Goal: Task Accomplishment & Management: Use online tool/utility

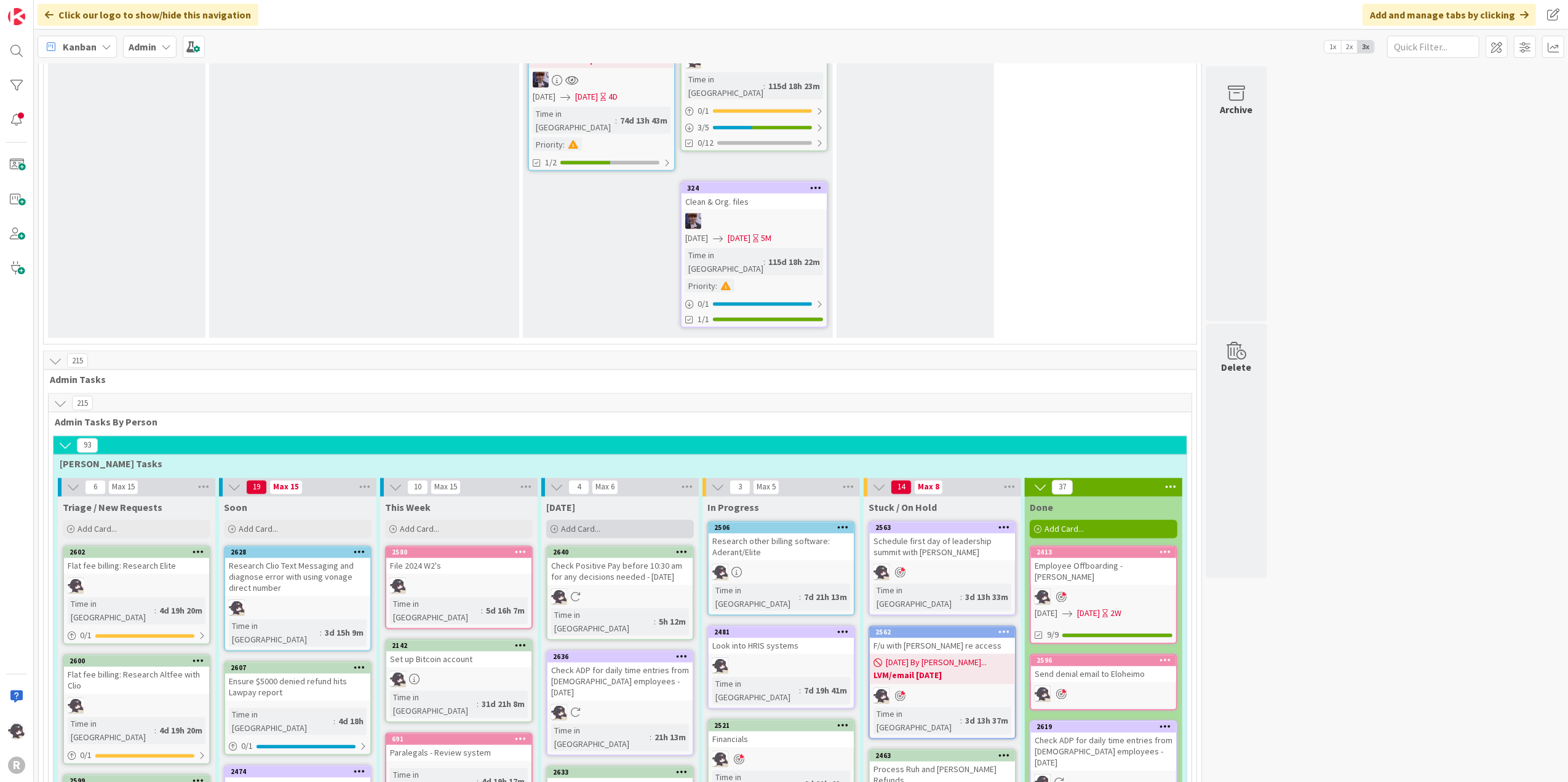
scroll to position [1968, 0]
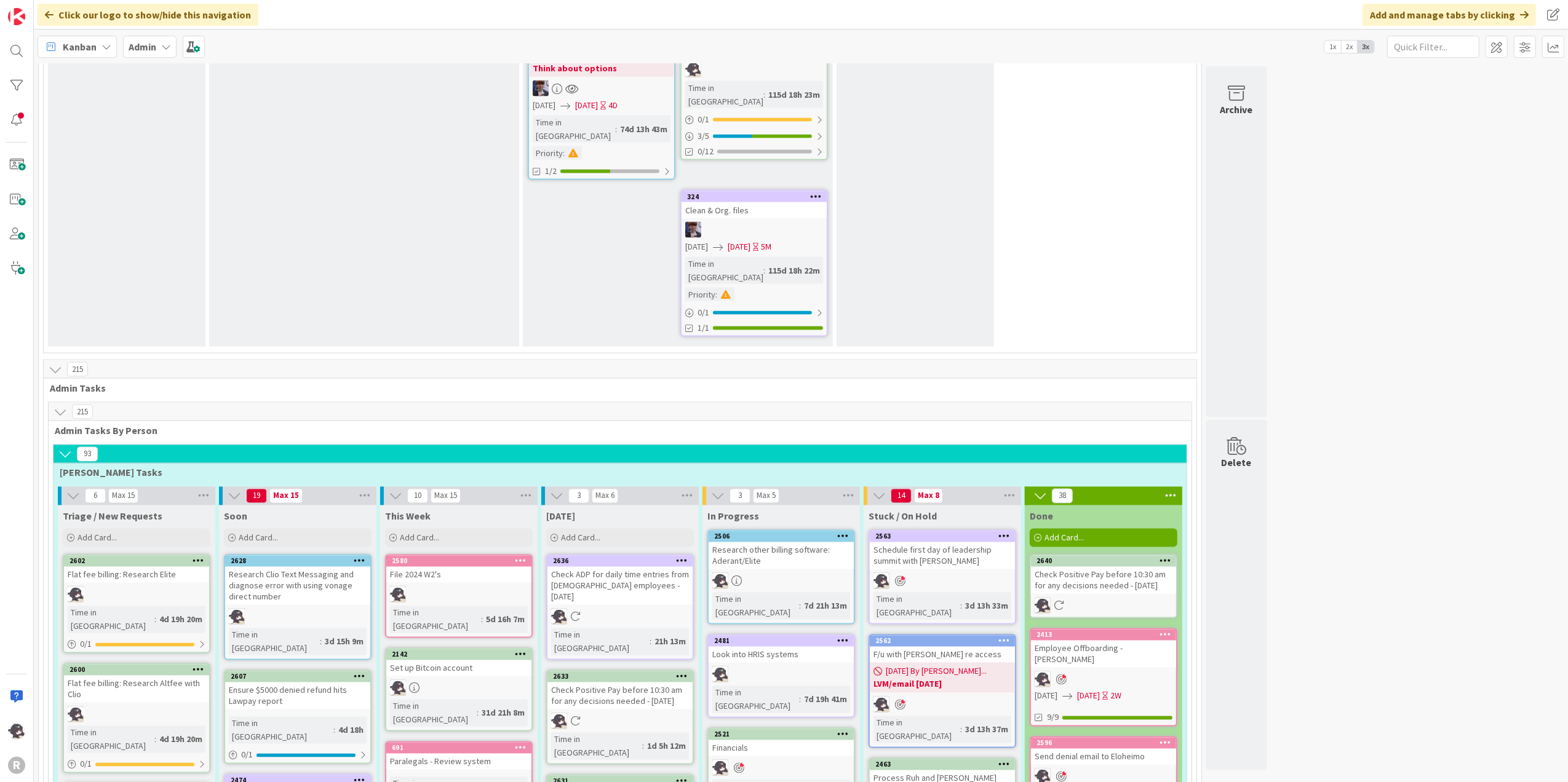
click at [687, 590] on icon at bounding box center [681, 676] width 11 height 8
click at [535, 590] on button "Delete" at bounding box center [537, 739] width 46 height 22
click at [604, 529] on div "Add Card..." at bounding box center [620, 538] width 147 height 18
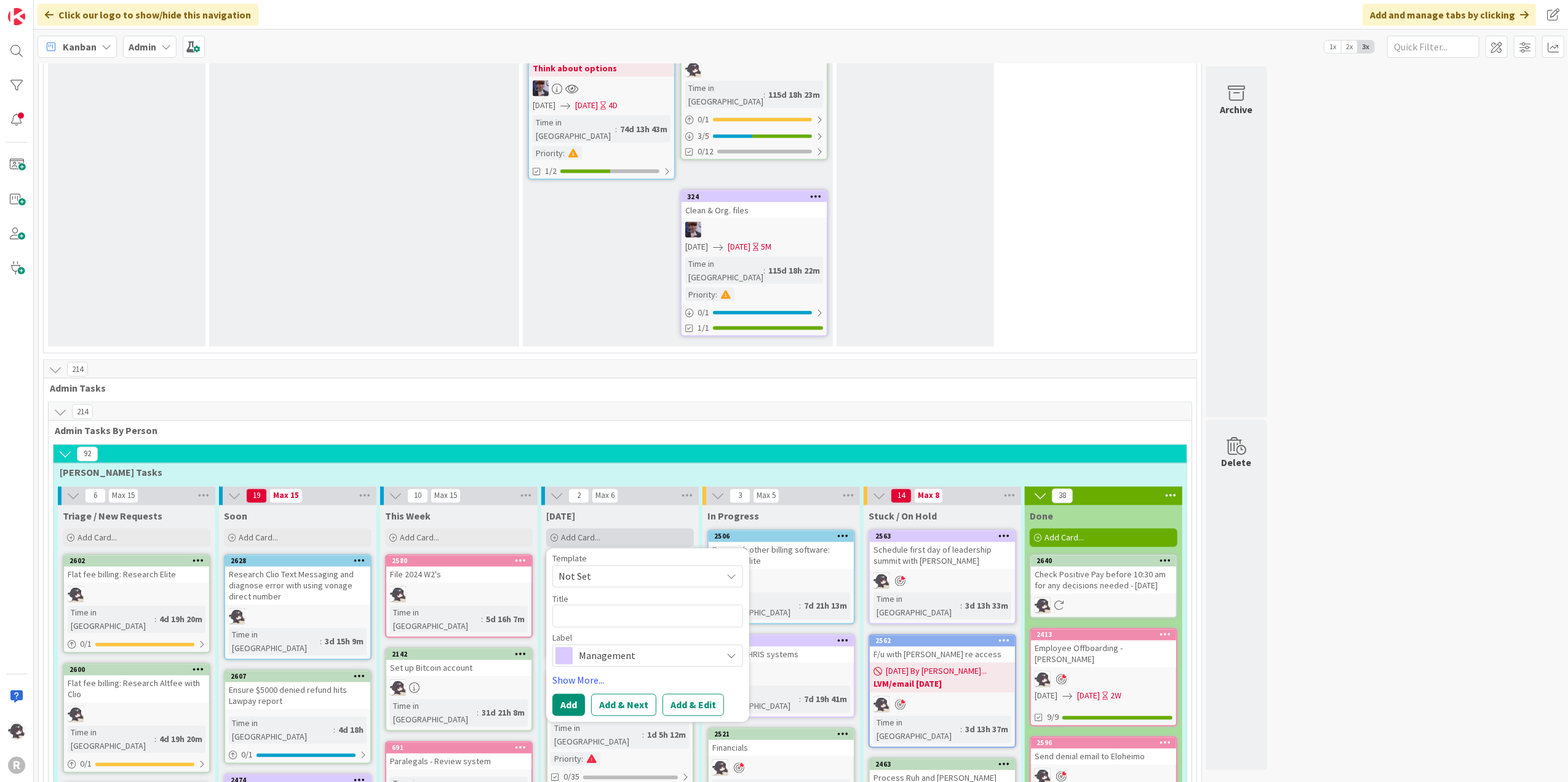
type textarea "x"
type textarea "R"
type textarea "x"
type textarea "Re"
type textarea "x"
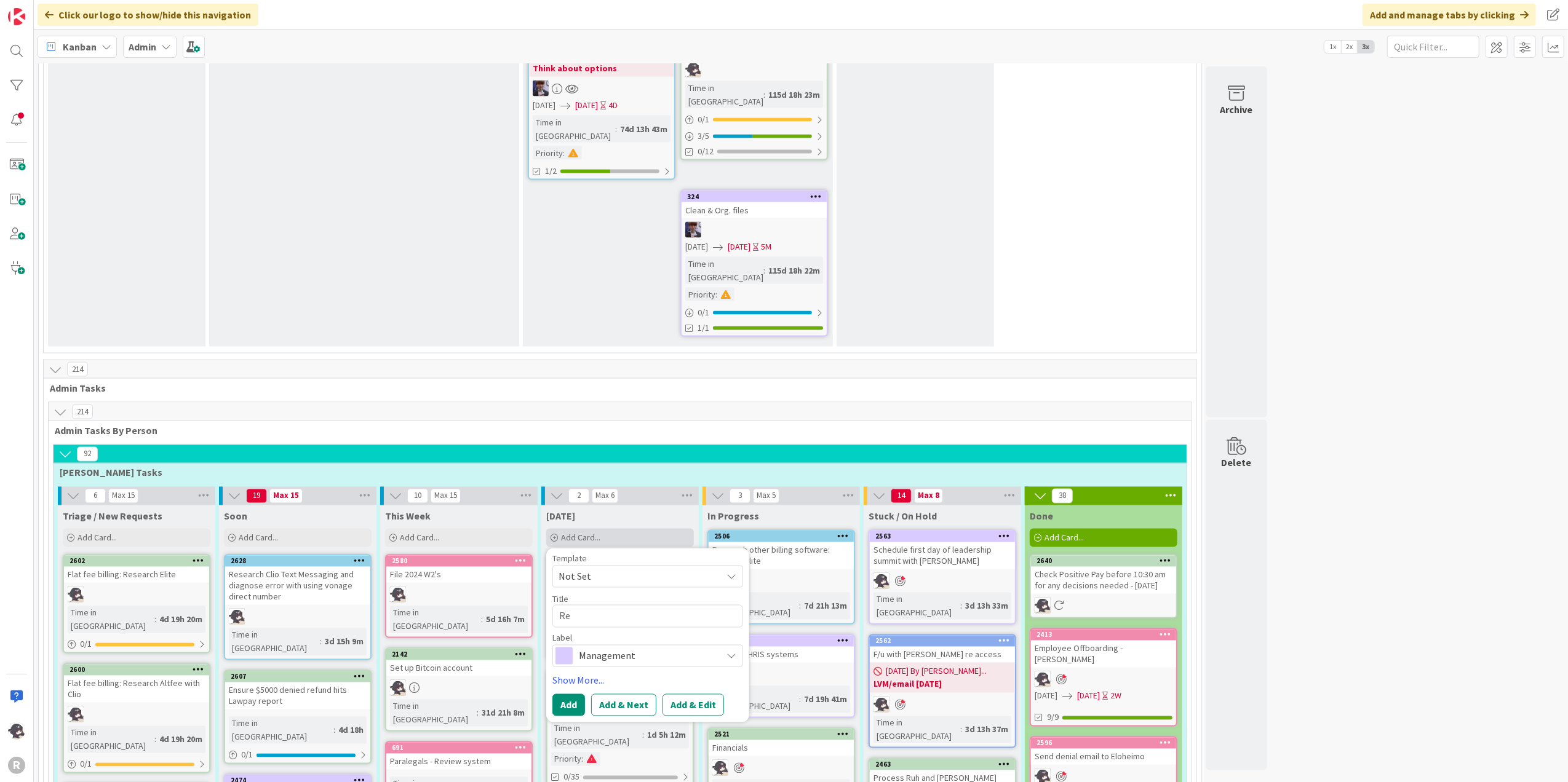
type textarea "Ren"
type textarea "x"
type textarea "[PERSON_NAME]"
type textarea "x"
type textarea "Renew"
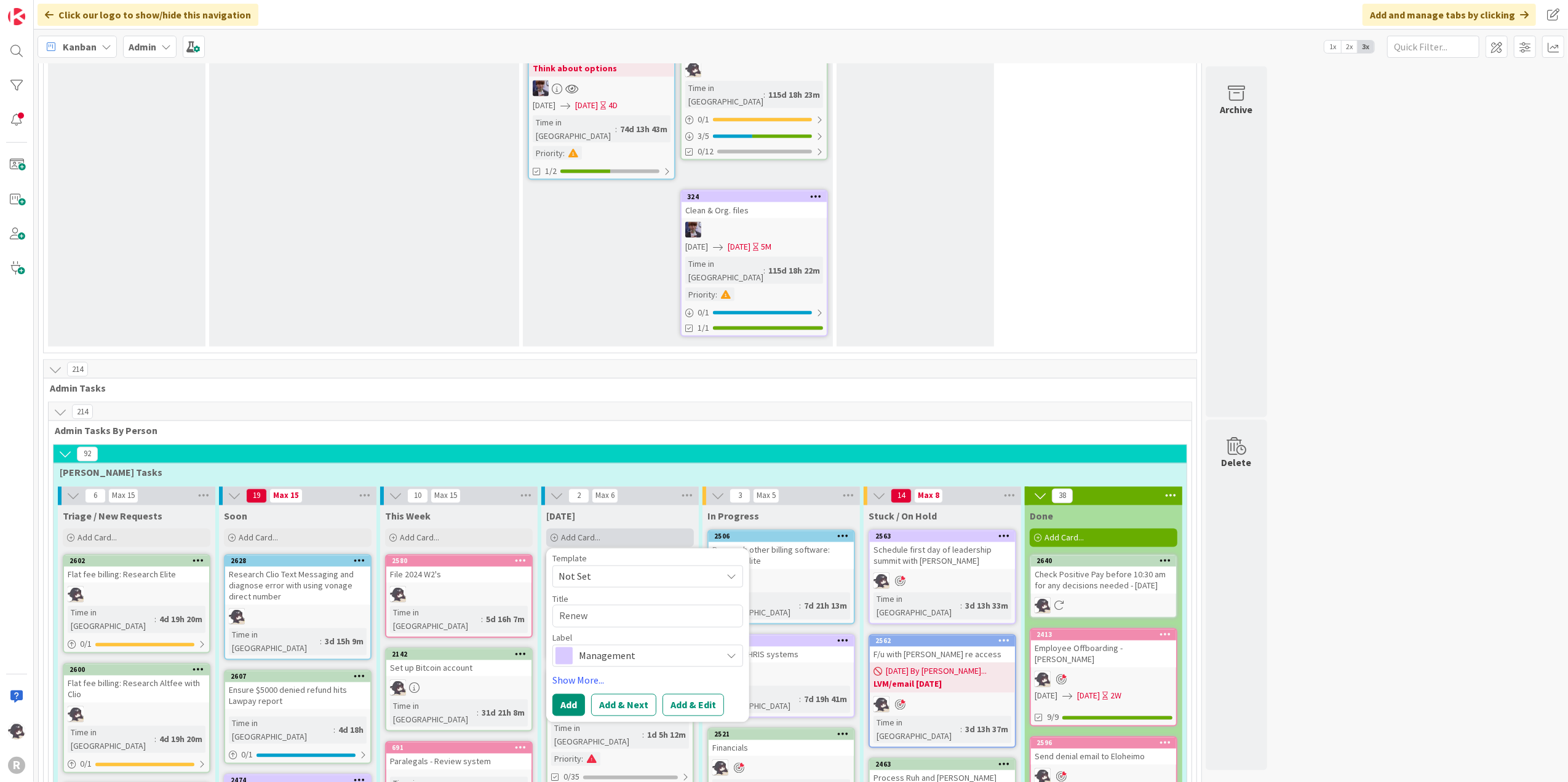
type textarea "x"
type textarea "Renew"
type textarea "x"
type textarea "Renew D"
type textarea "x"
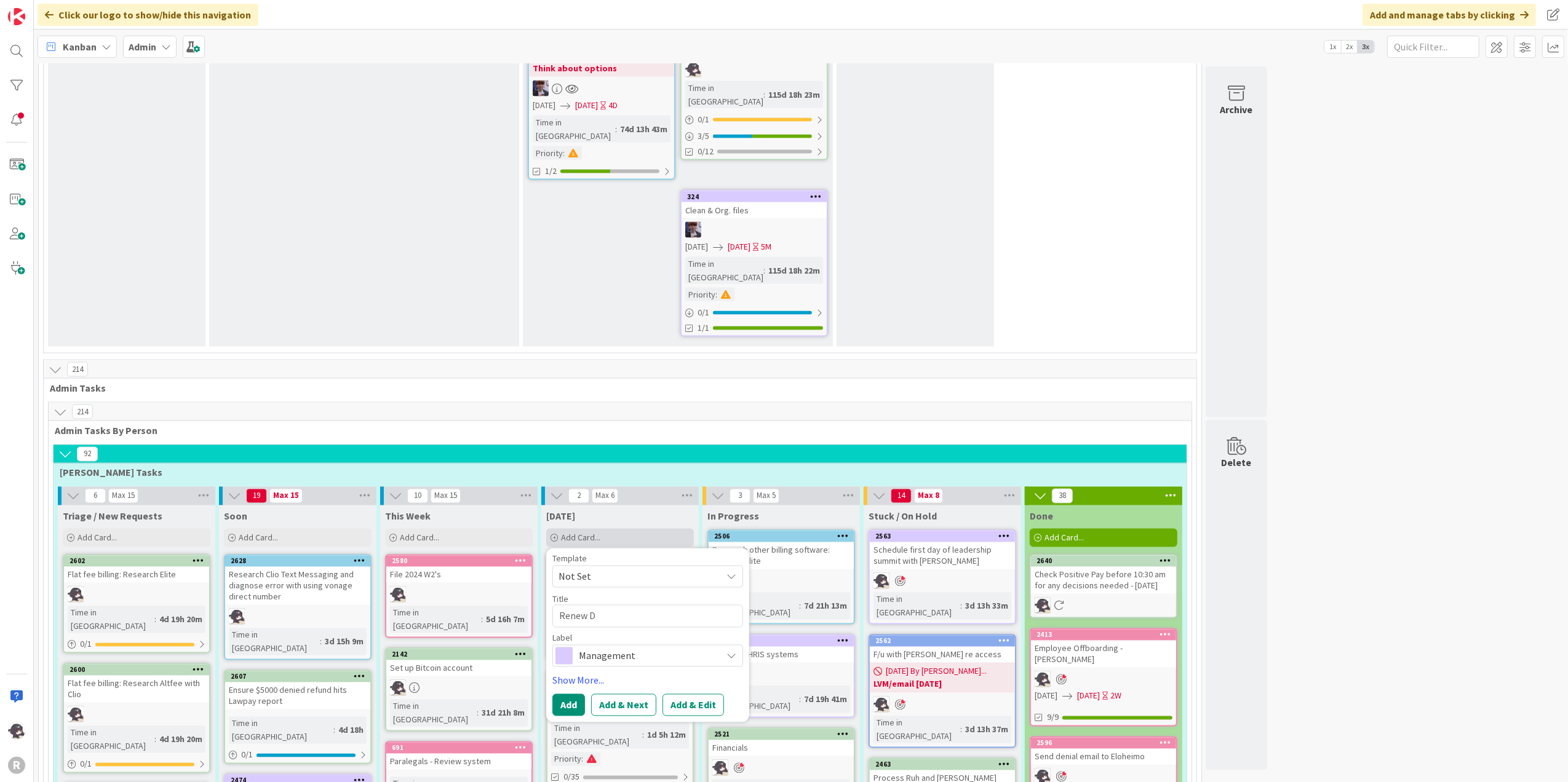
type textarea "Renew DC"
type textarea "x"
type textarea "Renew DCR"
type textarea "x"
type textarea "Renew DCRA"
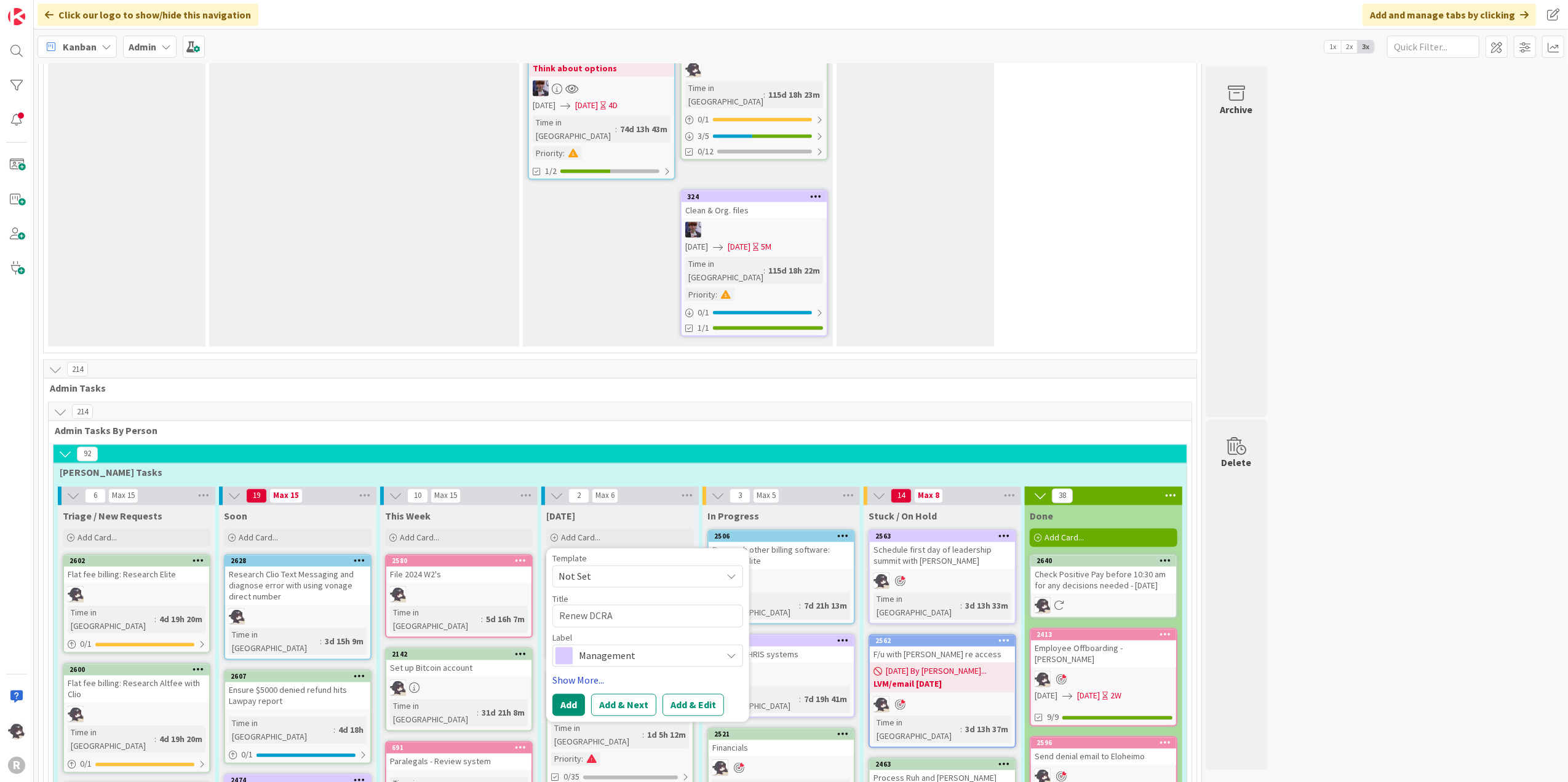
click at [576, 590] on link "Show More..." at bounding box center [647, 680] width 191 height 14
click at [620, 590] on div "Select..." at bounding box center [640, 716] width 162 height 14
click at [626, 590] on span "[PERSON_NAME]" at bounding box center [629, 796] width 60 height 18
click at [679, 590] on span "Management" at bounding box center [647, 656] width 137 height 17
click at [633, 590] on span "HR" at bounding box center [674, 707] width 150 height 18
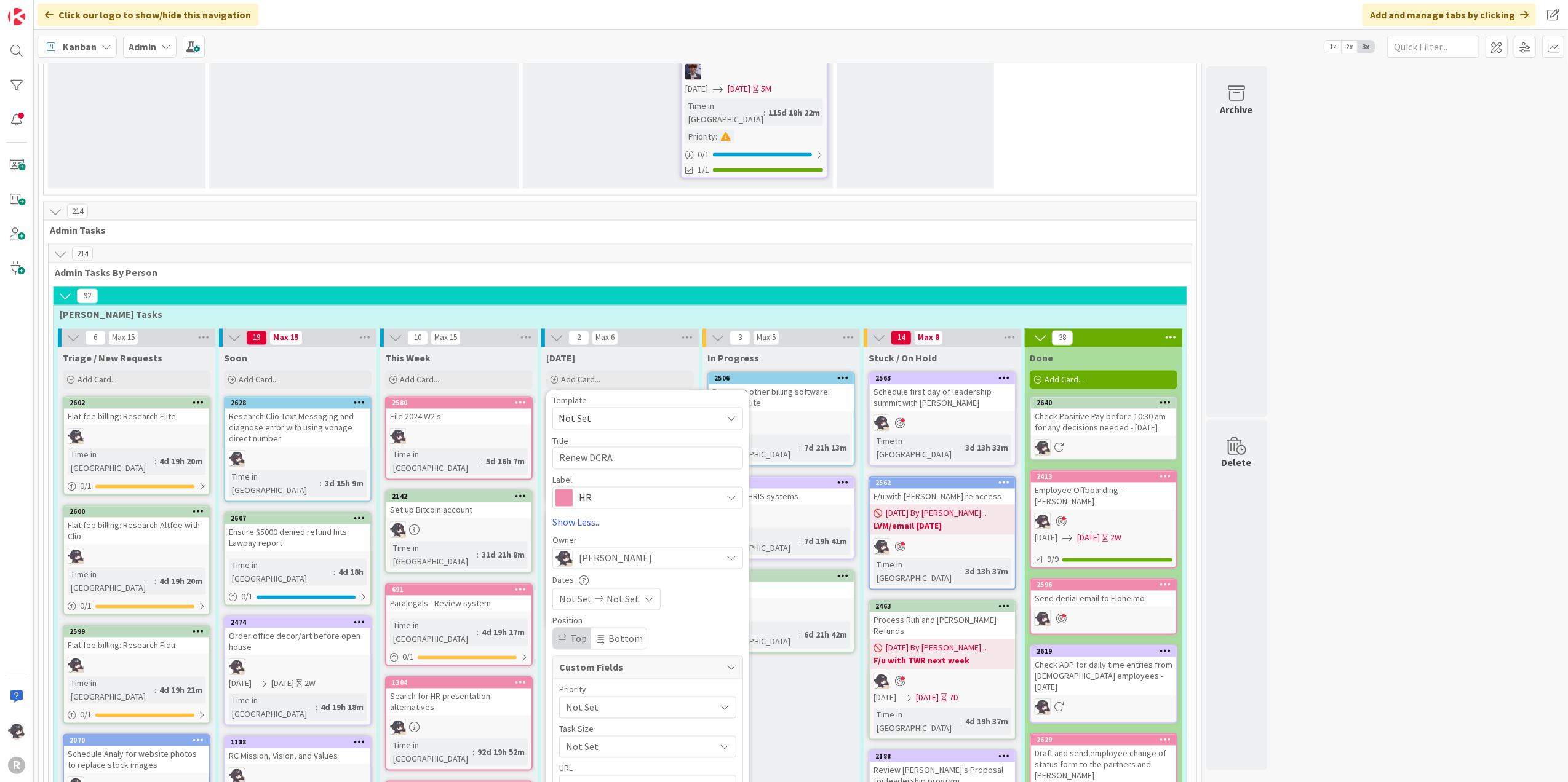
scroll to position [2132, 0]
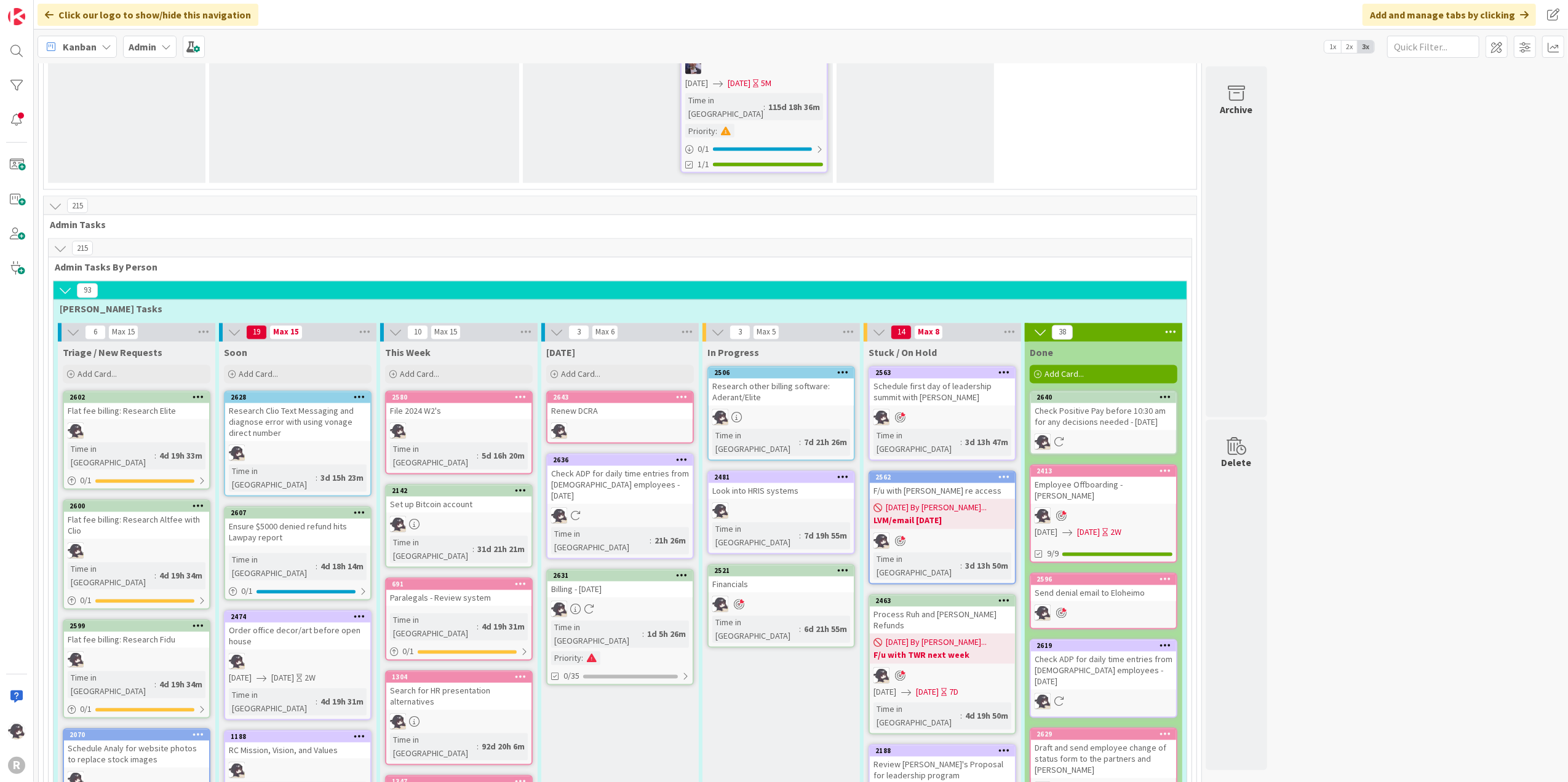
click at [682, 572] on icon at bounding box center [681, 575] width 11 height 8
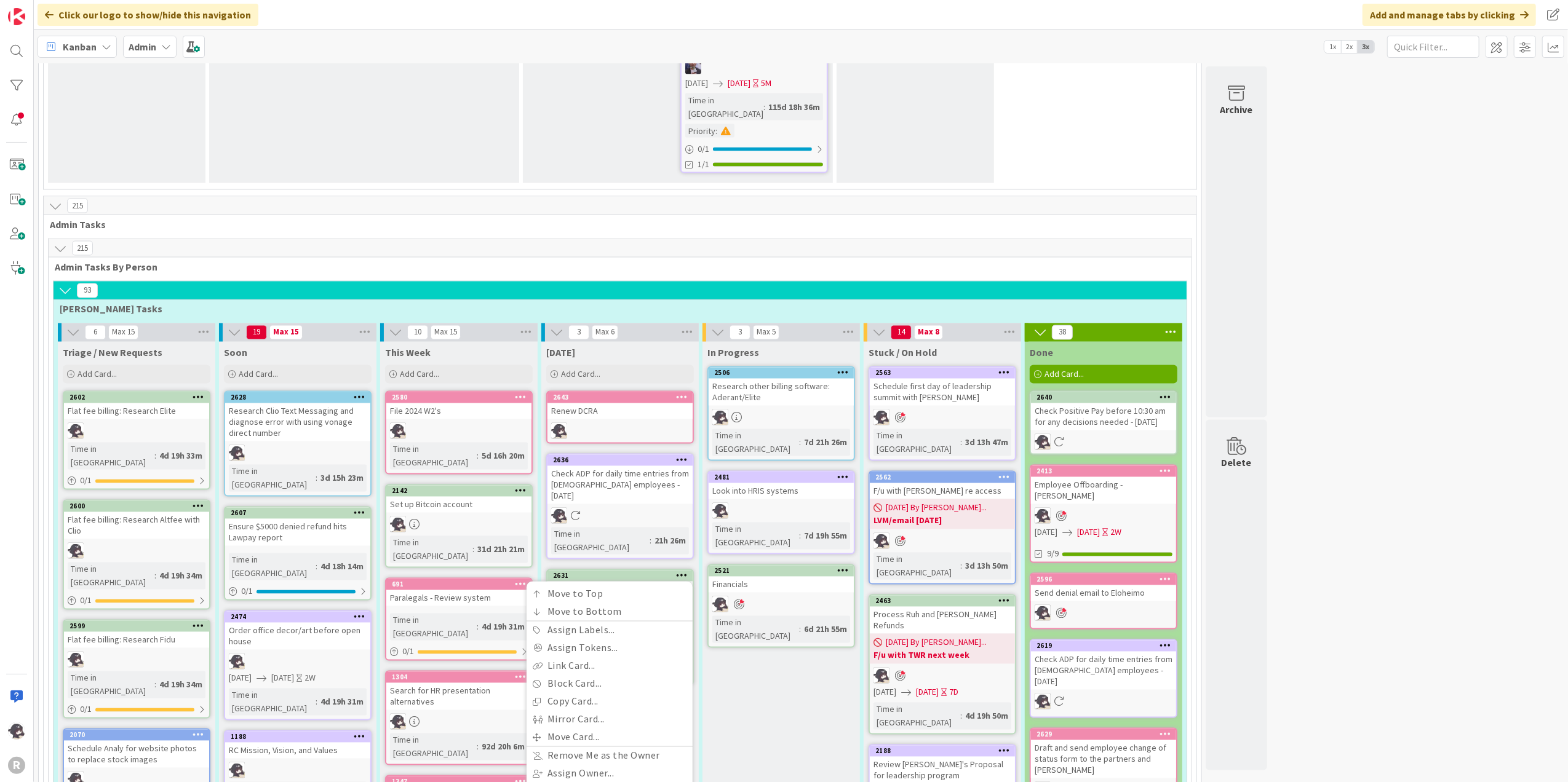
click at [583, 590] on link "Add to Focus" at bounding box center [609, 791] width 166 height 17
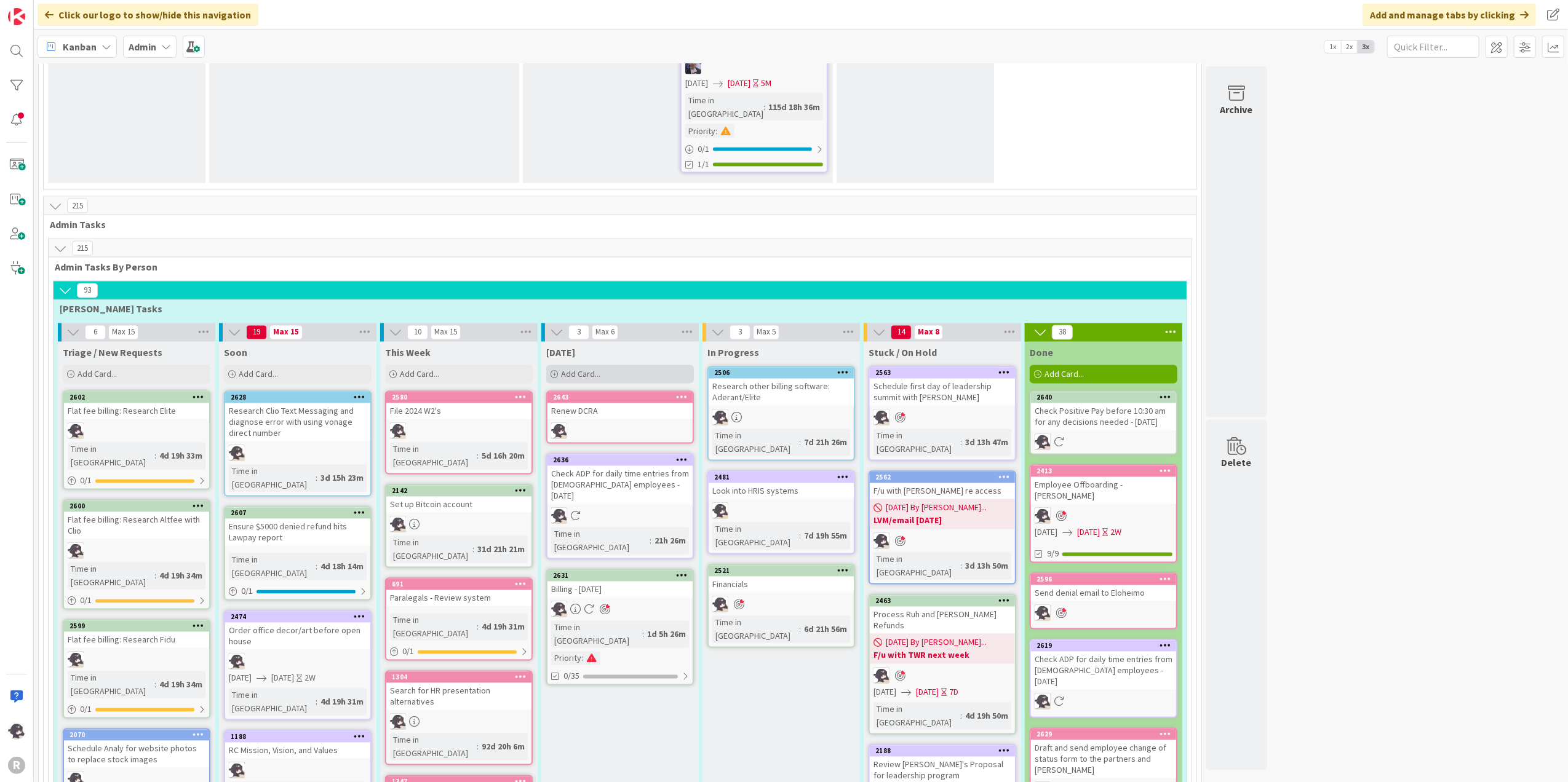
click at [606, 365] on div "Add Card..." at bounding box center [620, 374] width 147 height 18
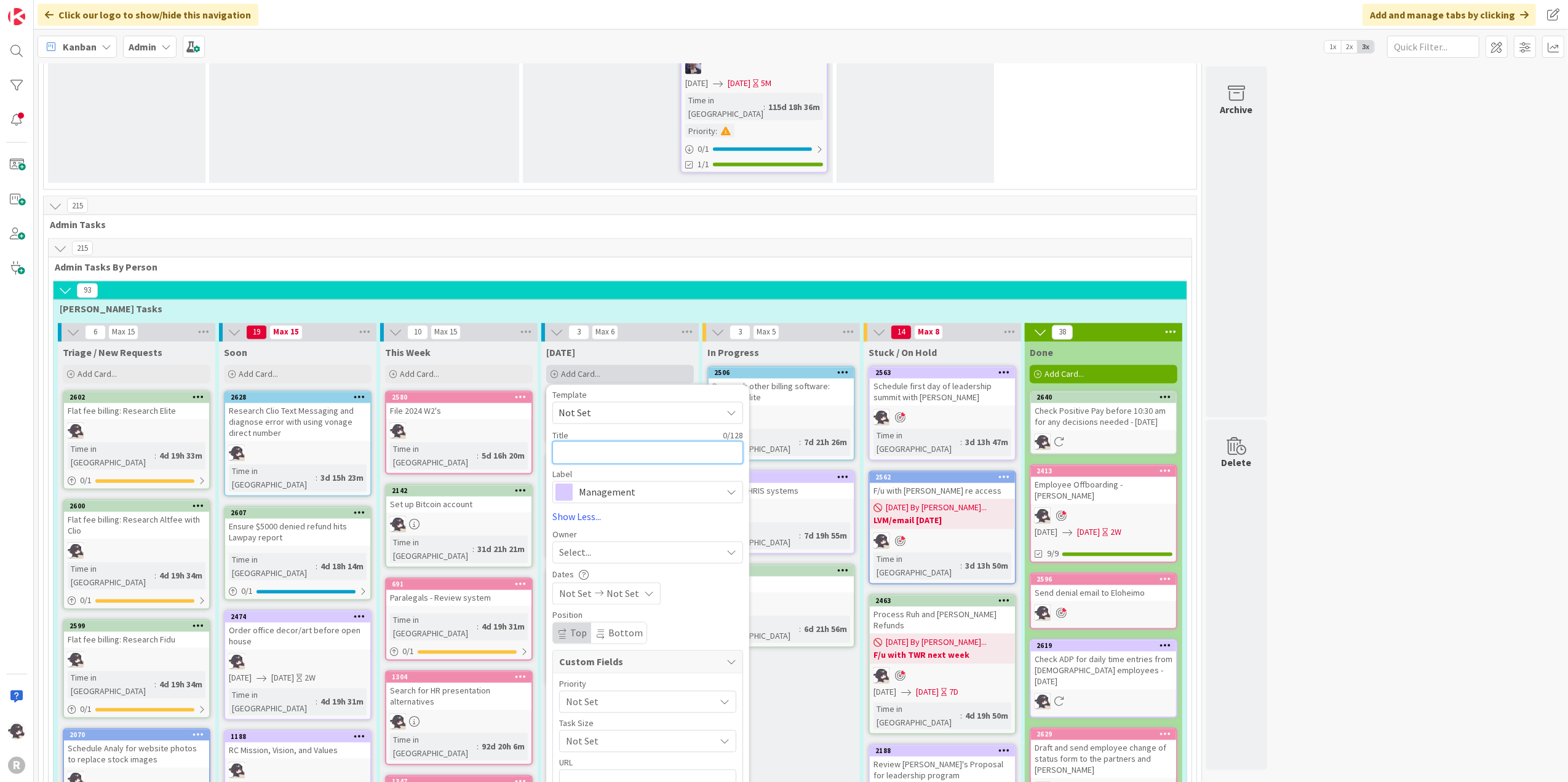
type textarea "x"
type textarea "F"
type textarea "x"
type textarea "F/"
type textarea "x"
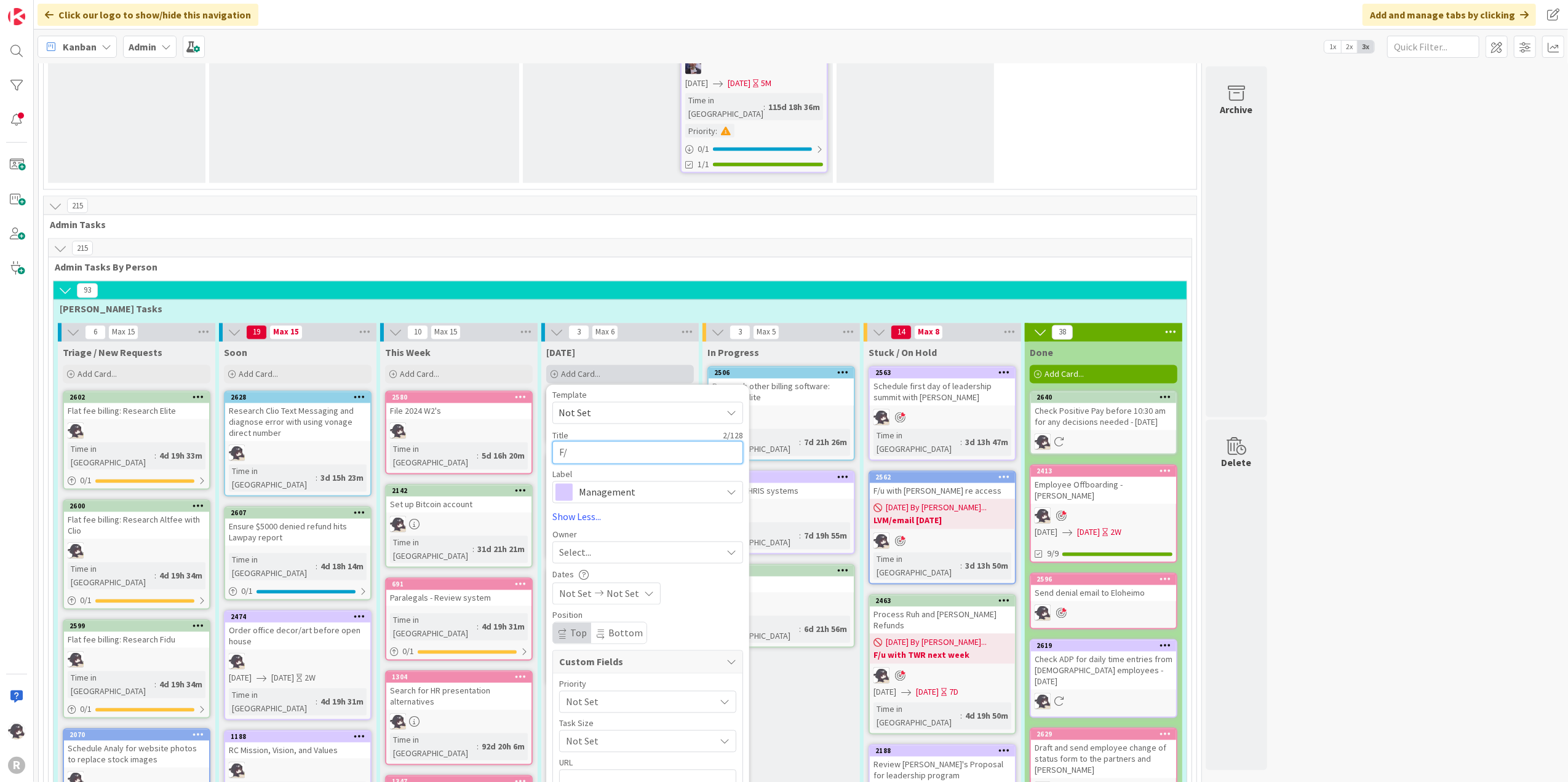
type textarea "F/u"
type textarea "x"
type textarea "F/u"
type textarea "x"
type textarea "F/u o"
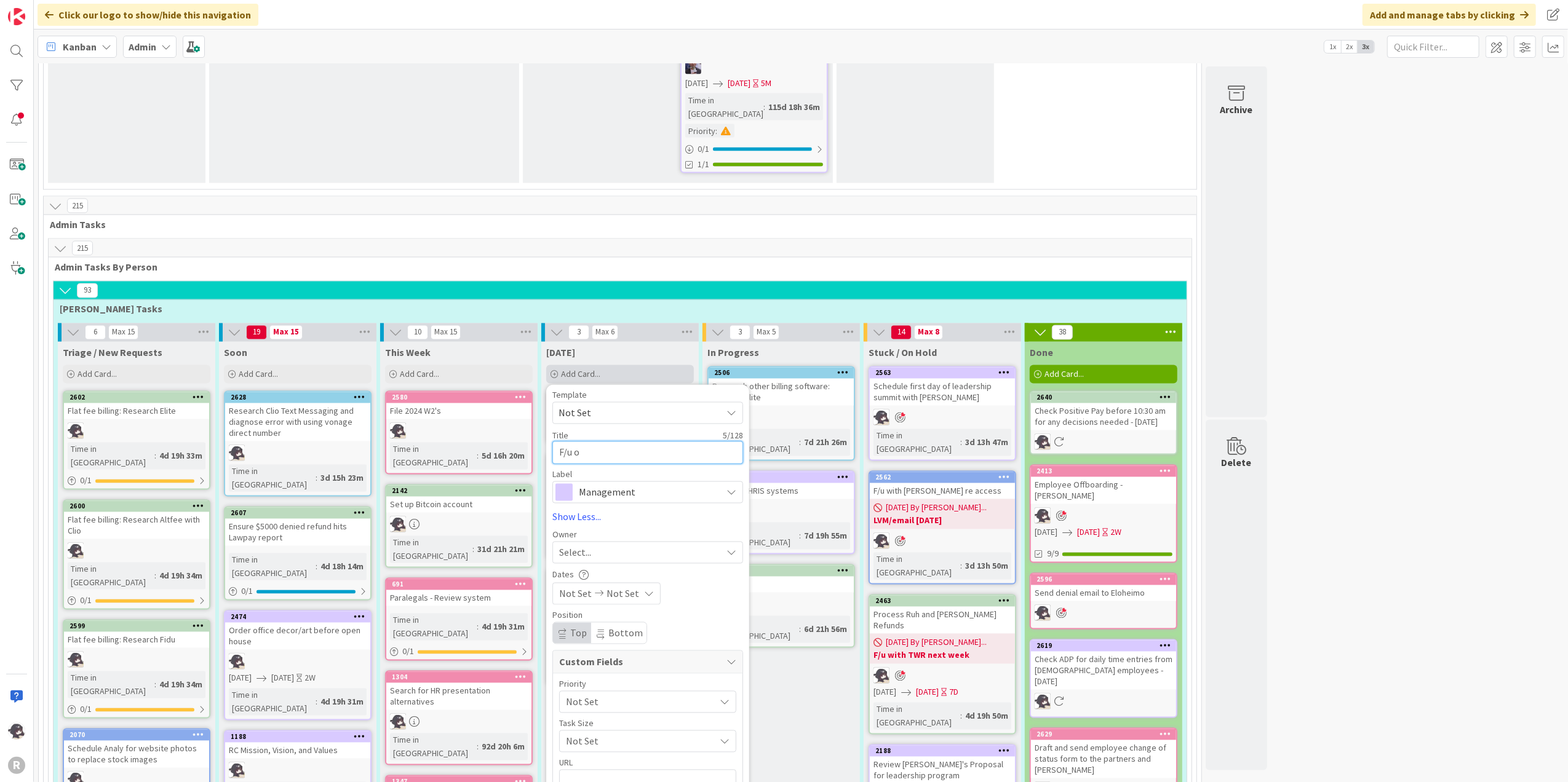
type textarea "x"
type textarea "F/u on"
type textarea "x"
type textarea "F/u on"
type textarea "x"
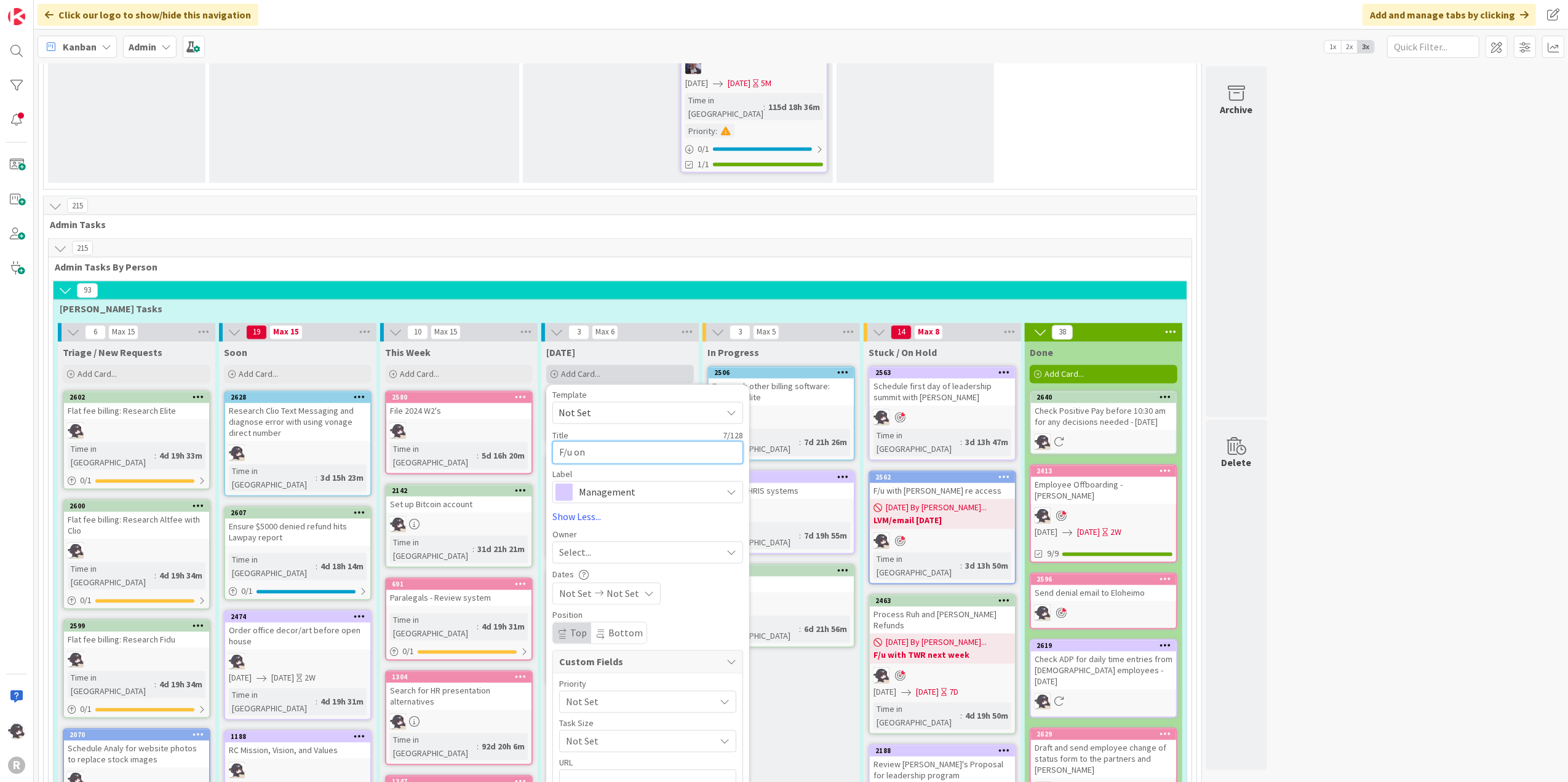
type textarea "F/u on W"
type textarea "x"
type textarea "F/u on [GEOGRAPHIC_DATA]"
type textarea "x"
type textarea "F/u on WA l"
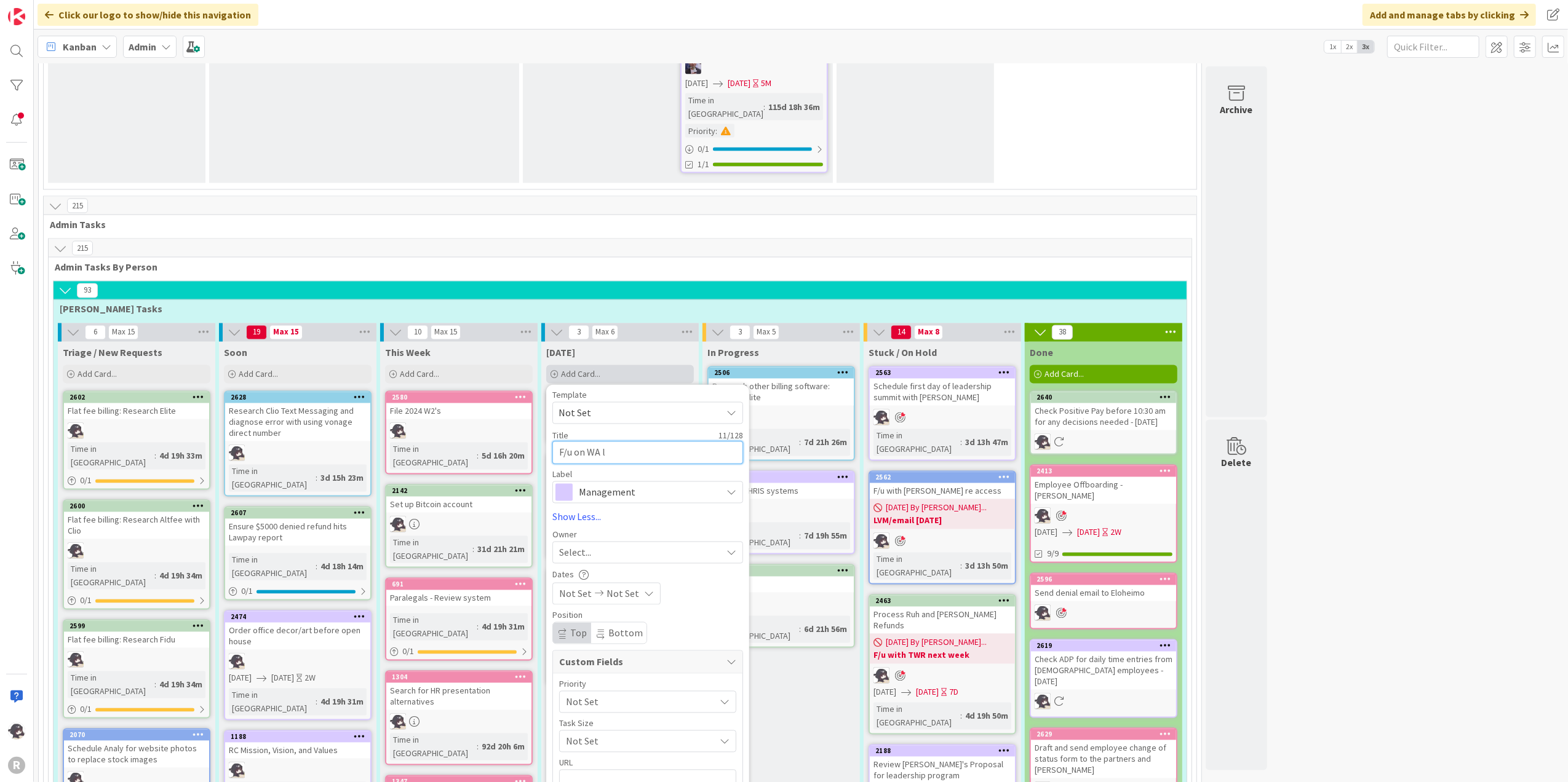
type textarea "x"
type textarea "F/u on WA le"
type textarea "x"
type textarea "F/u on WA lea"
type textarea "x"
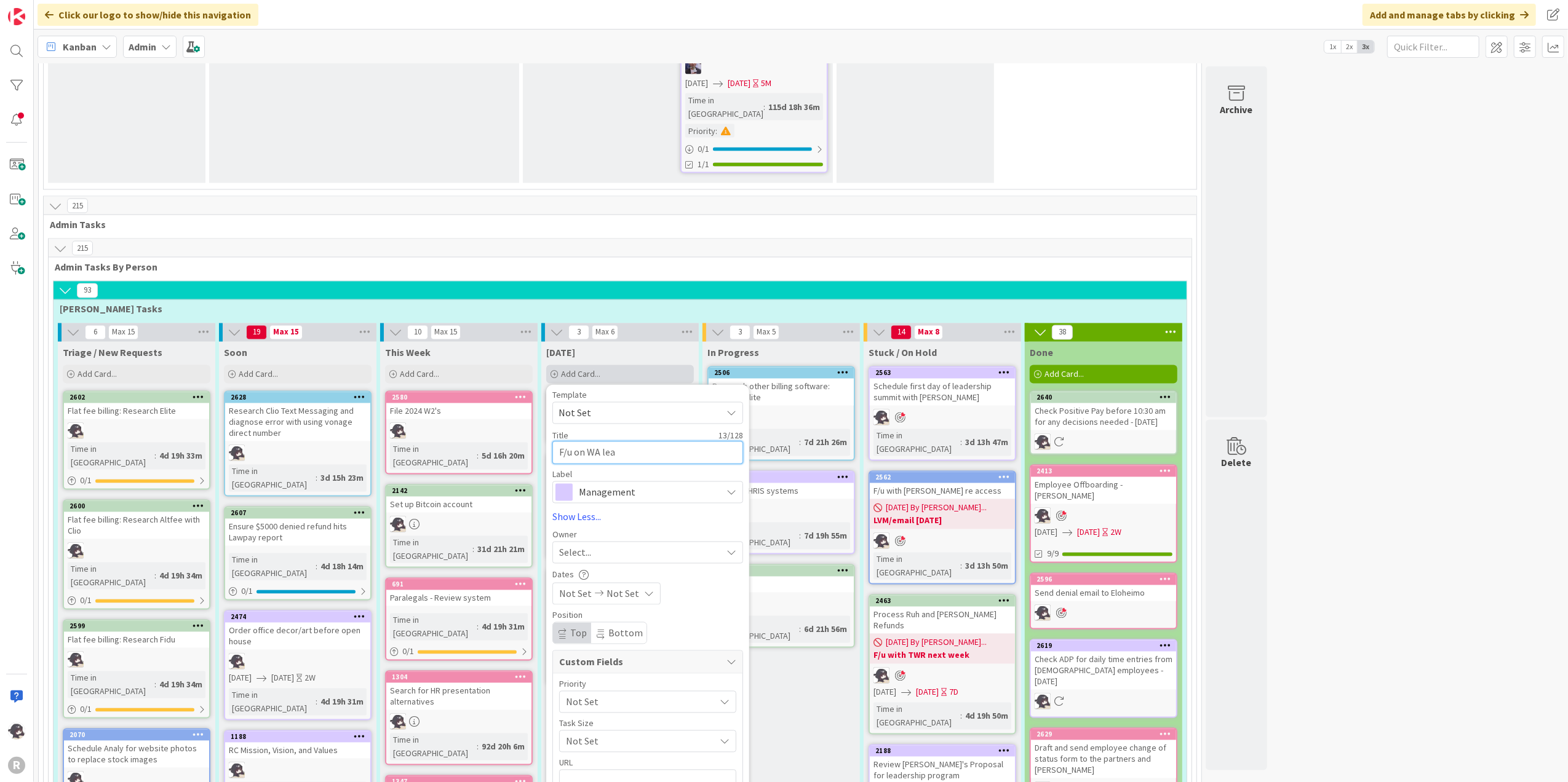
type textarea "F/u on WA leas"
type textarea "x"
type textarea "F/u on WA lease"
type textarea "x"
type textarea "F/u on WA lease"
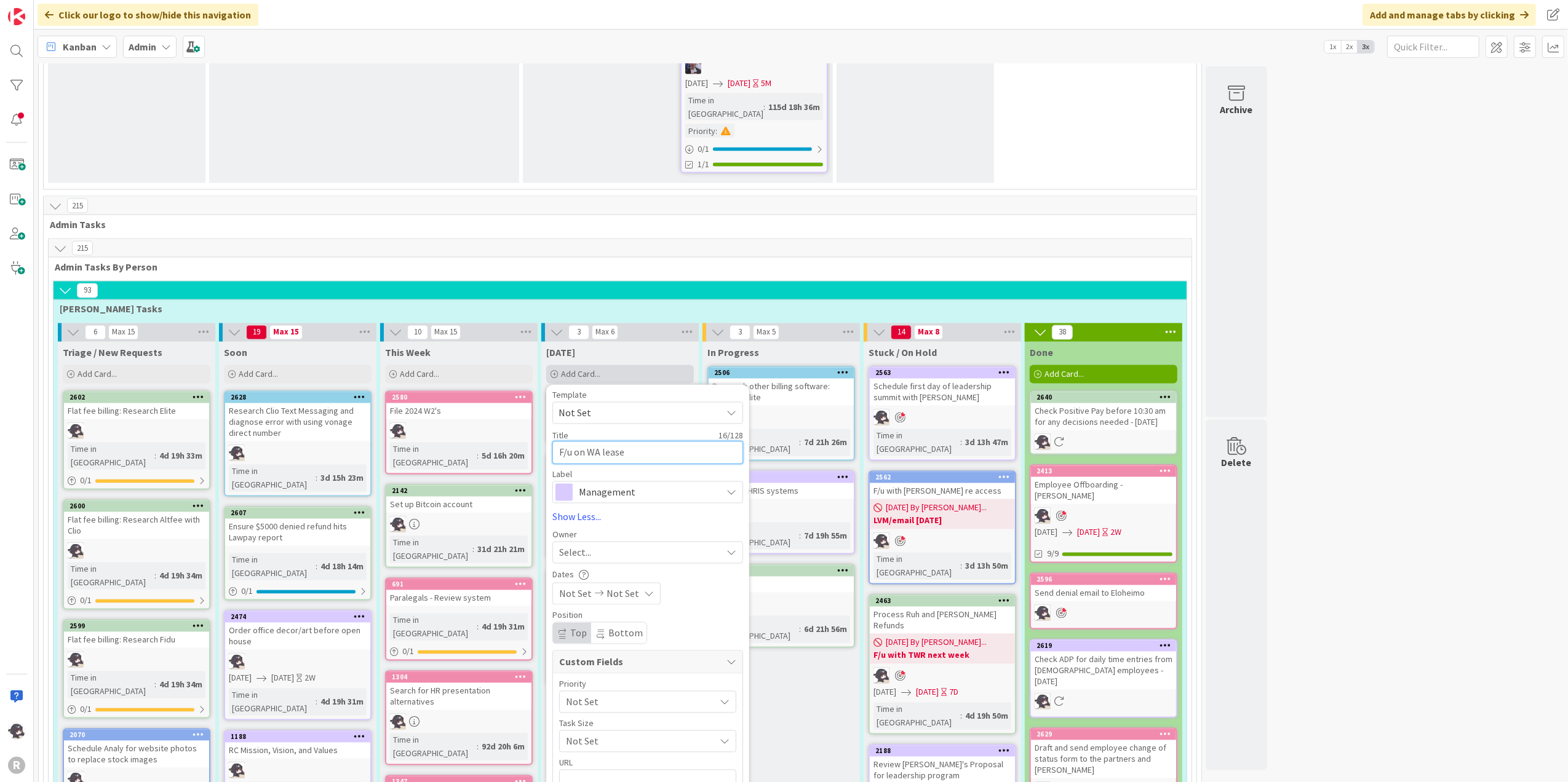
type textarea "x"
type textarea "F/u on WA lease"
type textarea "x"
type textarea "F/u on WA lease"
type textarea "x"
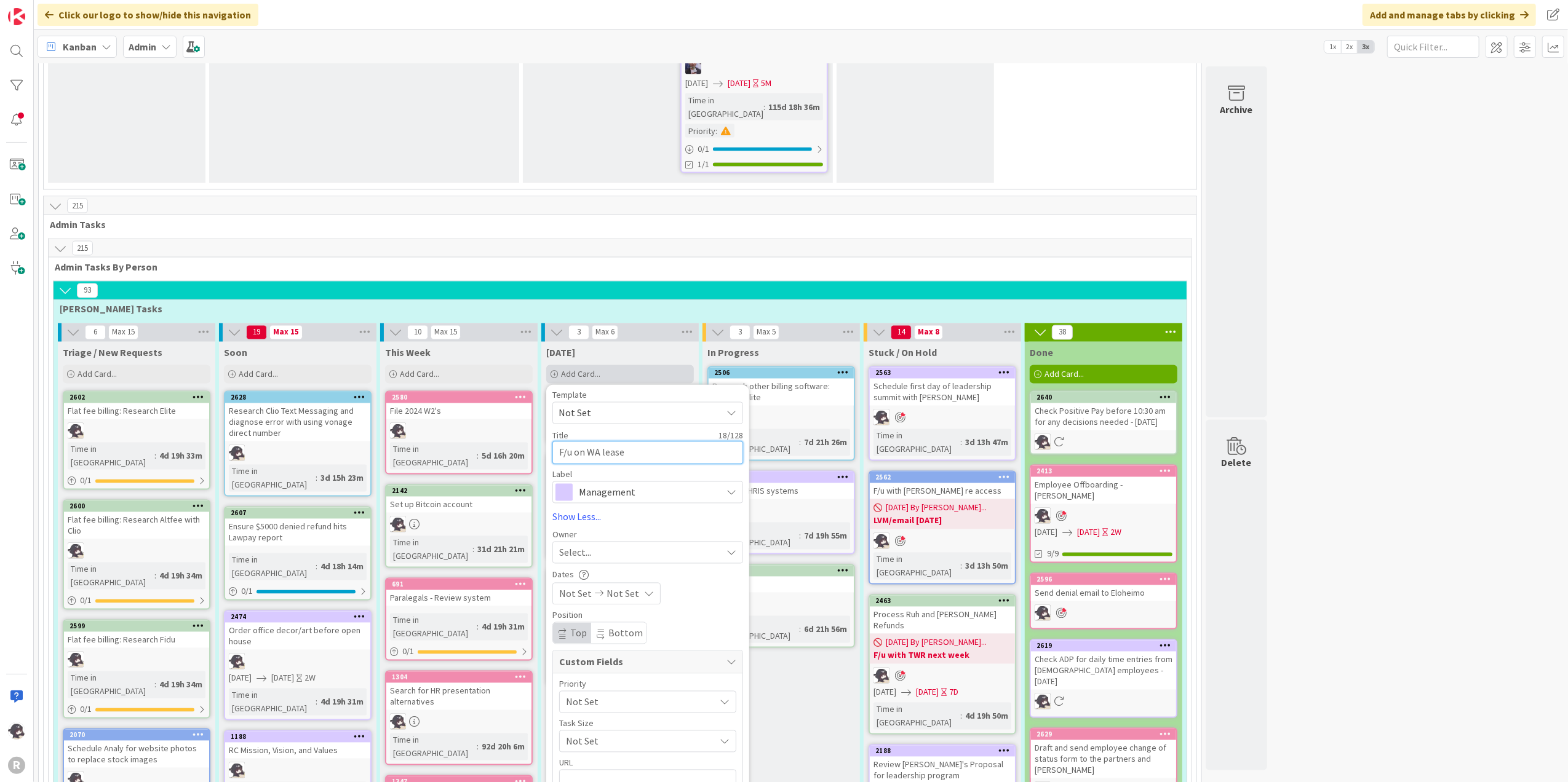
type textarea "F/u on WA lease"
type textarea "x"
type textarea "F/u on WA lease -"
type textarea "x"
type textarea "F/u on WA lease -"
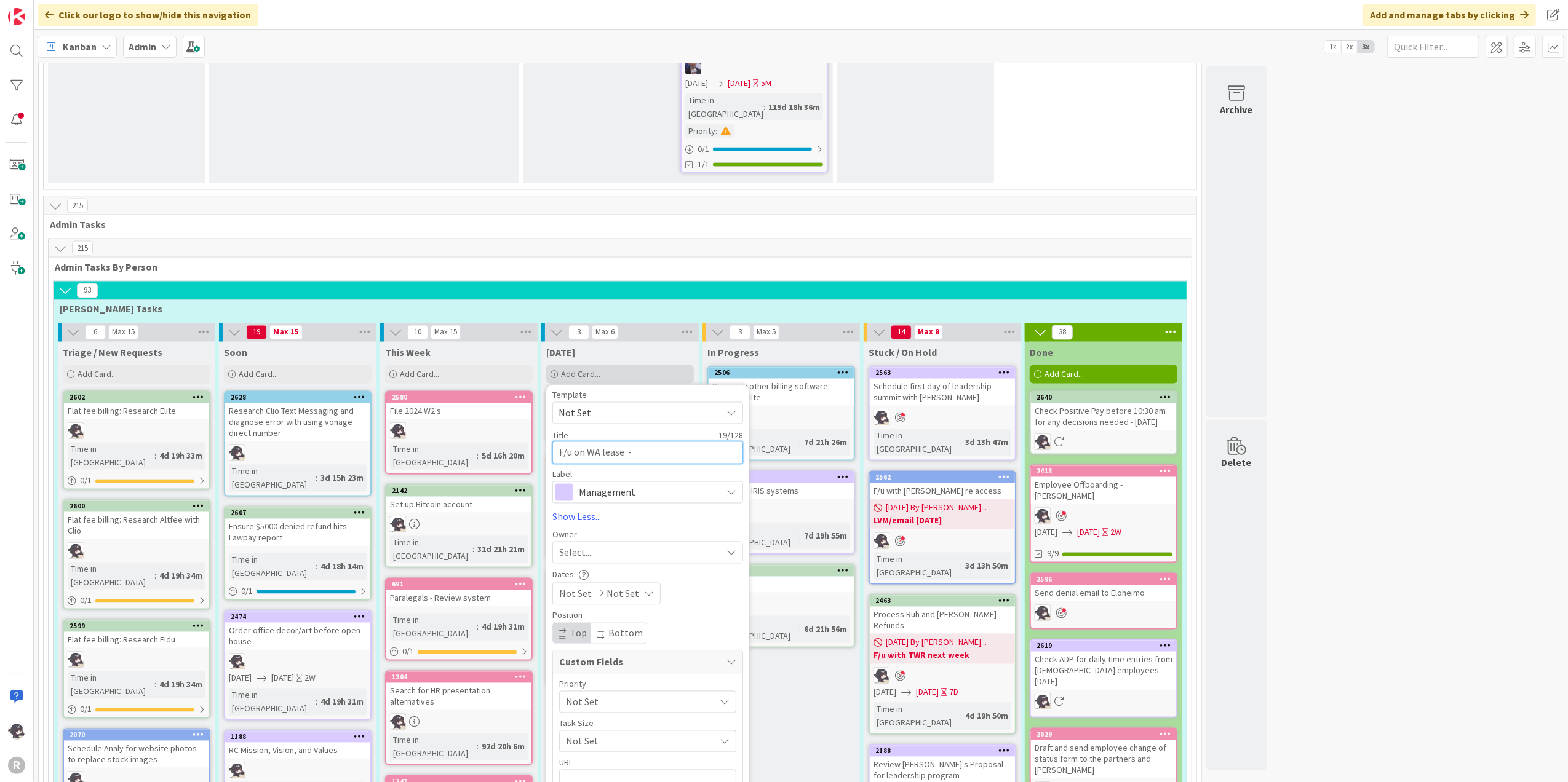
type textarea "x"
type textarea "F/u on WA lease - P"
type textarea "x"
type textarea "F/u on WA lease - Pay"
type textarea "x"
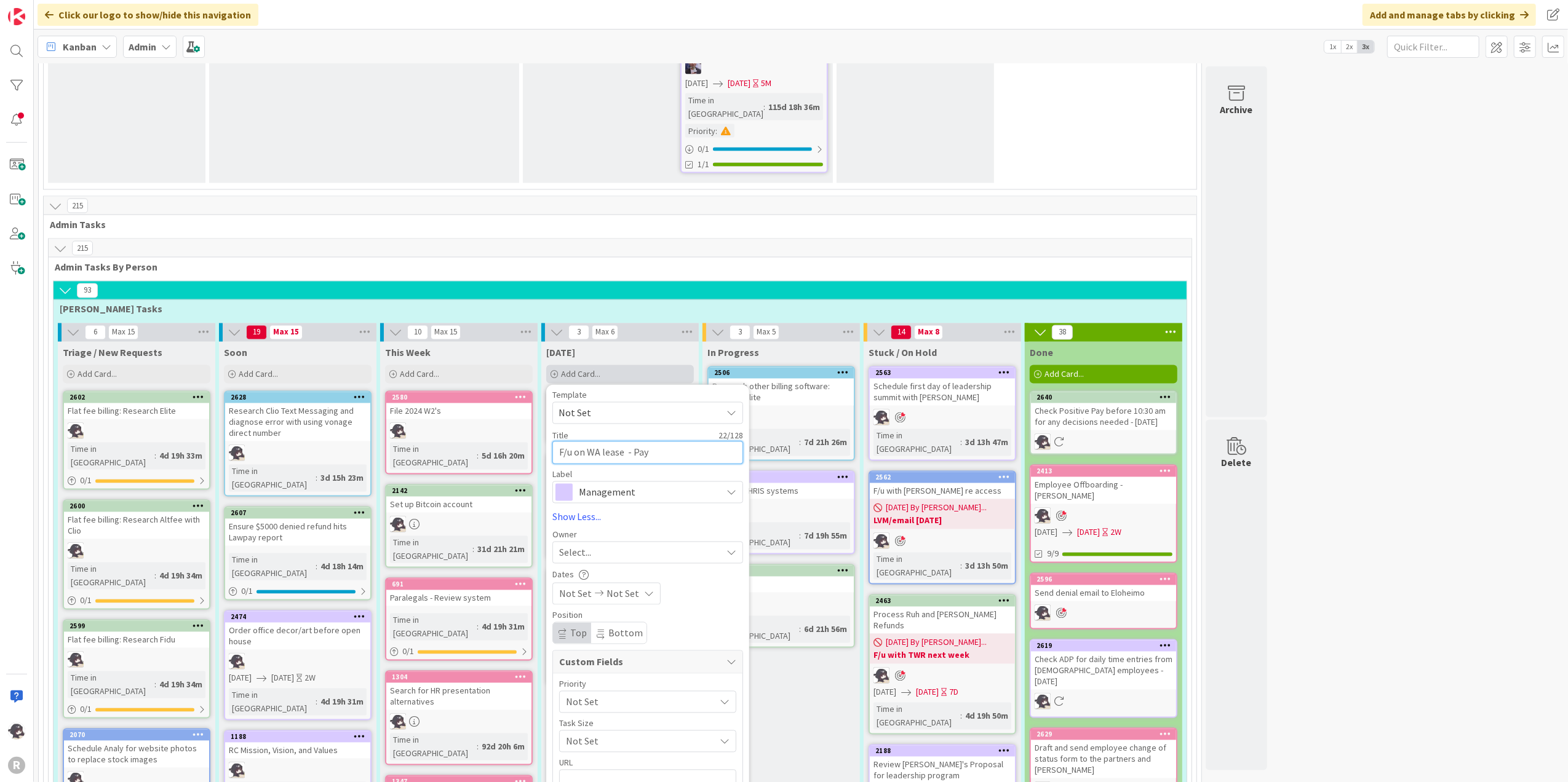
type textarea "F/u on WA lease - Pay"
type textarea "x"
type textarea "F/u on WA lease - Pay o"
type textarea "x"
type textarea "F/u on WA lease - Pay or"
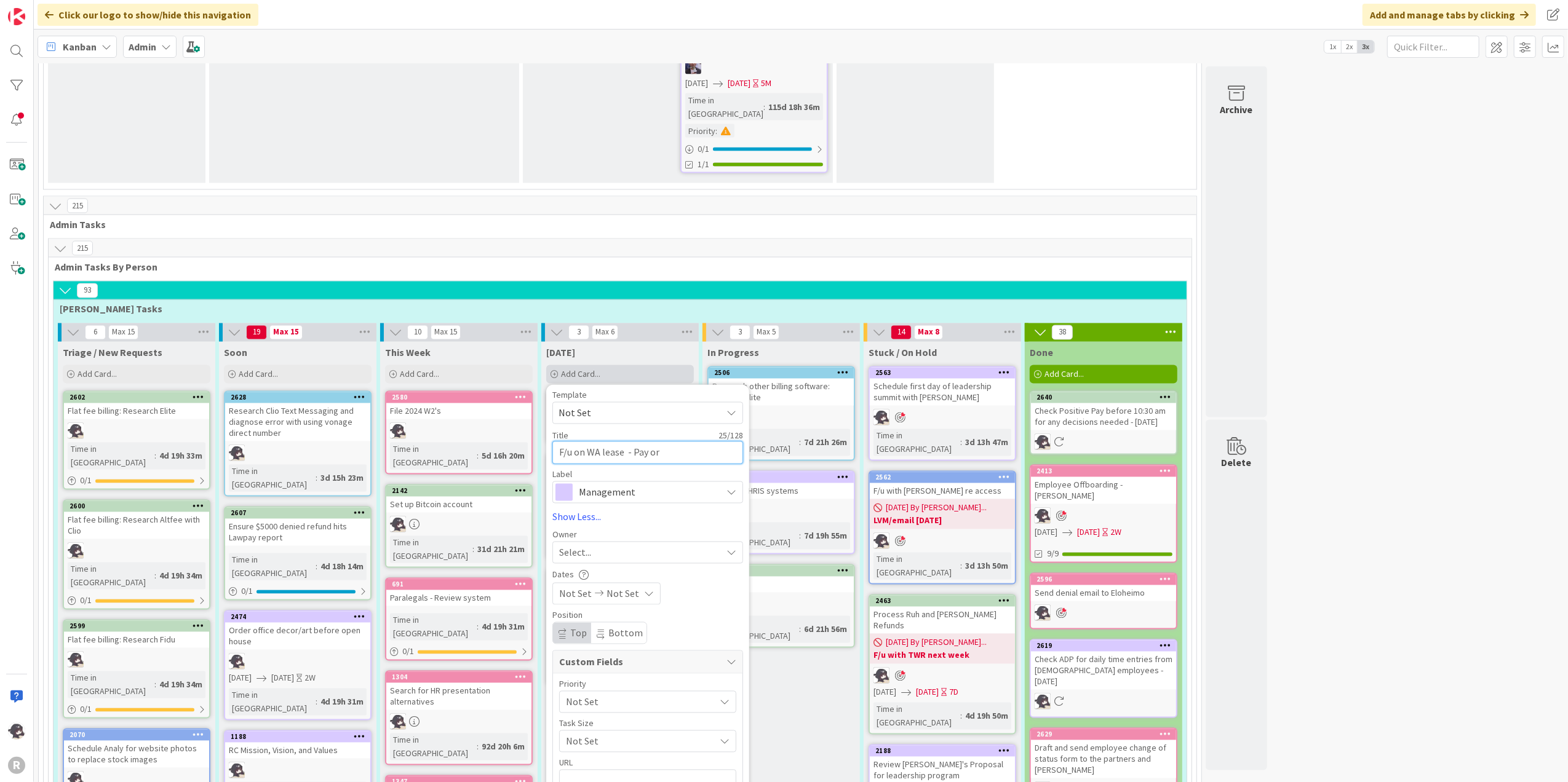
type textarea "x"
type textarea "F/u on WA lease - Pay orn"
type textarea "x"
type textarea "F/u on WA lease - Pay orno"
type textarea "x"
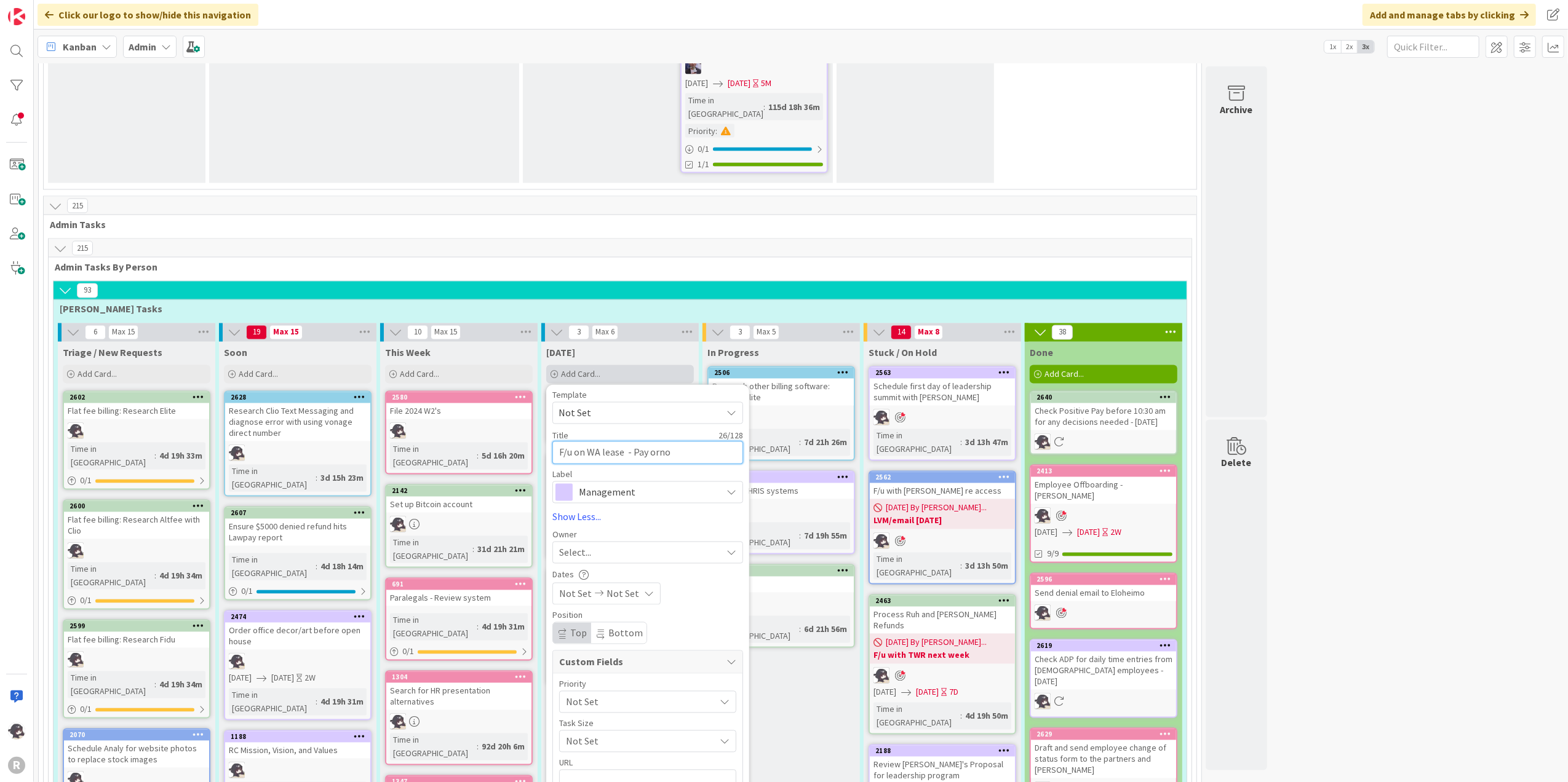
type textarea "F/u on WA lease - Pay ornot"
type textarea "x"
type textarea "F/u on WA lease - Pay orno"
type textarea "x"
type textarea "F/u on WA lease - Pay orn"
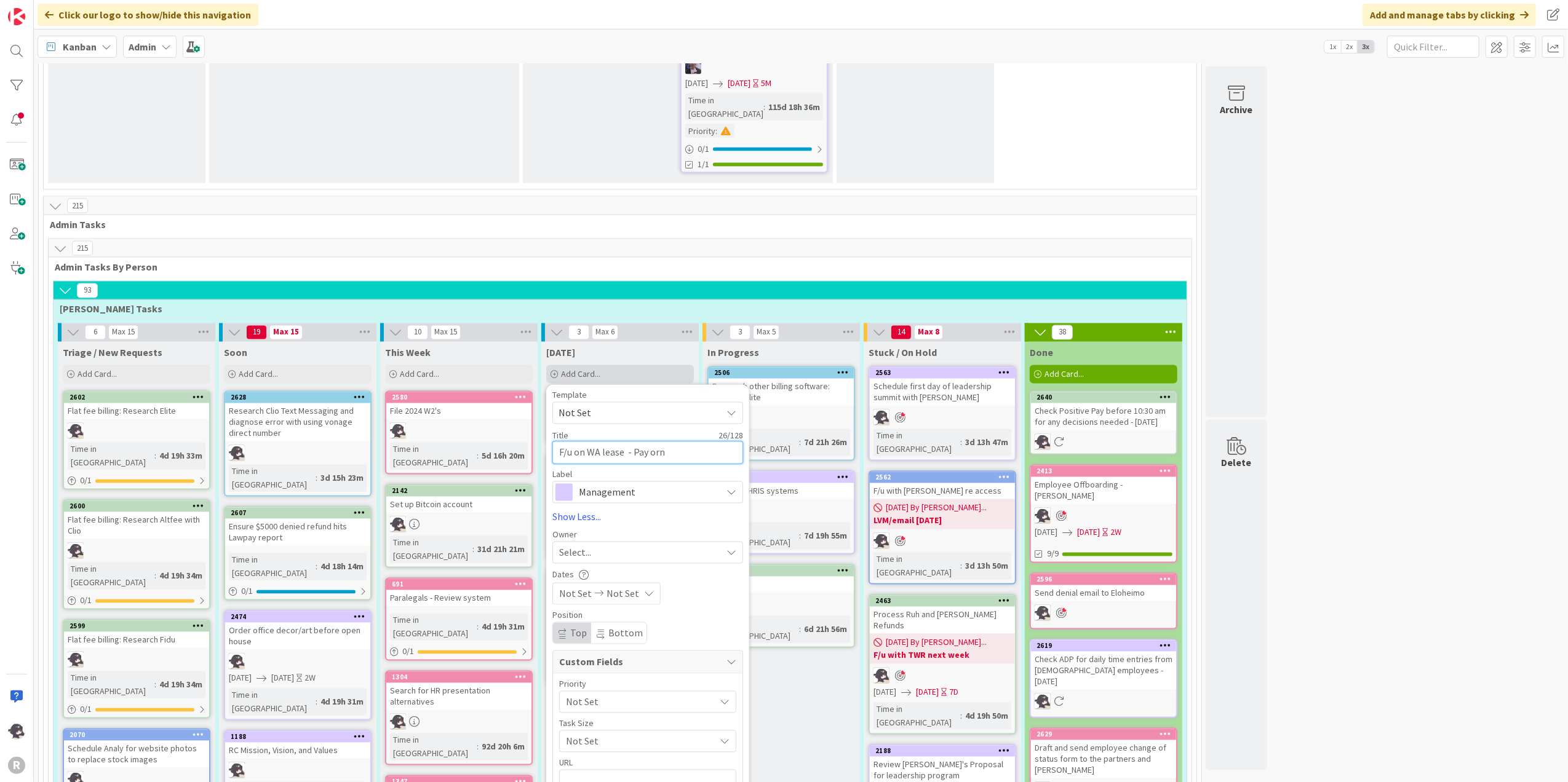
type textarea "x"
type textarea "F/u on WA lease - Pay or"
type textarea "x"
type textarea "F/u on WA lease - Pay or"
type textarea "x"
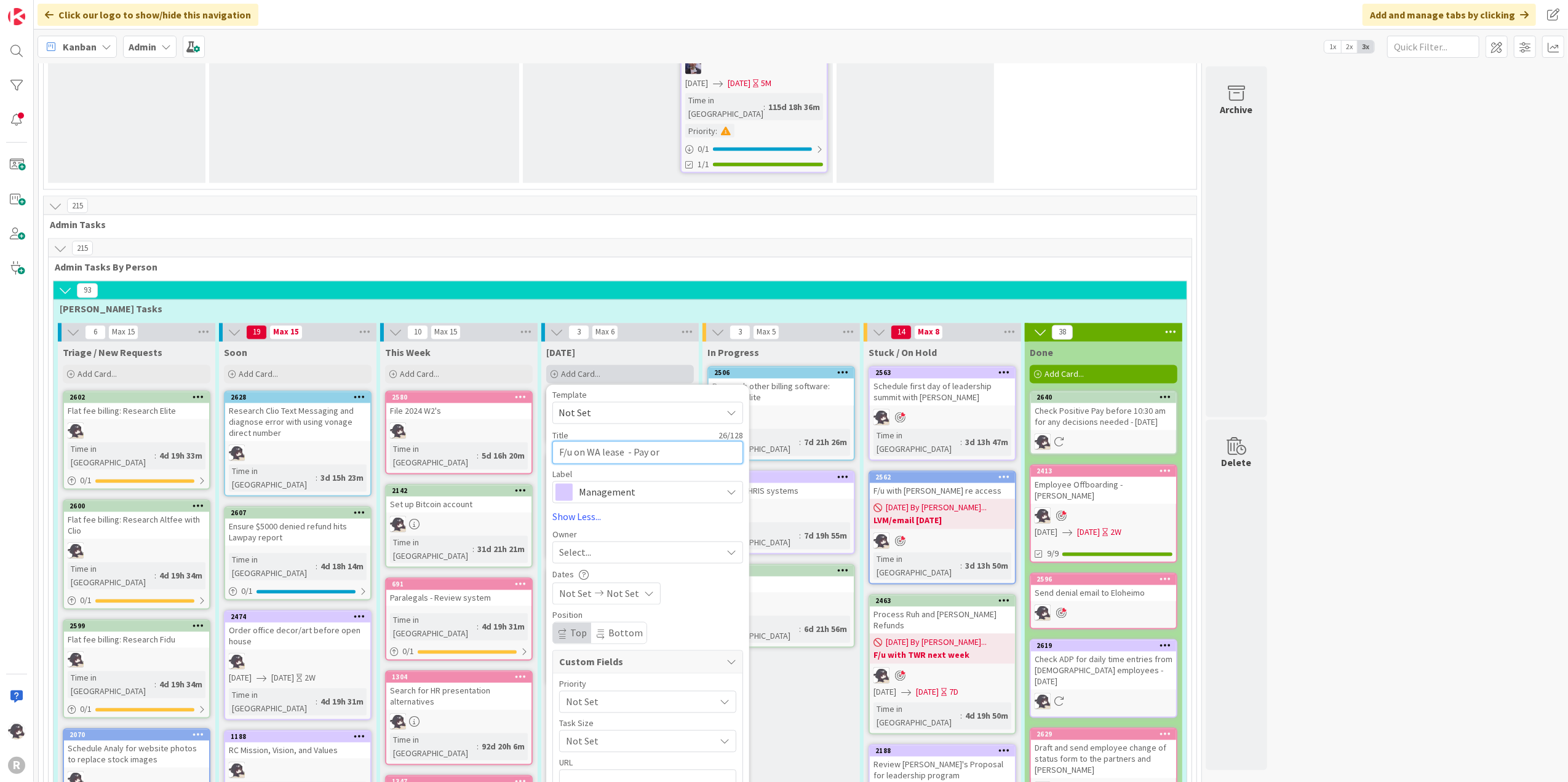
type textarea "F/u on WA lease - Pay or n"
type textarea "x"
type textarea "F/u on WA lease - Pay or no"
type textarea "x"
type textarea "F/u on WA lease - Pay or not"
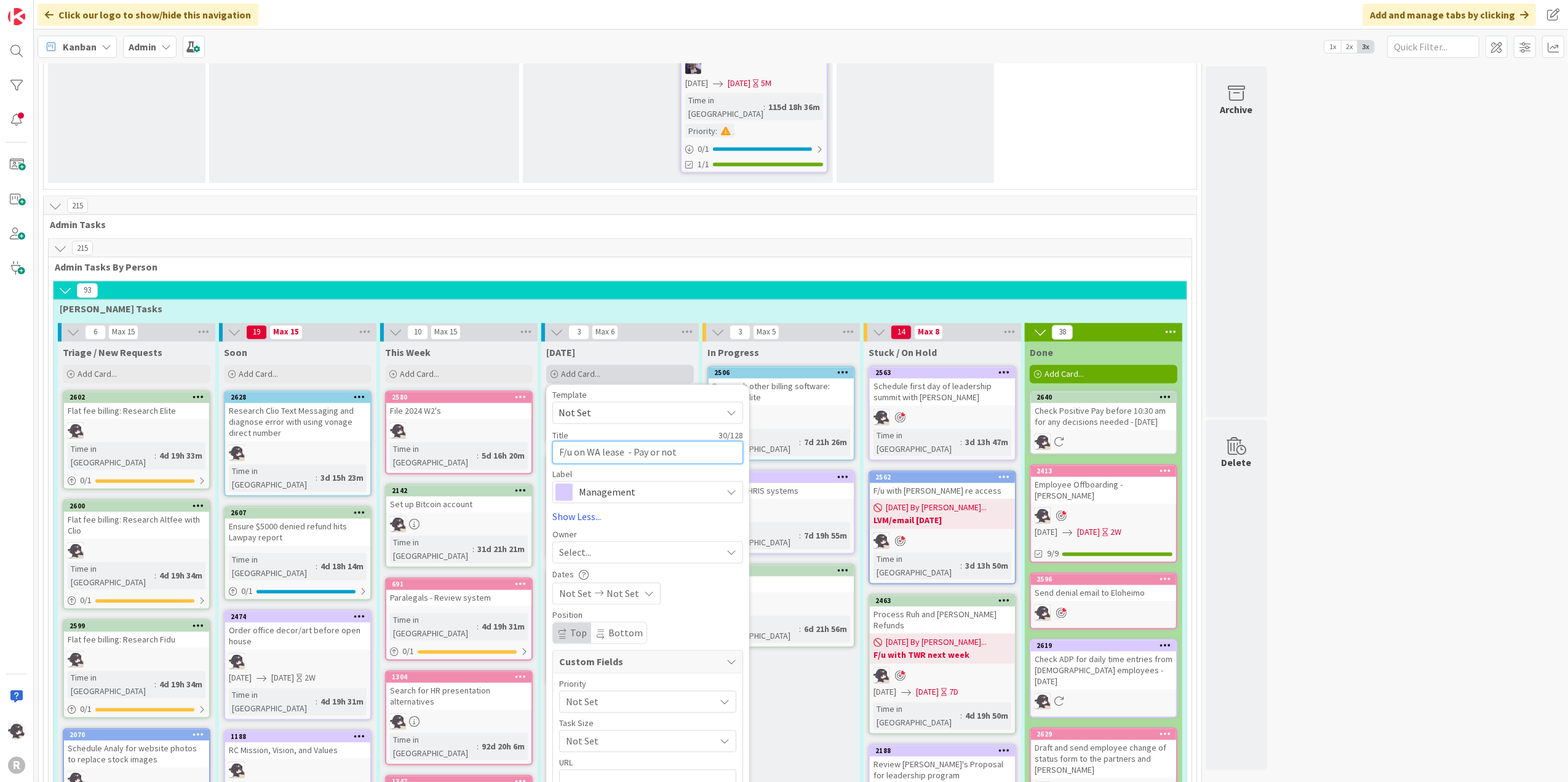
type textarea "x"
type textarea "F/u on WA lease - Pay or not ye"
type textarea "x"
type textarea "F/u on WA lease - Pay or not yet"
type textarea "x"
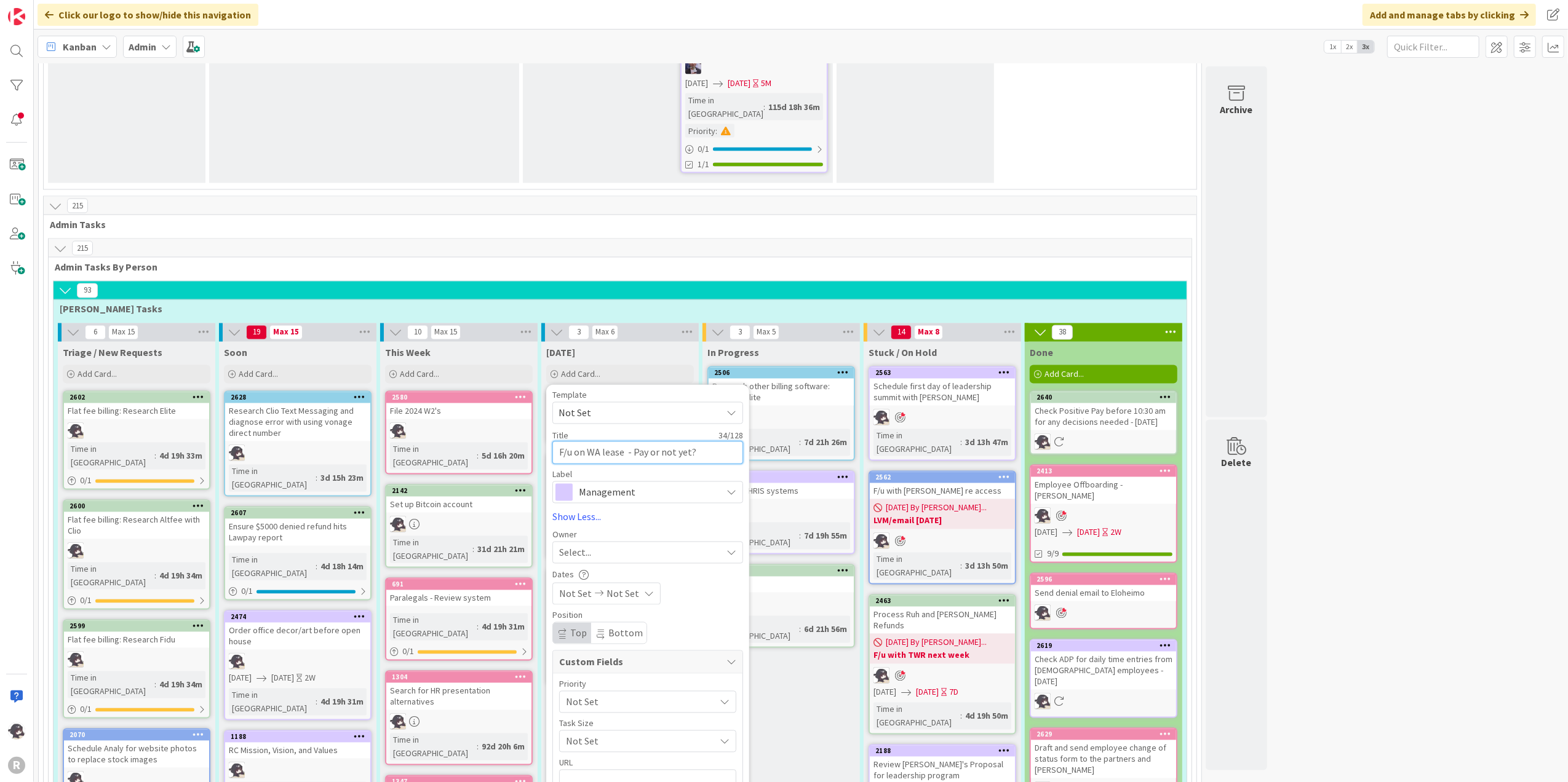
type textarea "F/u on WA lease - Pay or not yet?"
drag, startPoint x: 576, startPoint y: 355, endPoint x: 583, endPoint y: 358, distance: 7.6
click at [576, 546] on span "Select..." at bounding box center [575, 553] width 32 height 14
click at [631, 590] on span "[PERSON_NAME]" at bounding box center [629, 632] width 60 height 18
click at [693, 484] on span "Management" at bounding box center [647, 493] width 137 height 17
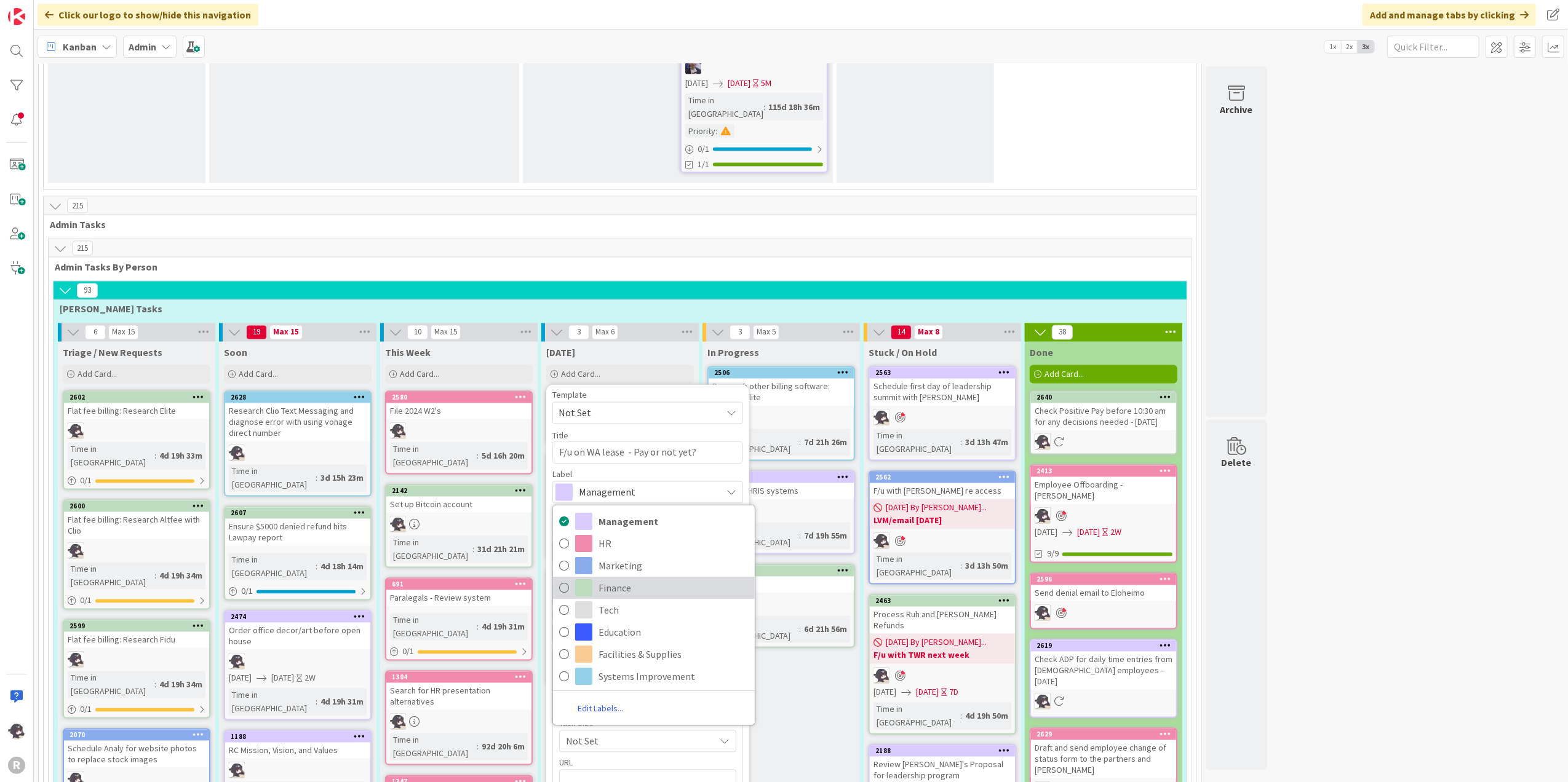
click at [628, 579] on span "Finance" at bounding box center [674, 588] width 150 height 18
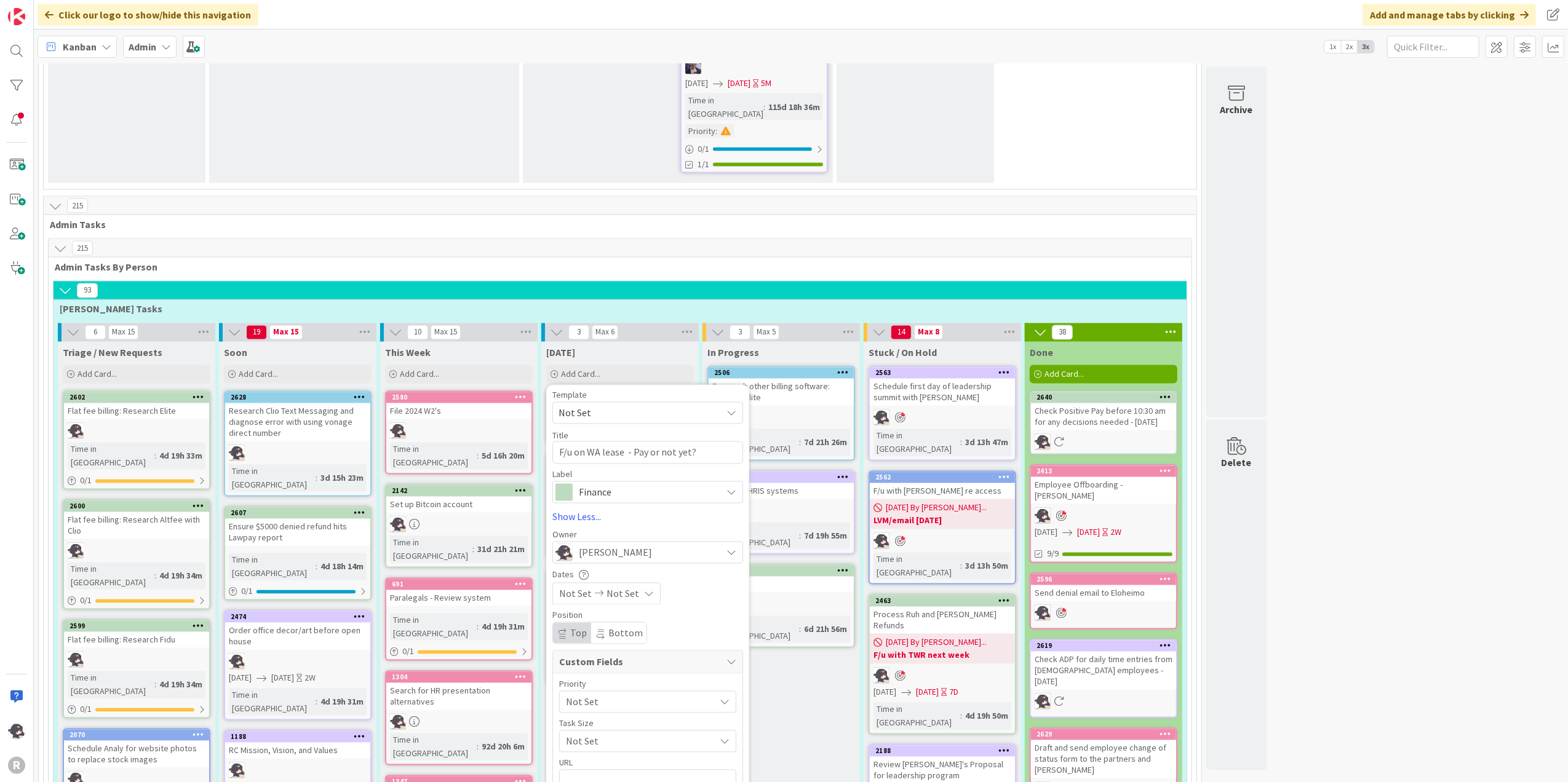
drag, startPoint x: 563, startPoint y: 615, endPoint x: 566, endPoint y: 607, distance: 8.5
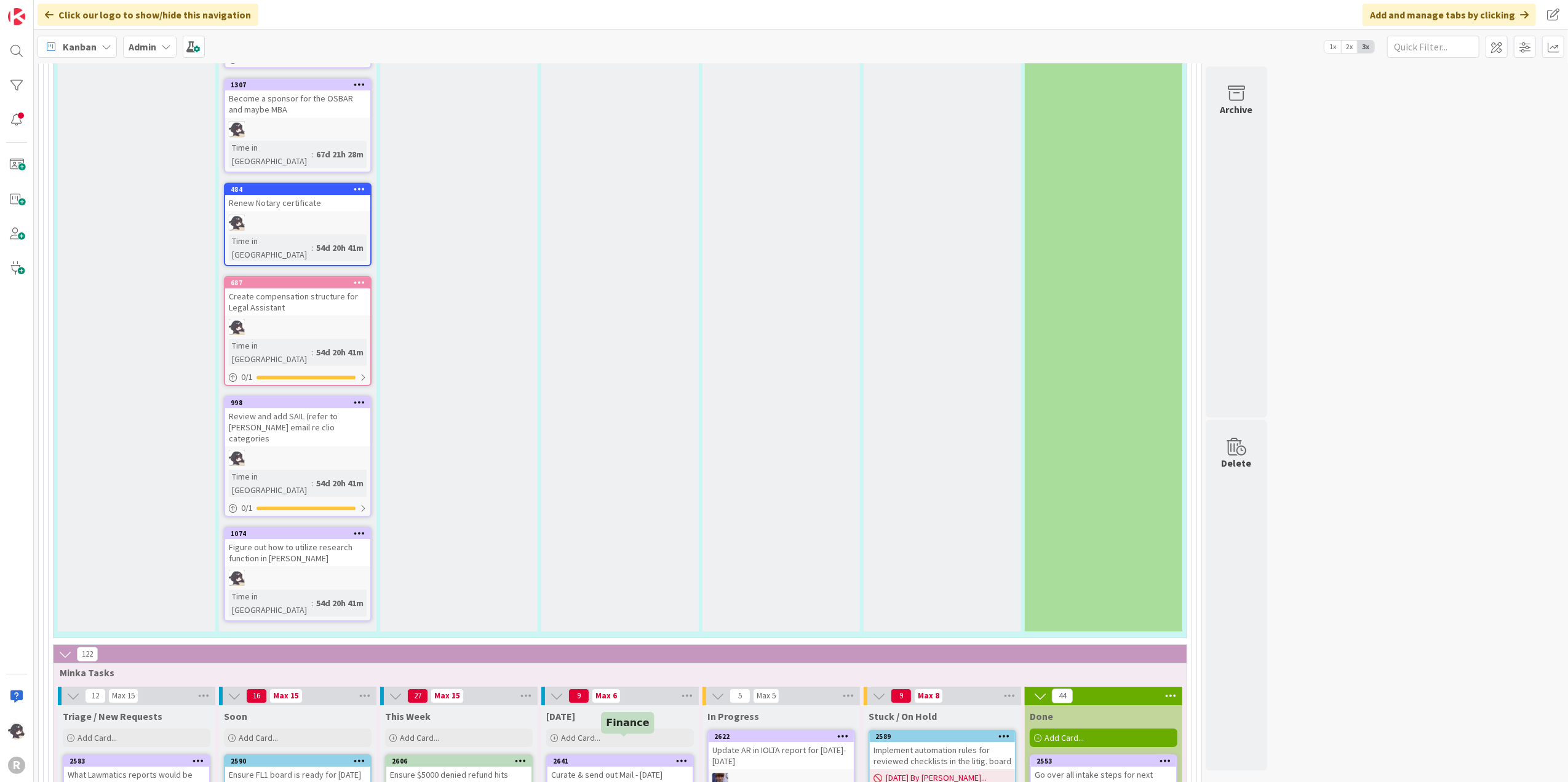
scroll to position [3936, 0]
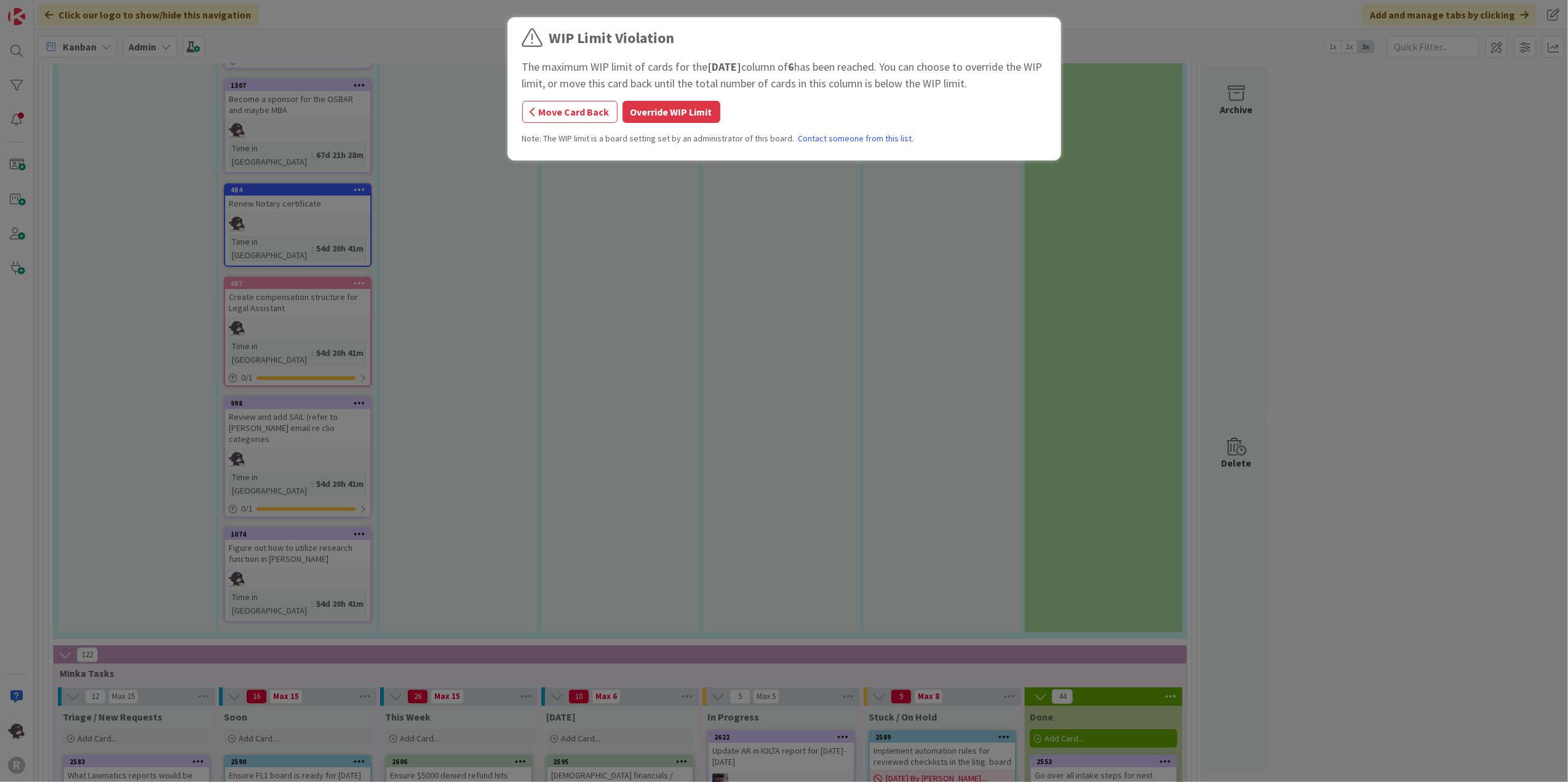
click at [672, 112] on button "Override WIP Limit" at bounding box center [671, 112] width 98 height 22
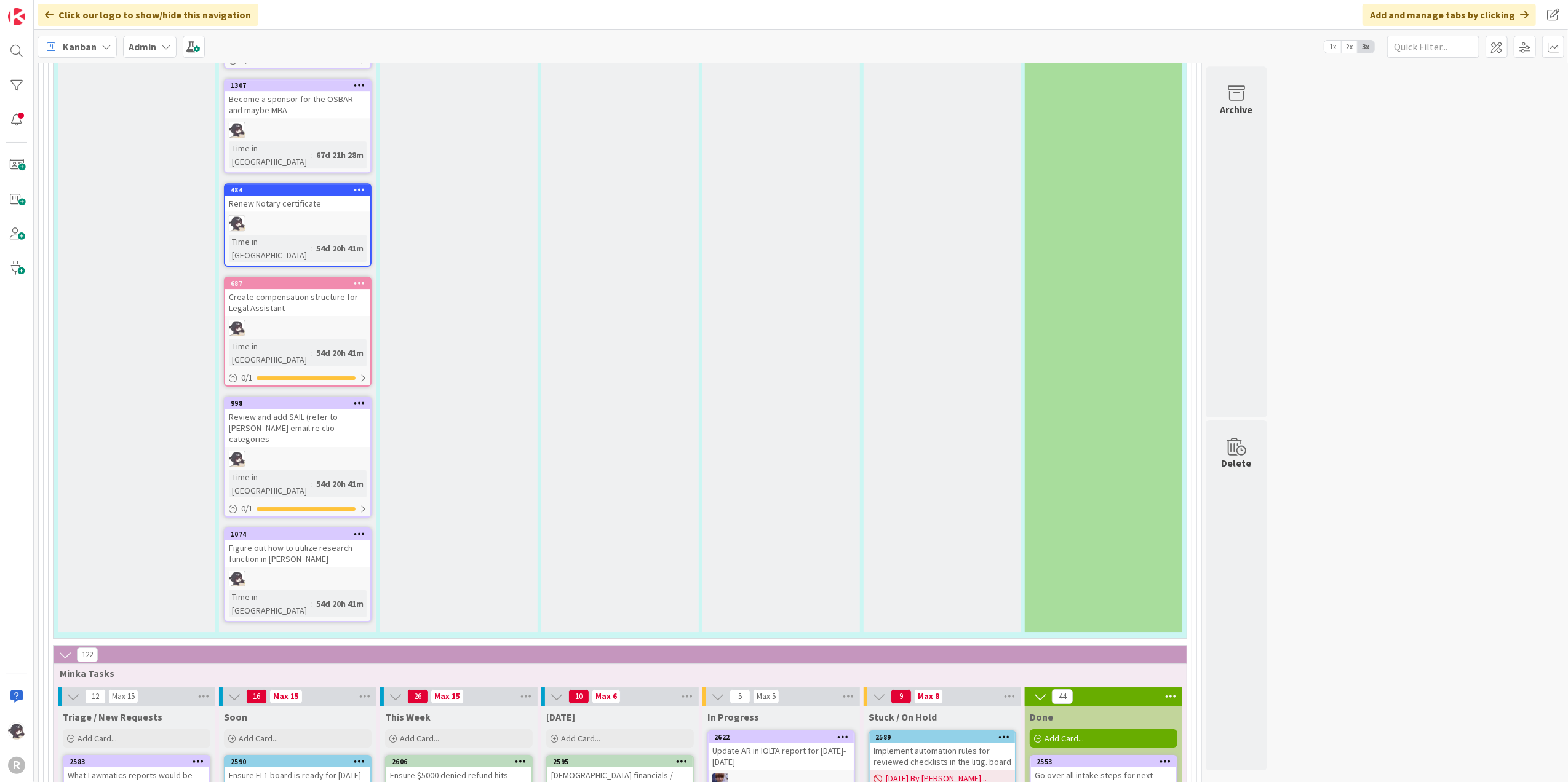
scroll to position [3854, 0]
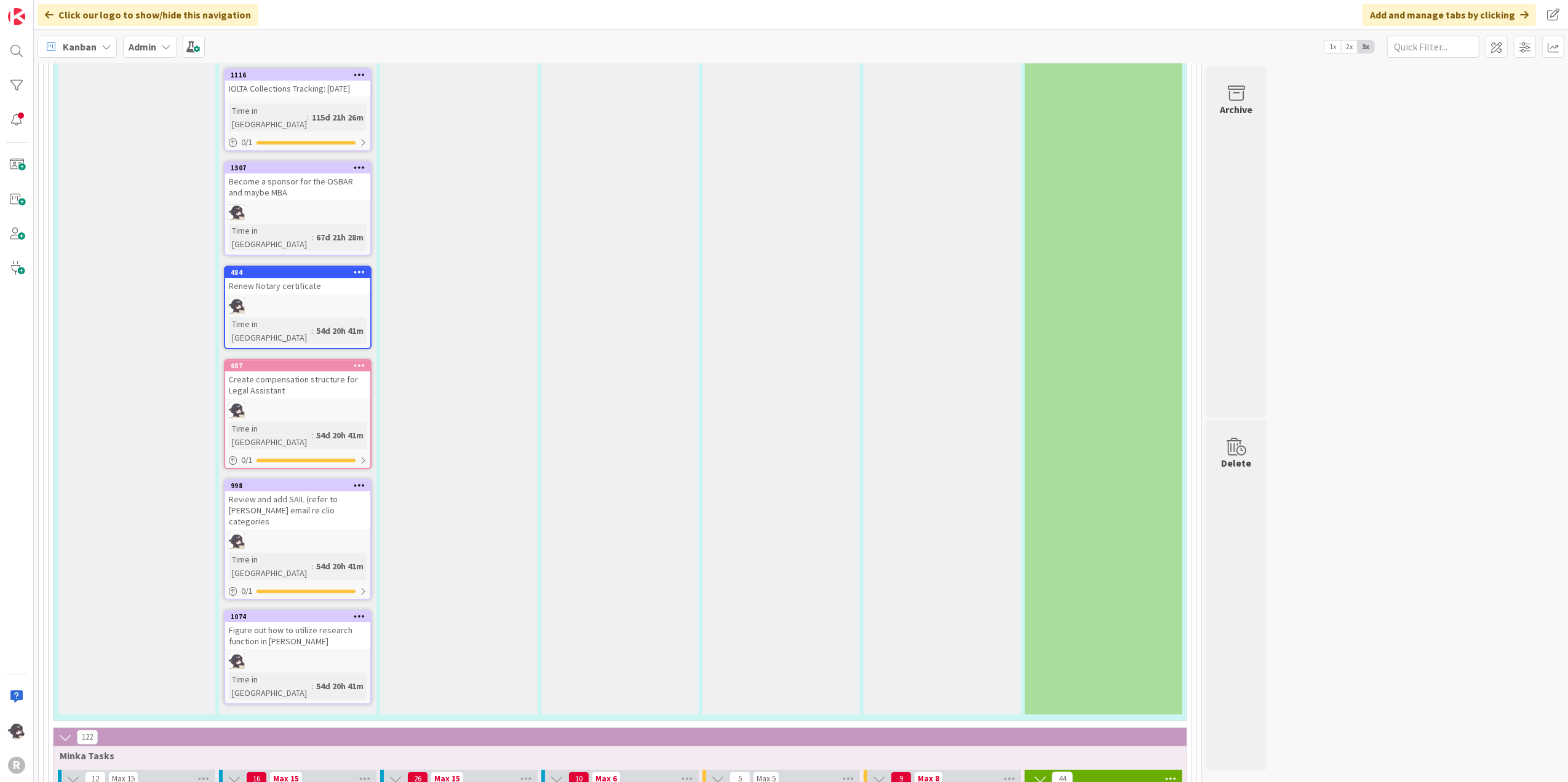
type textarea "x"
type textarea "S"
type textarea "x"
type textarea "Se"
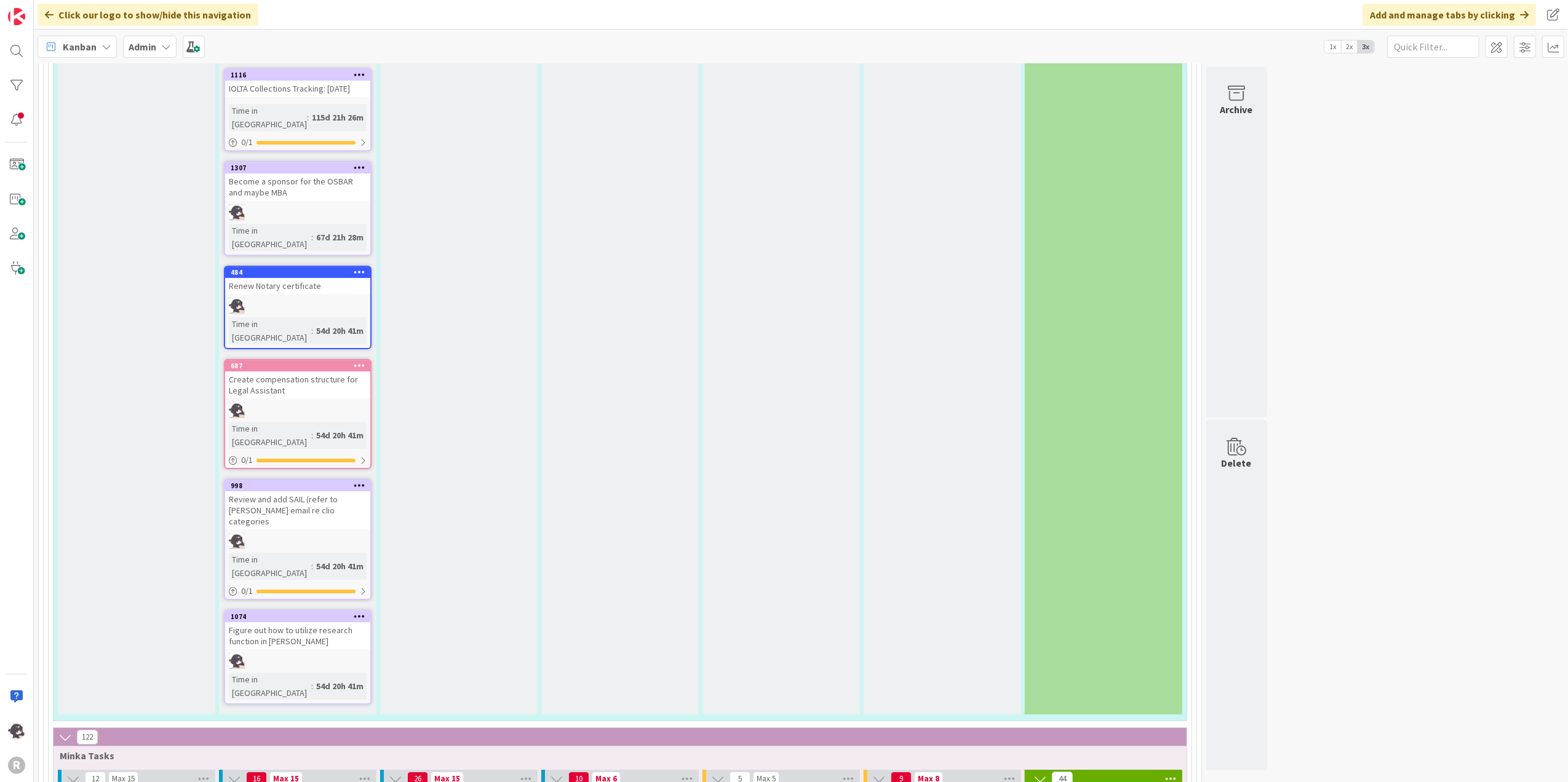
type textarea "x"
type textarea "Sen"
type textarea "x"
type textarea "Send"
type textarea "x"
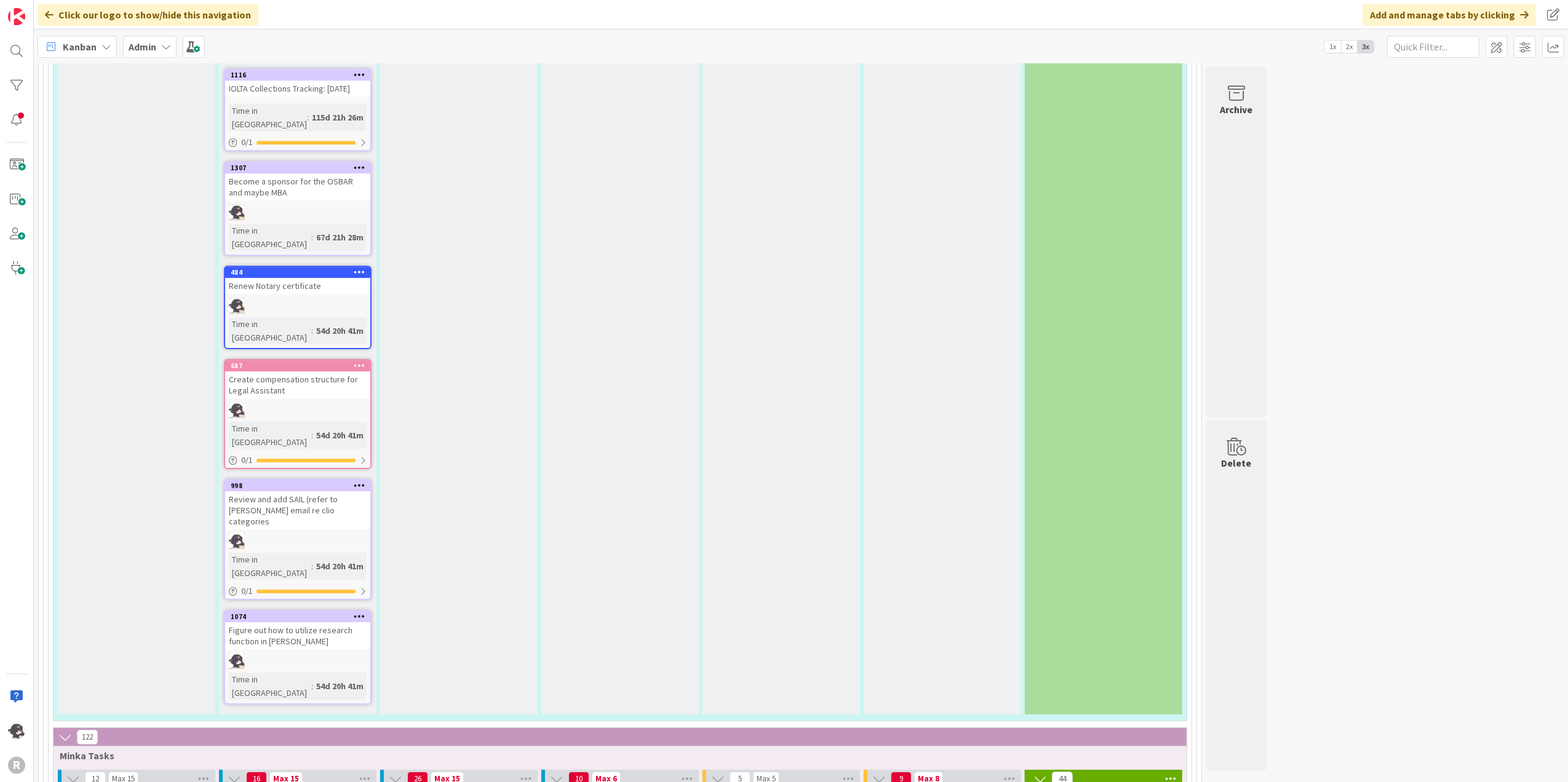
type textarea "Send fi"
type textarea "x"
type textarea "Send fin"
type textarea "x"
type textarea "Send fina"
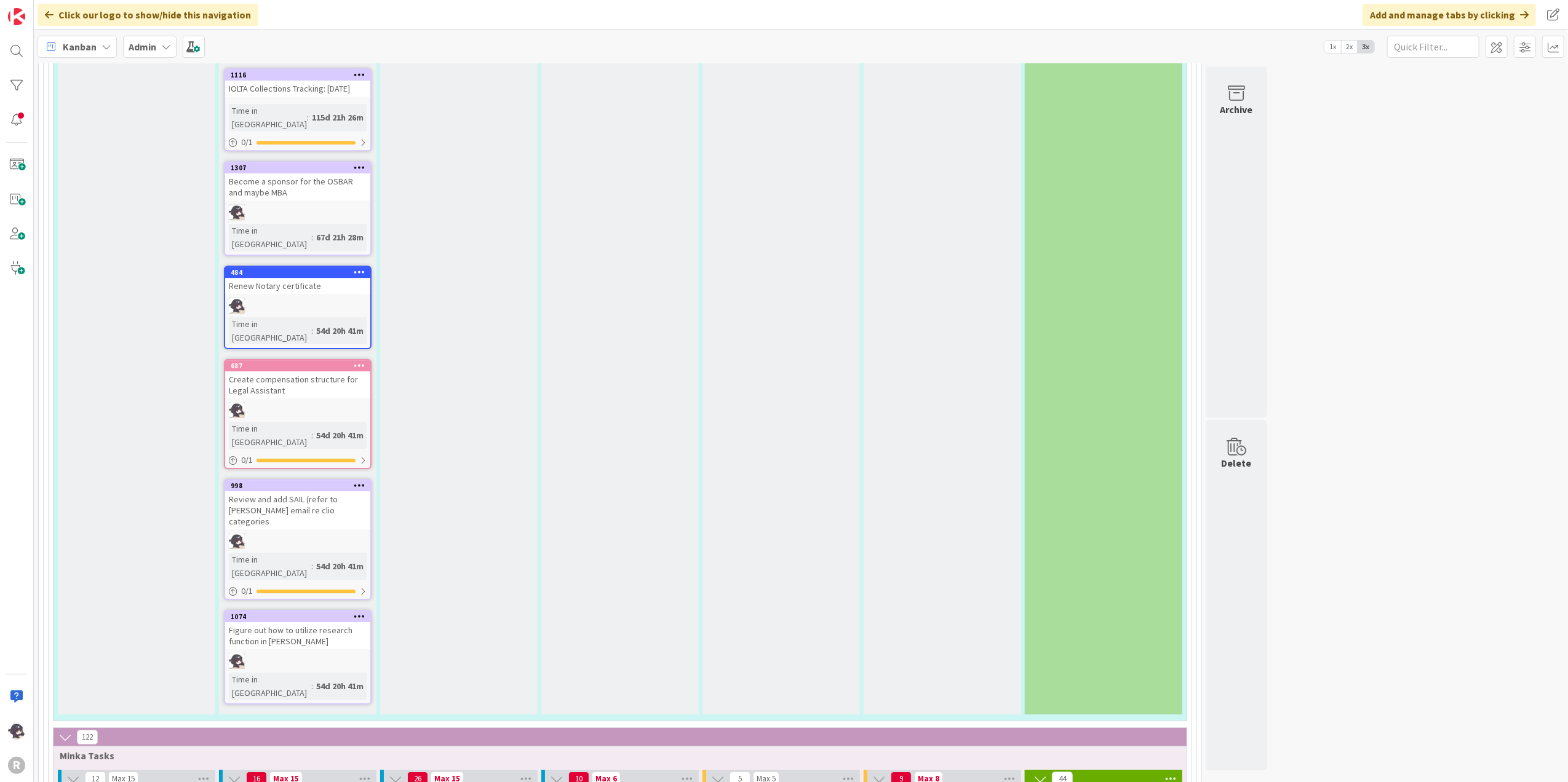
type textarea "x"
type textarea "Send [PERSON_NAME]"
type textarea "x"
type textarea "Send finani"
type textarea "x"
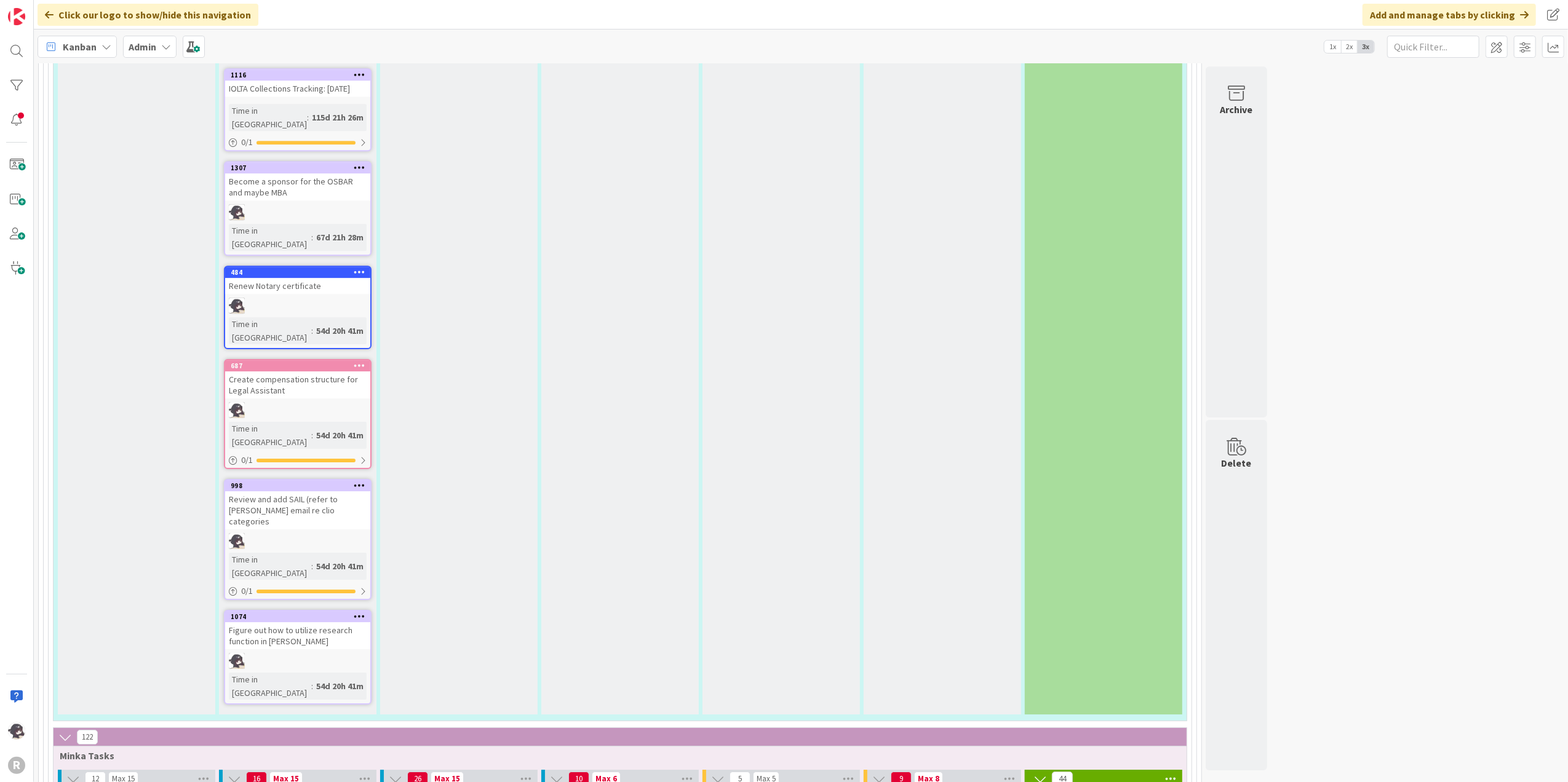
type textarea "Send finania"
type textarea "x"
type textarea "Send finanial"
type textarea "x"
type textarea "Send finanials"
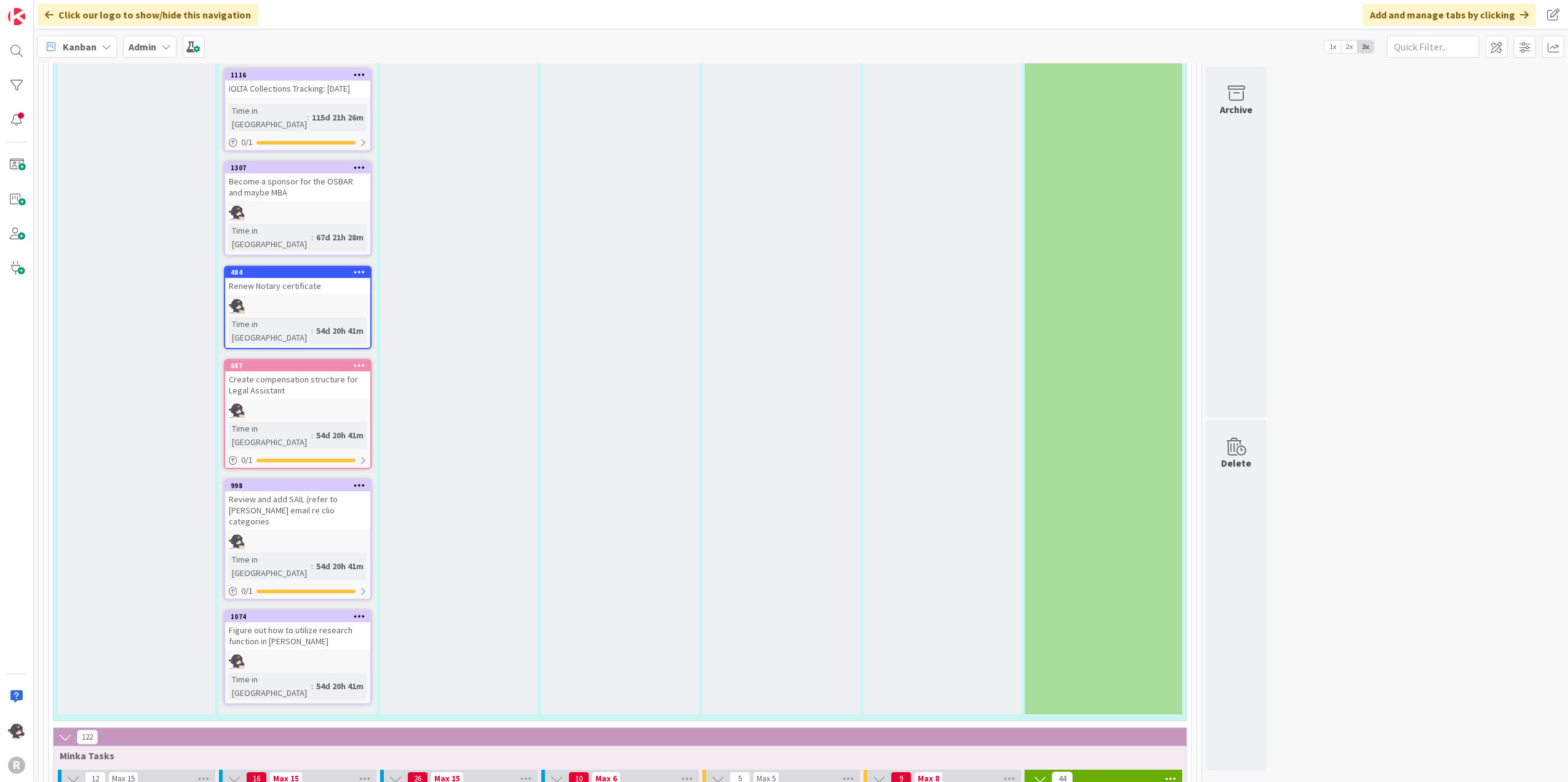
type textarea "x"
type textarea "Send finanials"
type textarea "x"
type textarea "Send finanials"
type textarea "x"
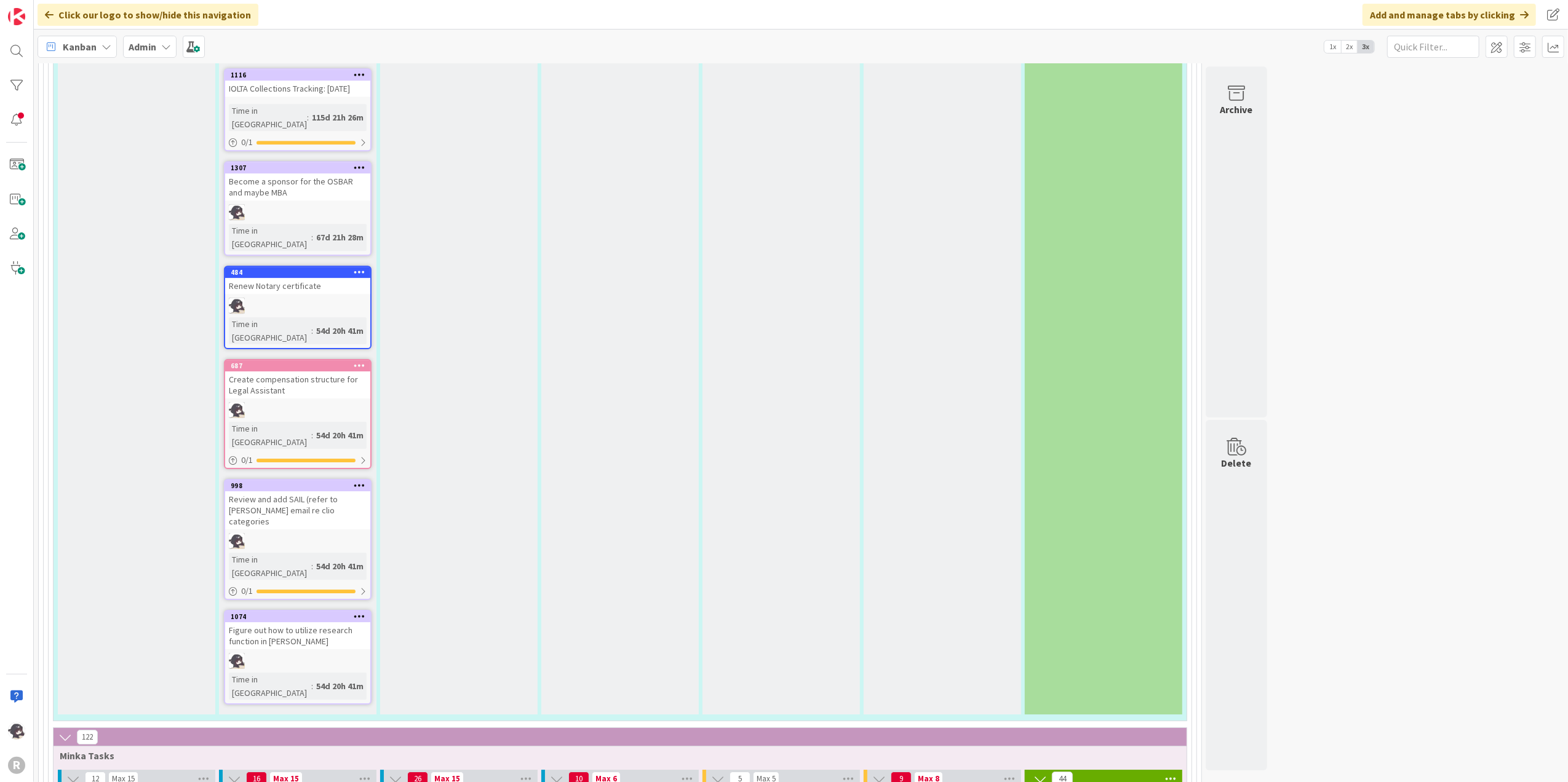
type textarea "Send finanial"
type textarea "x"
type textarea "Send finania"
type textarea "x"
type textarea "Send finani"
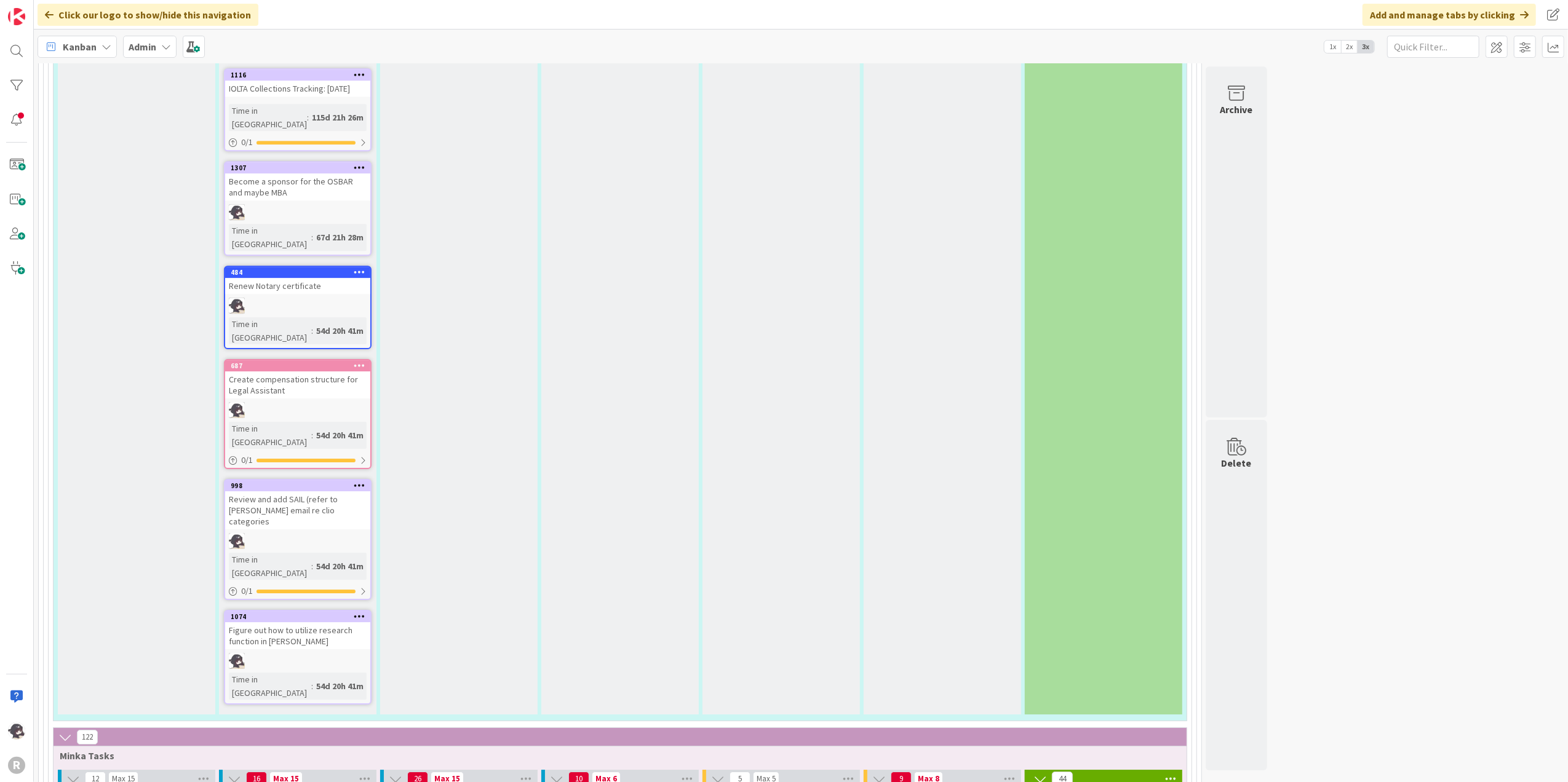
type textarea "x"
type textarea "Send [PERSON_NAME]"
type textarea "x"
type textarea "Send financ"
type textarea "x"
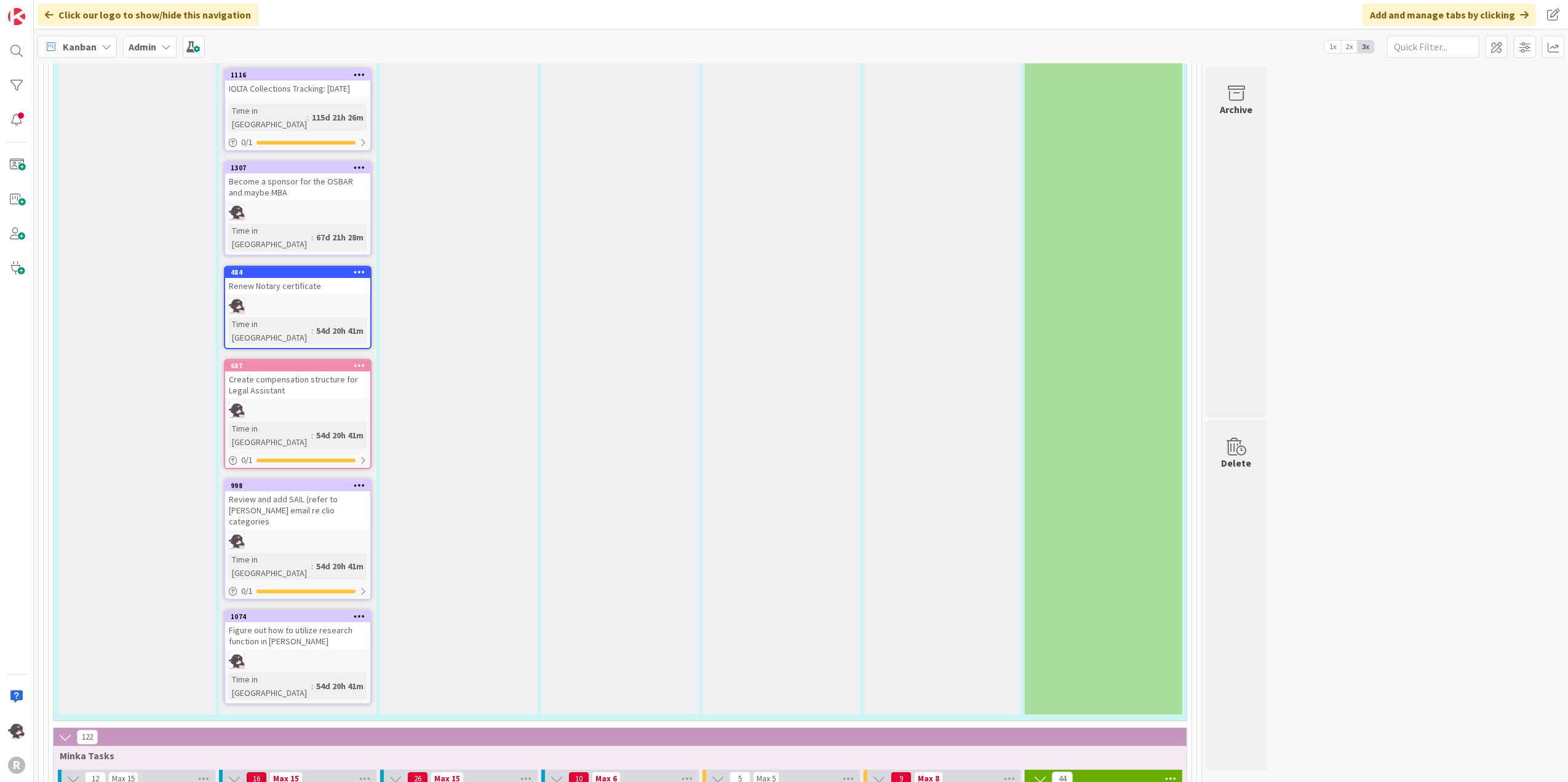
type textarea "Send financi"
type textarea "x"
type textarea "Send financia"
type textarea "x"
type textarea "Send financial"
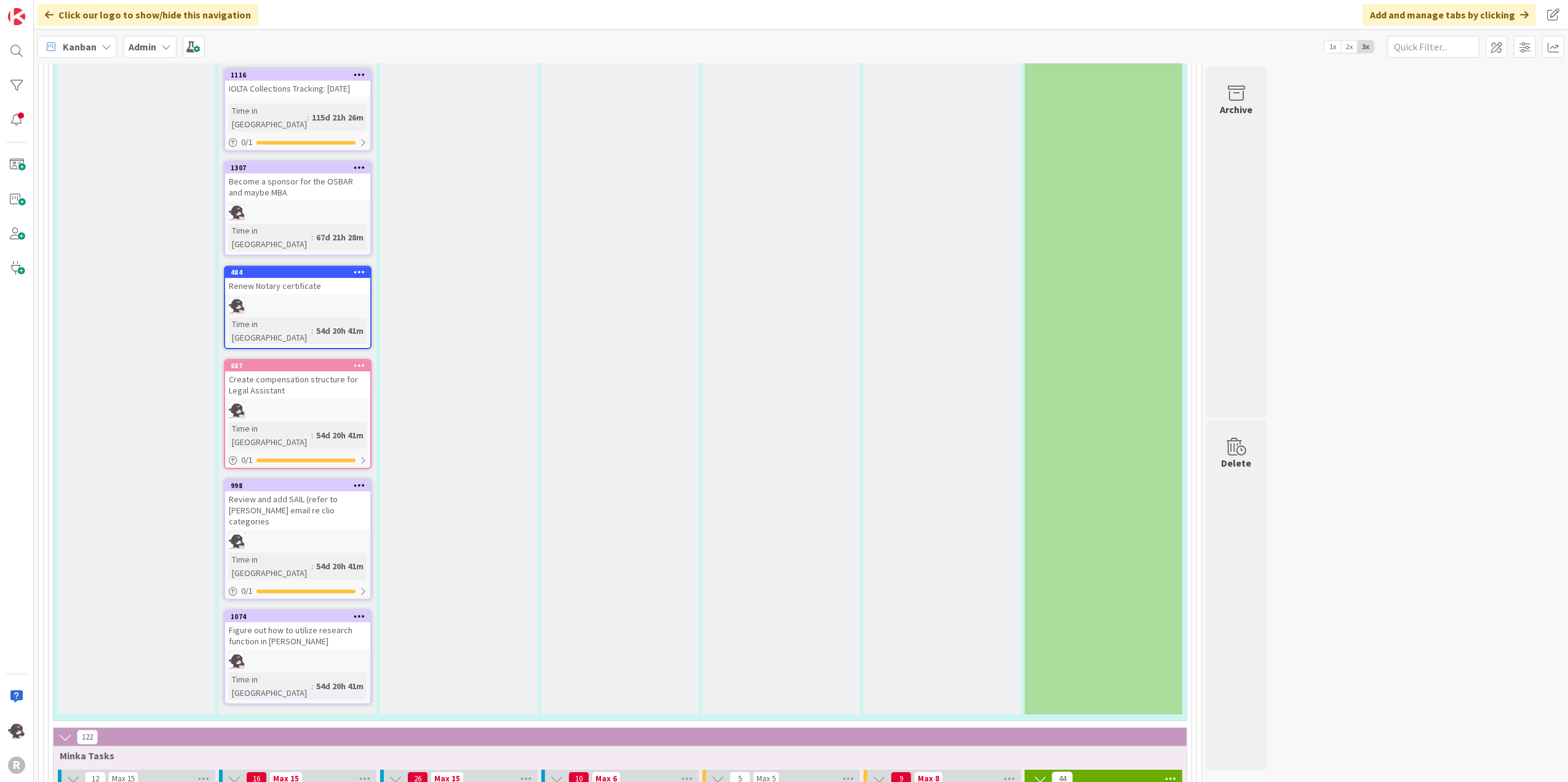
type textarea "x"
type textarea "Send financials"
type textarea "x"
type textarea "Send financials"
type textarea "x"
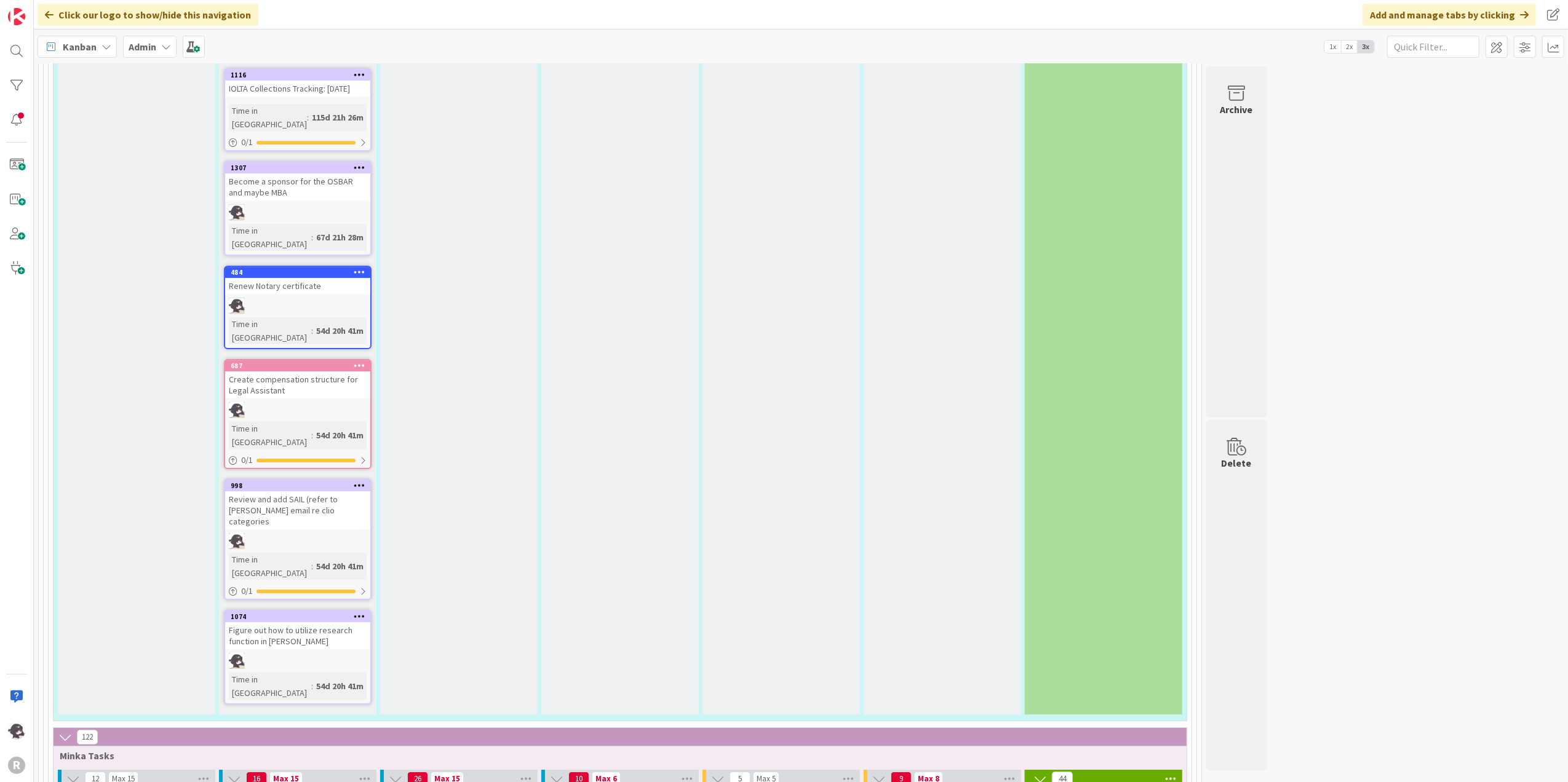
type textarea "Send financials t"
type textarea "x"
type textarea "Send financials to"
type textarea "x"
type textarea "Send financials to"
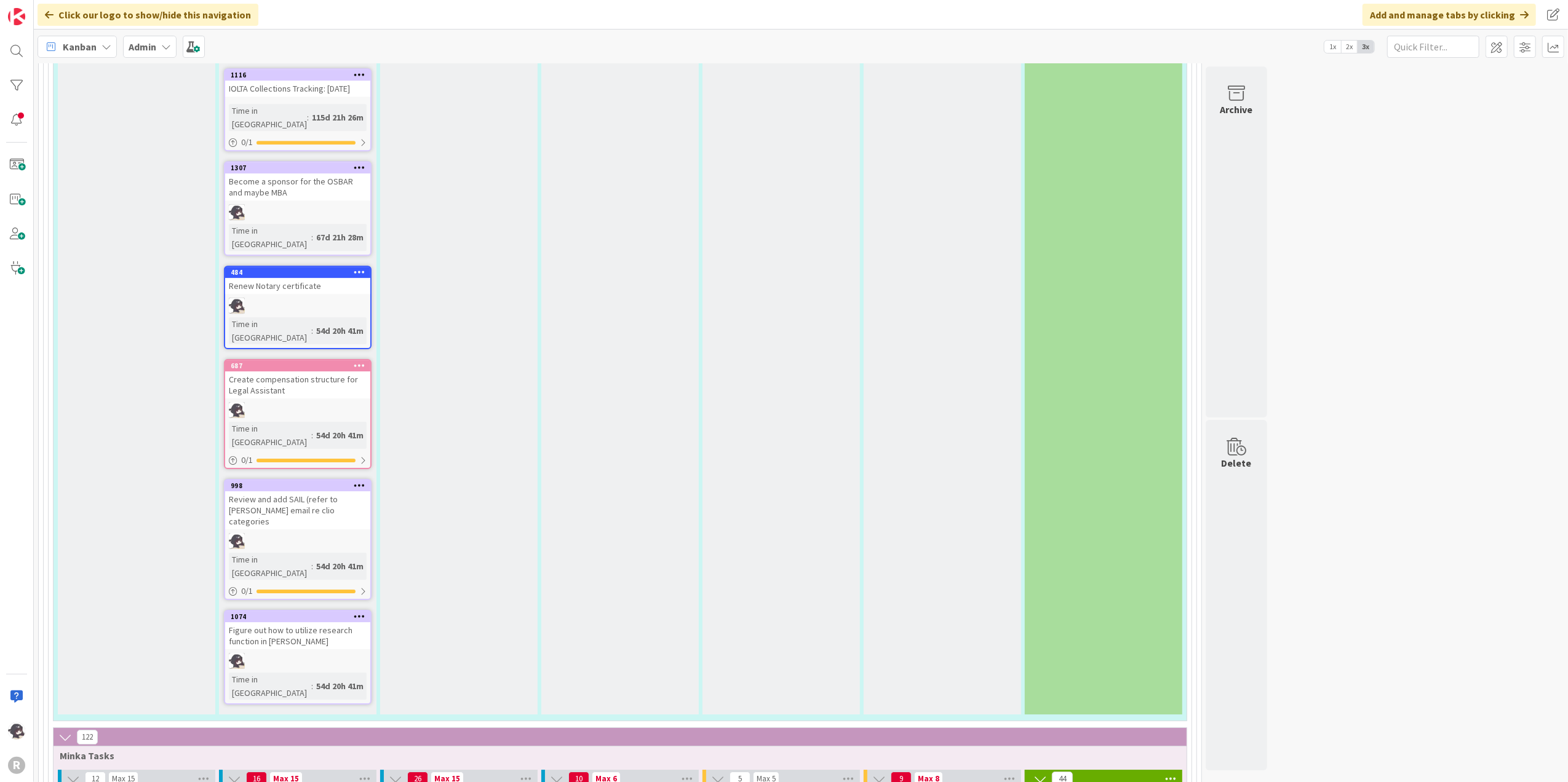
type textarea "x"
type textarea "Send financials to L"
type textarea "x"
type textarea "Send financials to Li"
type textarea "x"
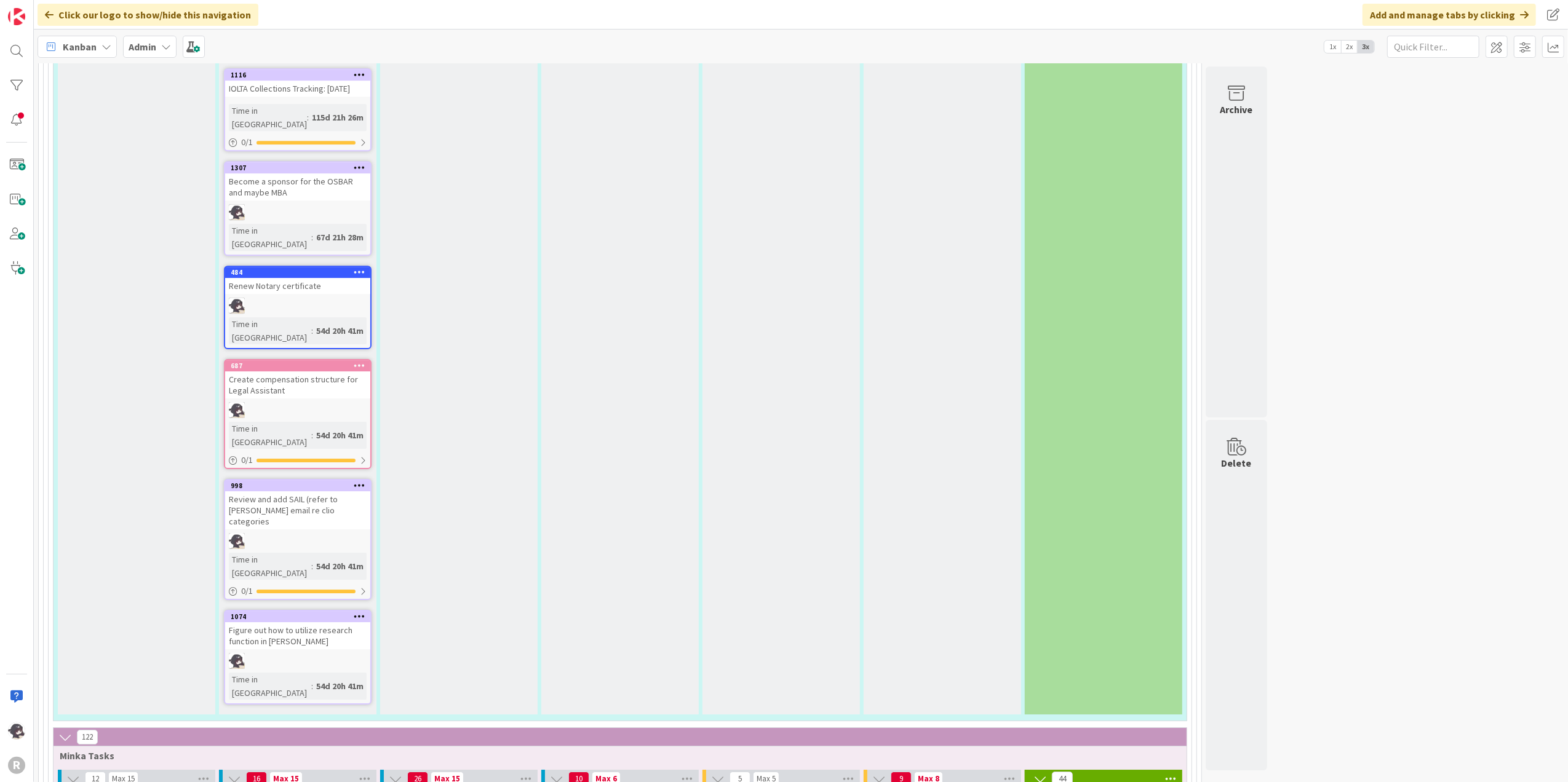
type textarea "Send financials to Lis"
type textarea "x"
type textarea "Send financials to [PERSON_NAME]"
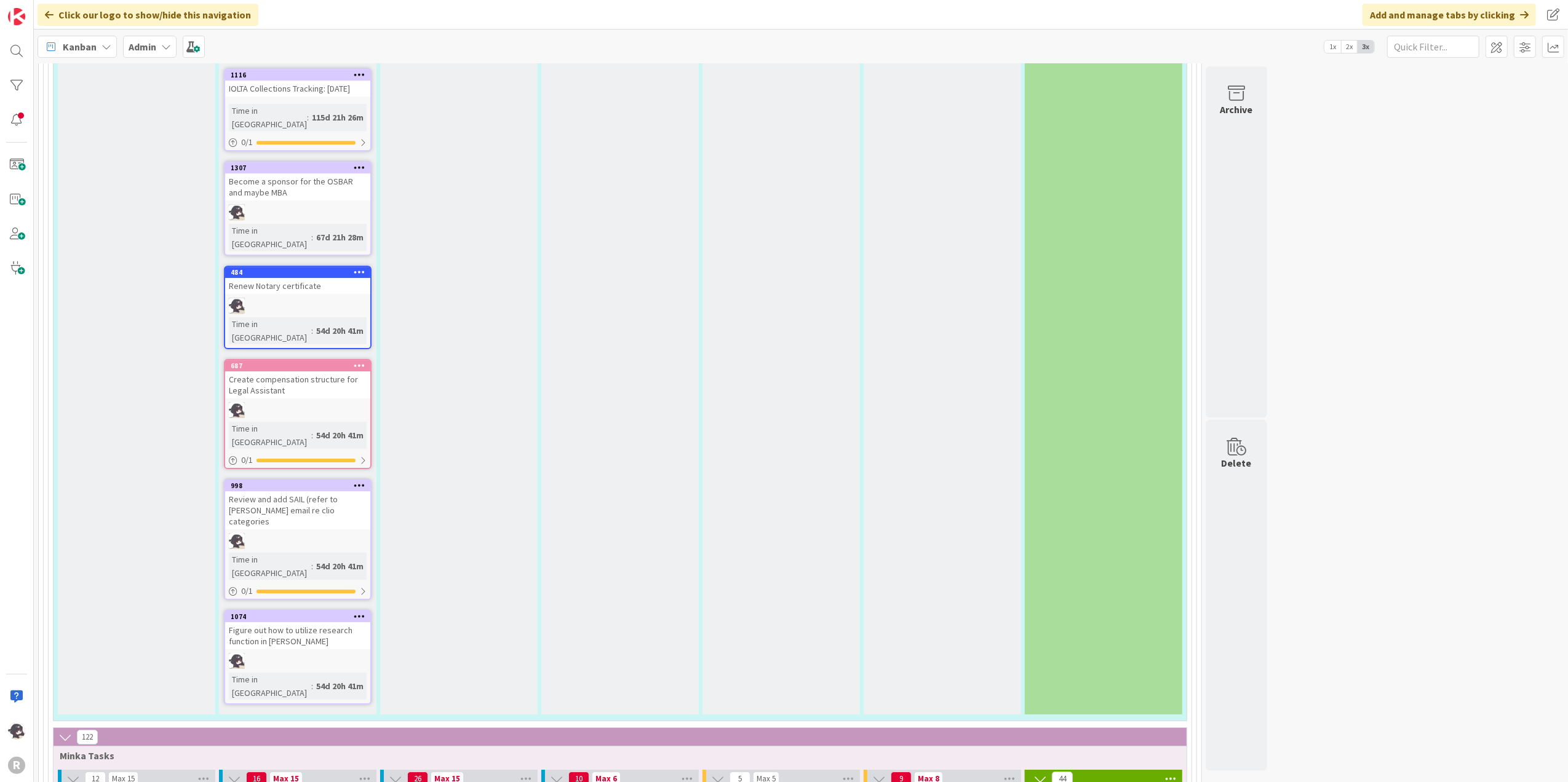
type textarea "x"
type textarea "Send sto [PERSON_NAME]"
type textarea "x"
type textarea "Send stato [PERSON_NAME]"
type textarea "x"
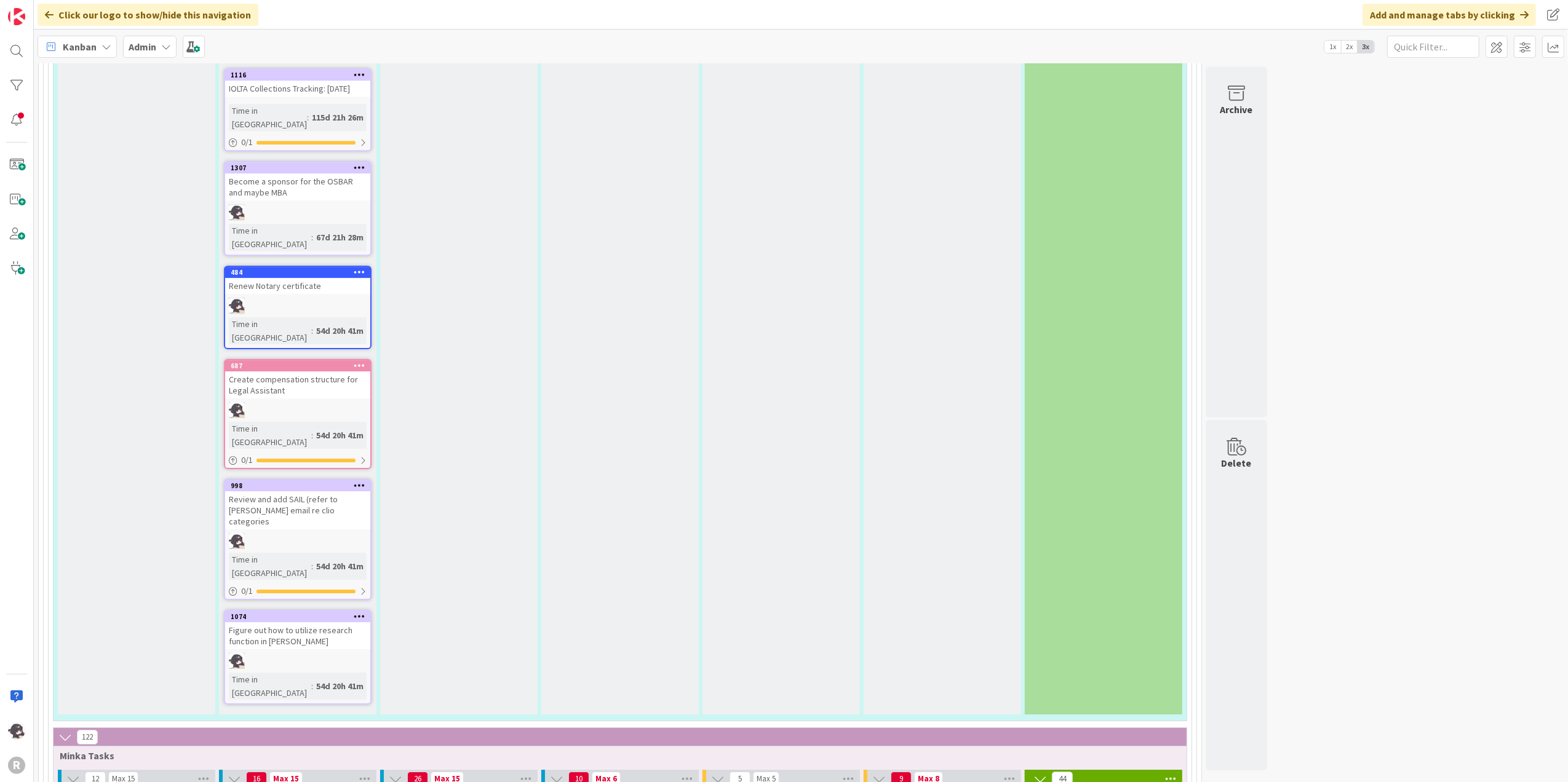
type textarea "Send statto [PERSON_NAME]"
type textarea "x"
type textarea "Send stateto [PERSON_NAME]"
type textarea "x"
type textarea "Send statemto [PERSON_NAME]"
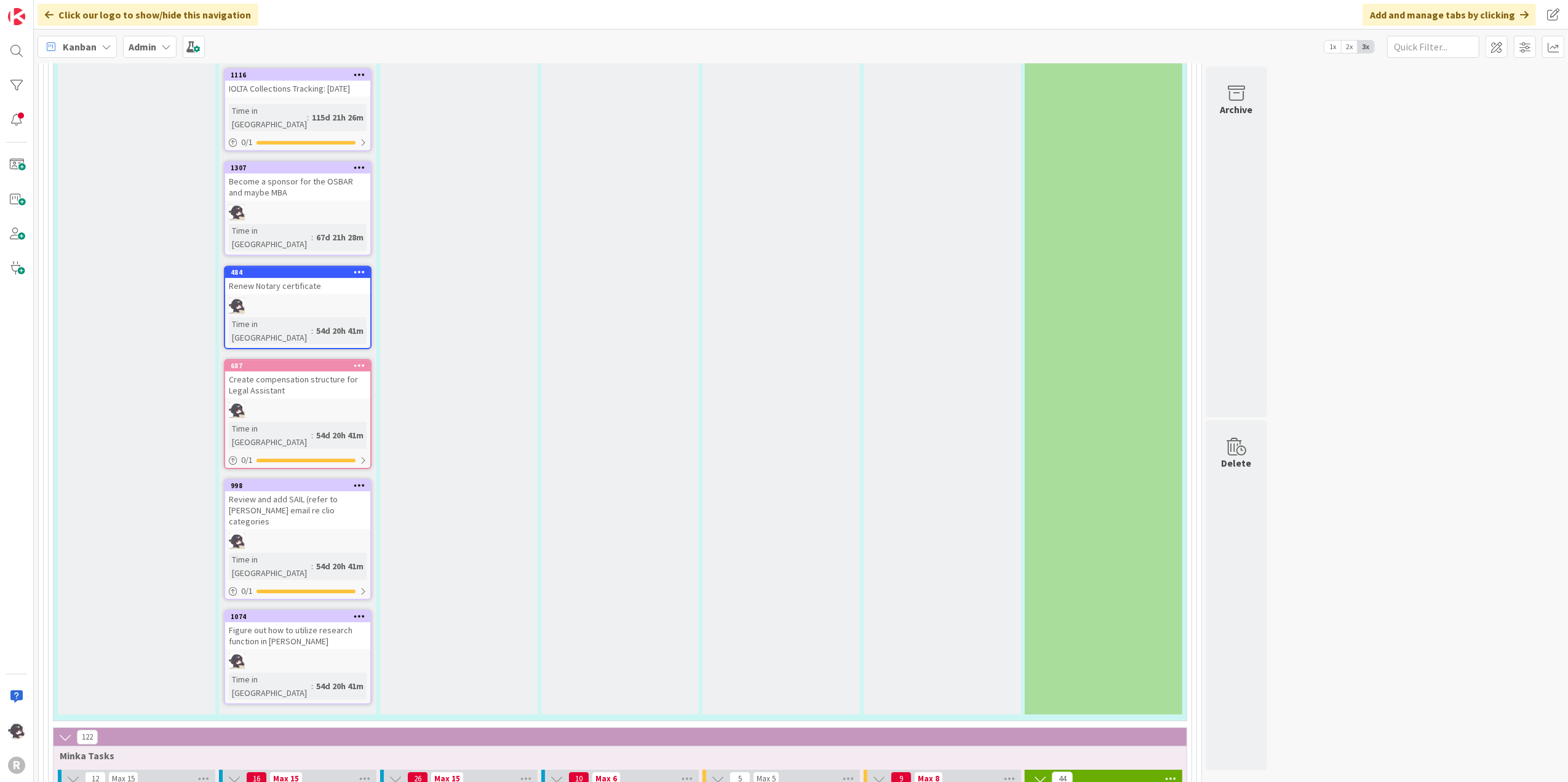
type textarea "x"
type textarea "Send statemeto [PERSON_NAME]"
type textarea "x"
type textarea "Send statementto [PERSON_NAME]"
type textarea "x"
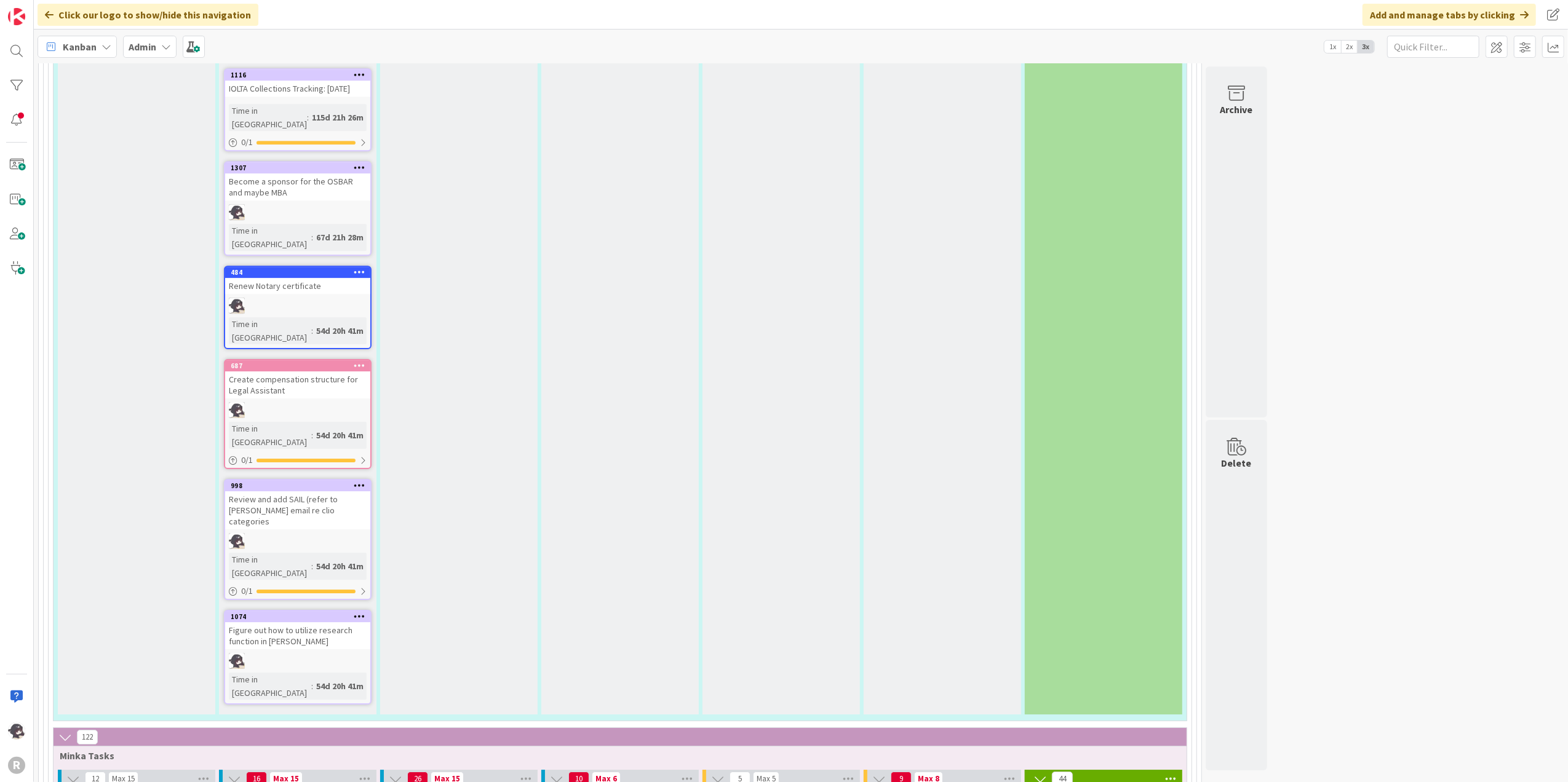
type textarea "Send statements to [PERSON_NAME]"
type textarea "x"
type textarea "Send statements ato [PERSON_NAME]"
type textarea "x"
type textarea "Send statements [PERSON_NAME]"
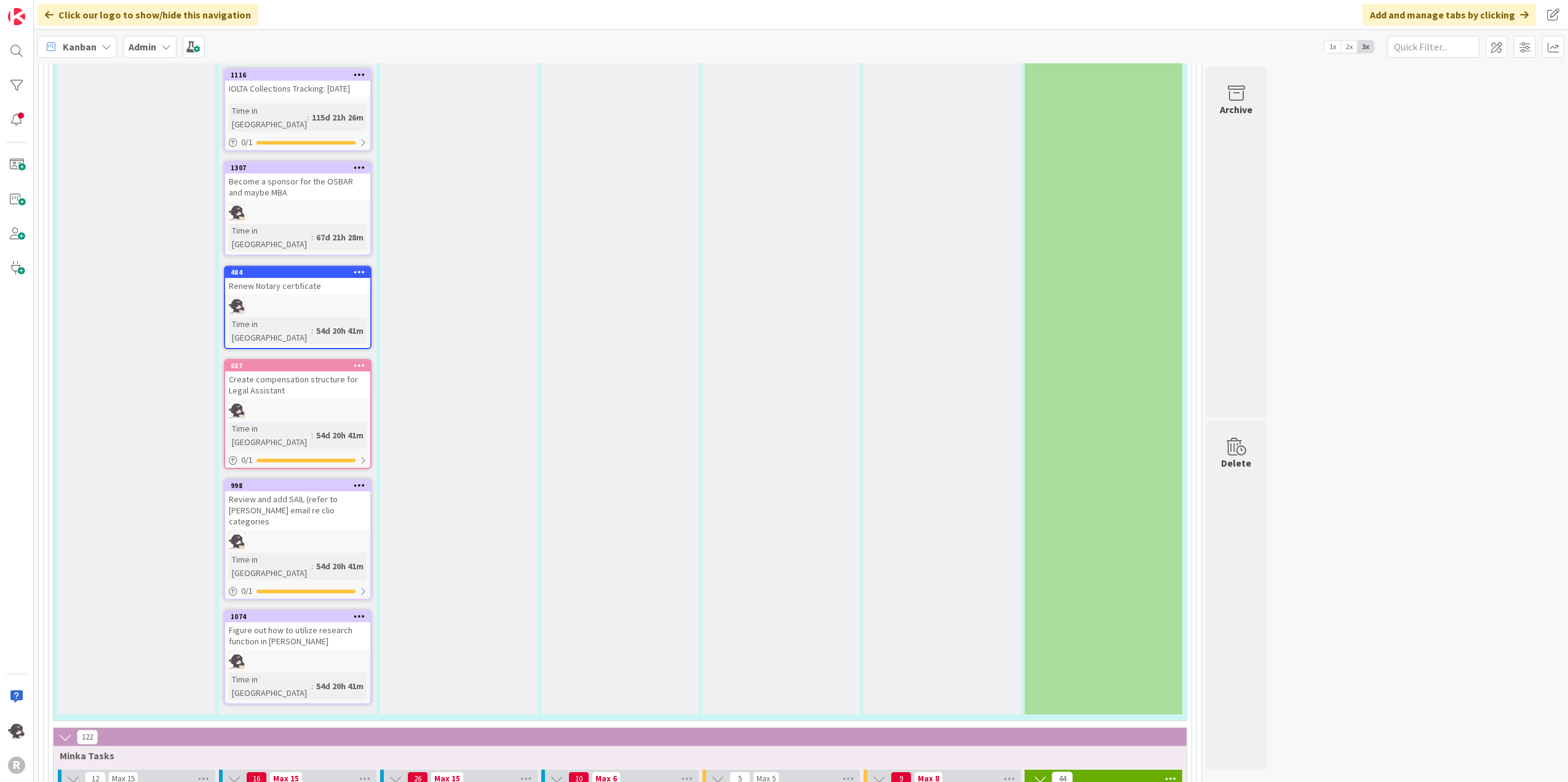
type textarea "x"
type textarea "Send statements andto [PERSON_NAME]"
type textarea "x"
type textarea "Send statements and to [PERSON_NAME]"
type textarea "x"
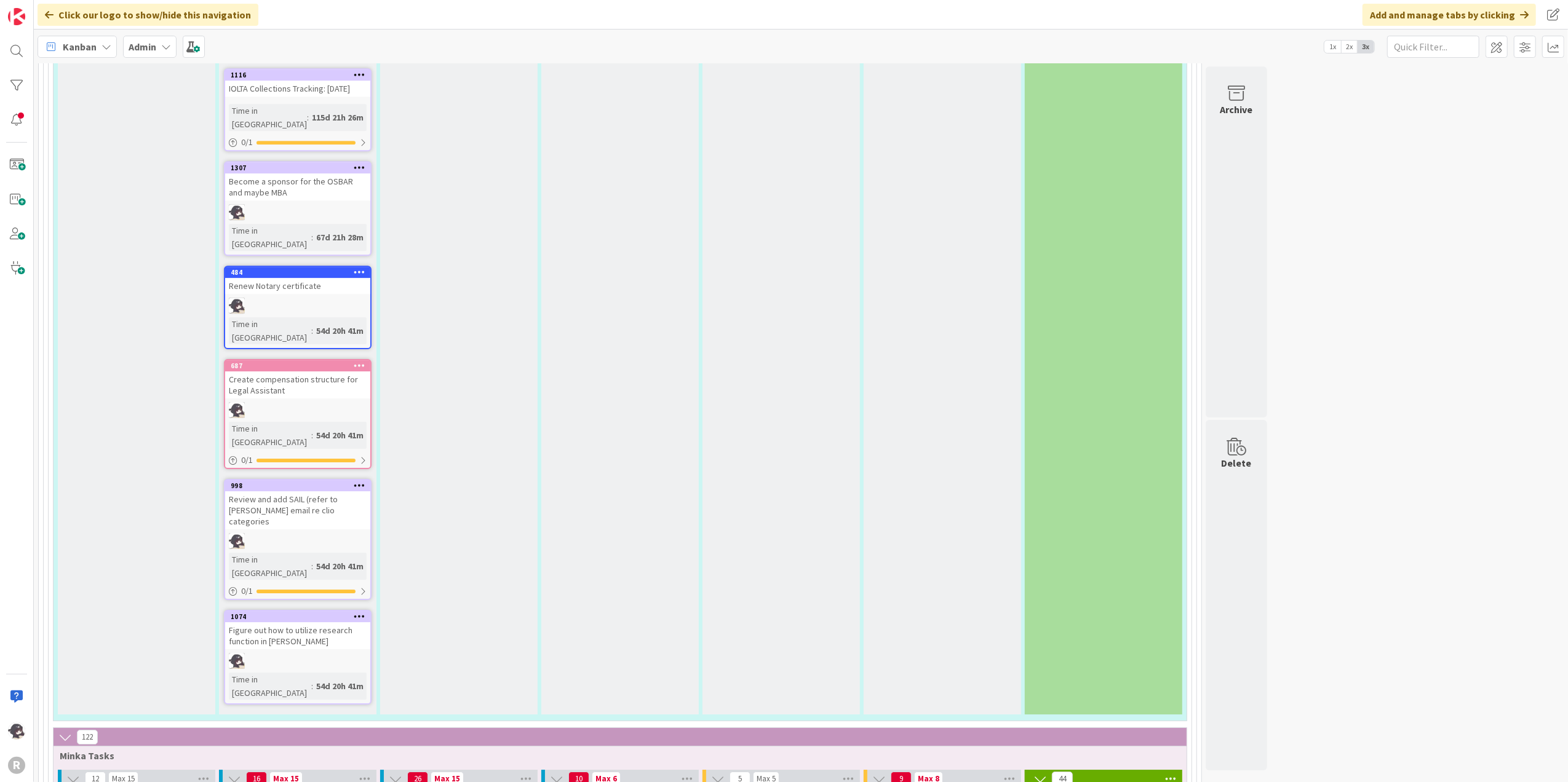
type textarea "Send statements and cto [PERSON_NAME]"
type textarea "x"
type textarea "Send statements and chto [PERSON_NAME]"
type textarea "x"
type textarea "Send statements and [PERSON_NAME]"
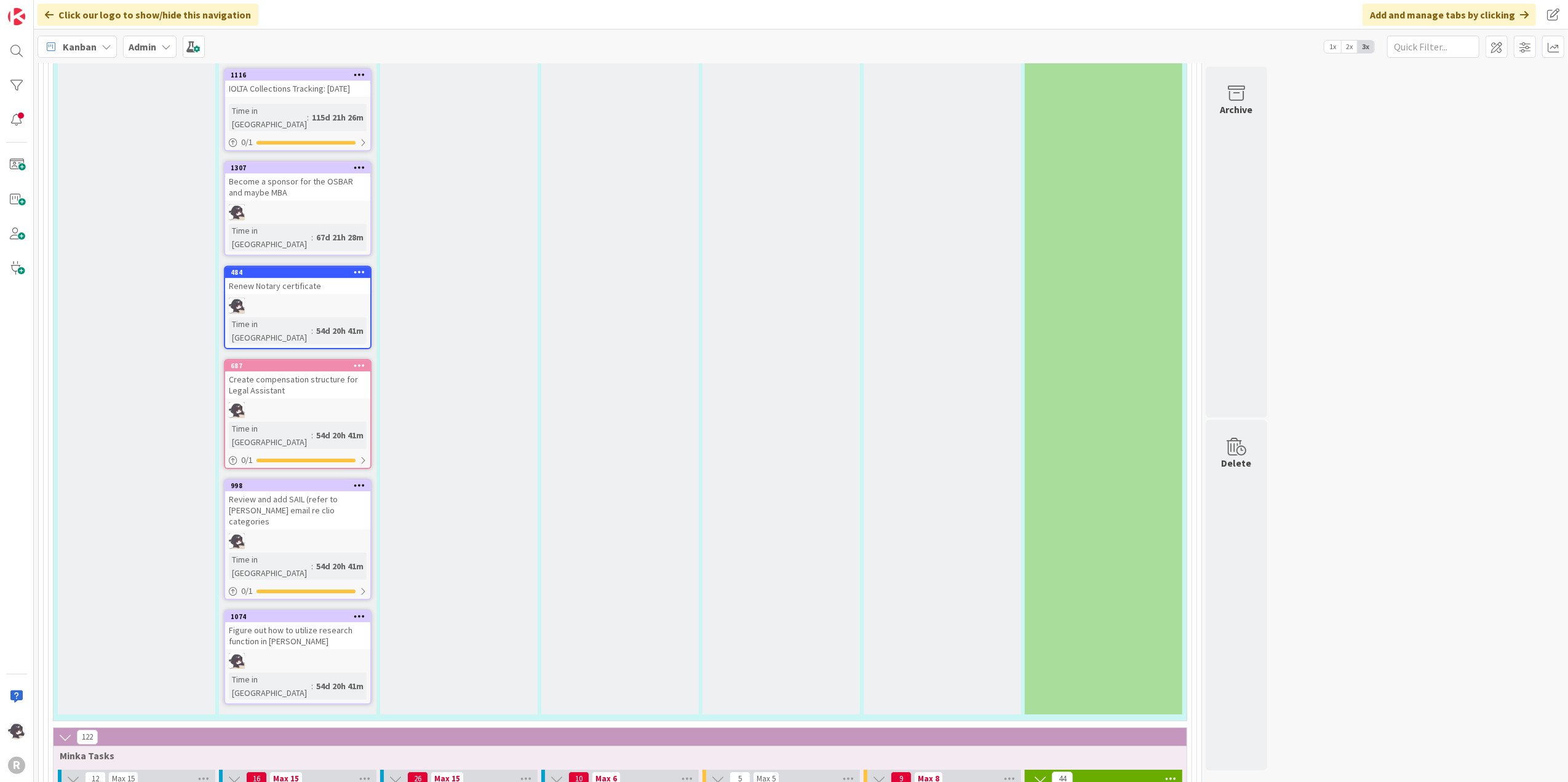
type textarea "x"
type textarea "Send statements and checto [PERSON_NAME]"
type textarea "x"
type textarea "Send statements and checkto [PERSON_NAME]"
type textarea "x"
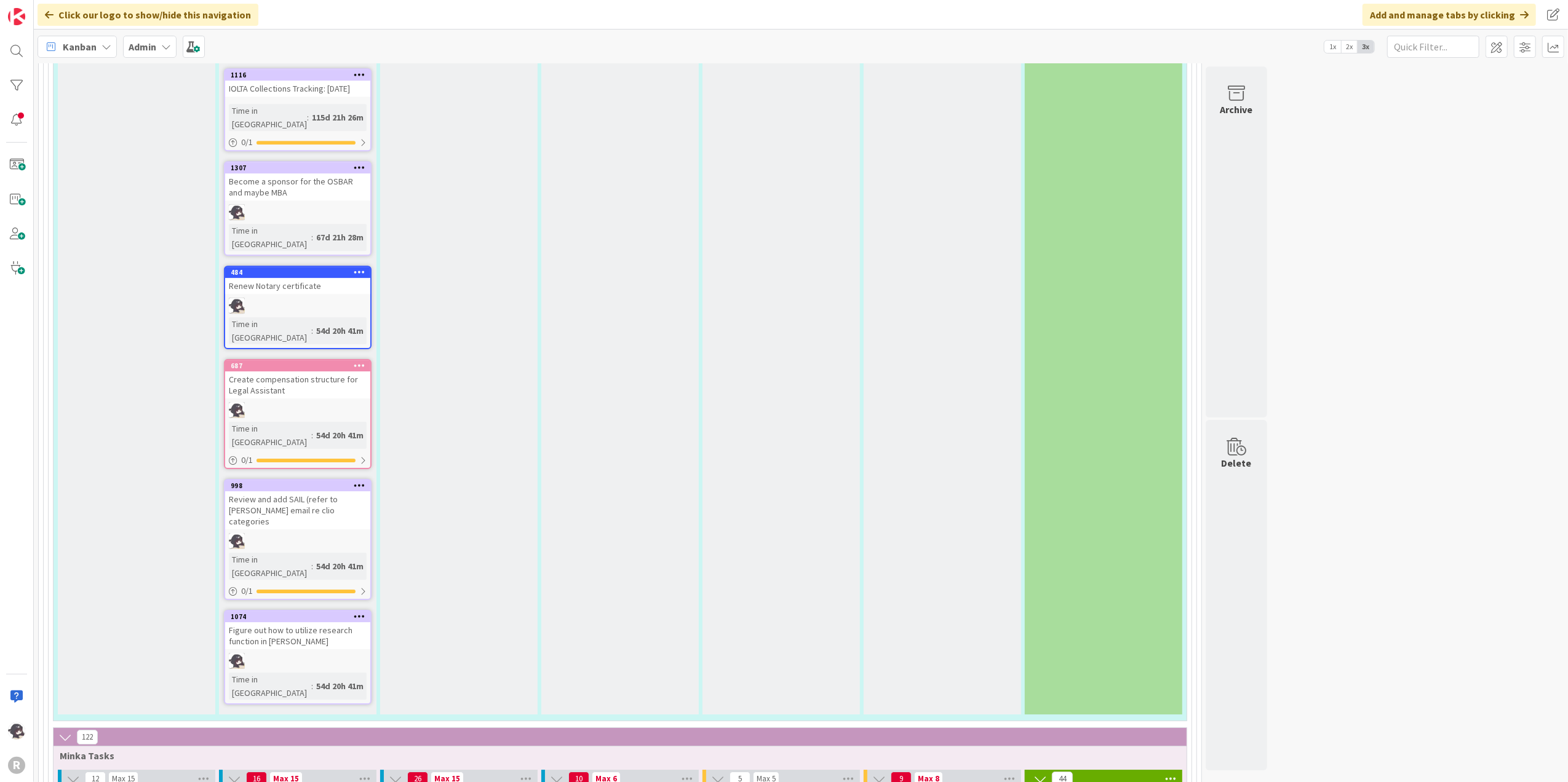
type textarea "Send statements and checksto [PERSON_NAME]"
type textarea "x"
type textarea "Send statements and checks to [PERSON_NAME]"
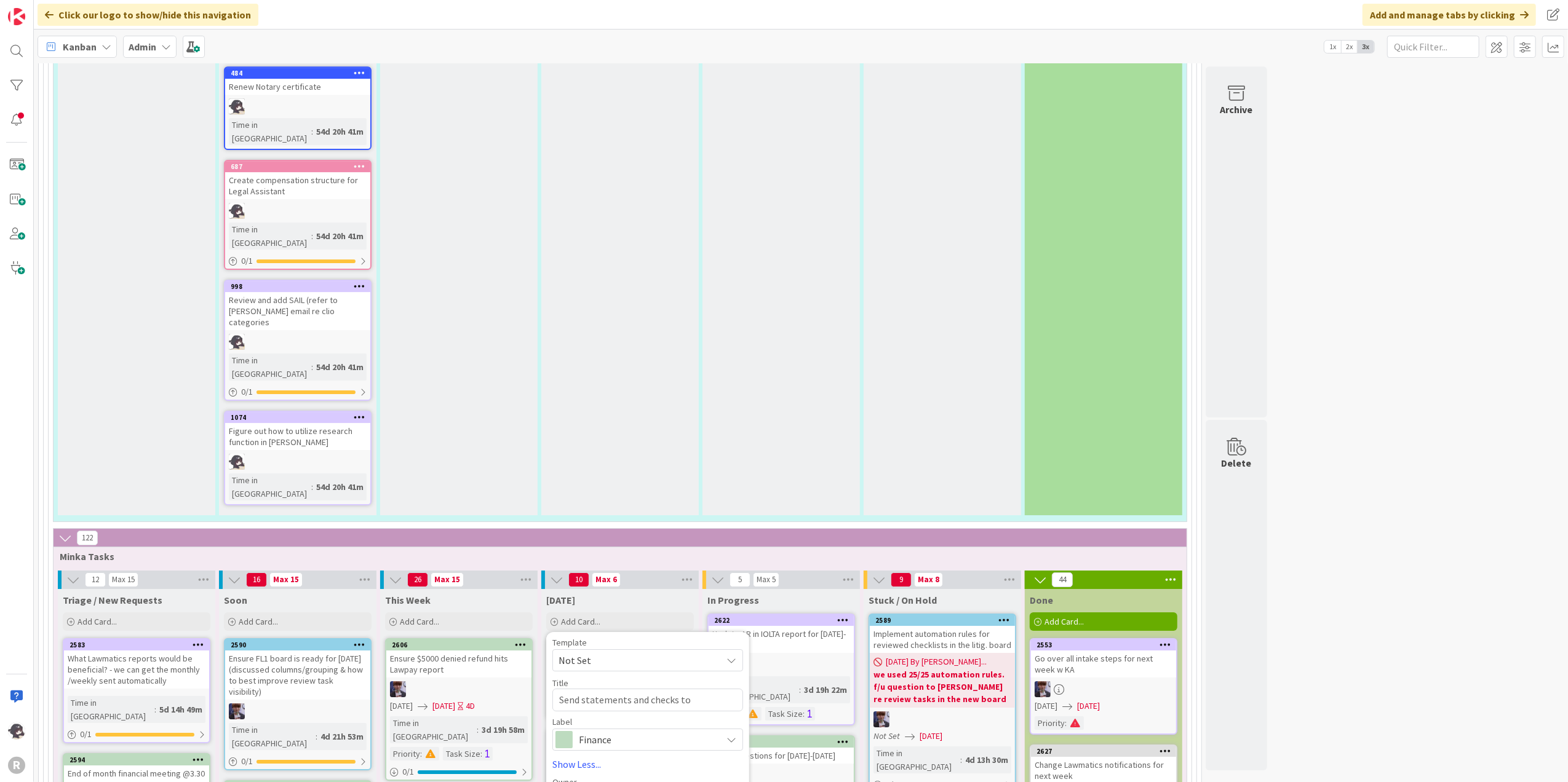
scroll to position [4100, 0]
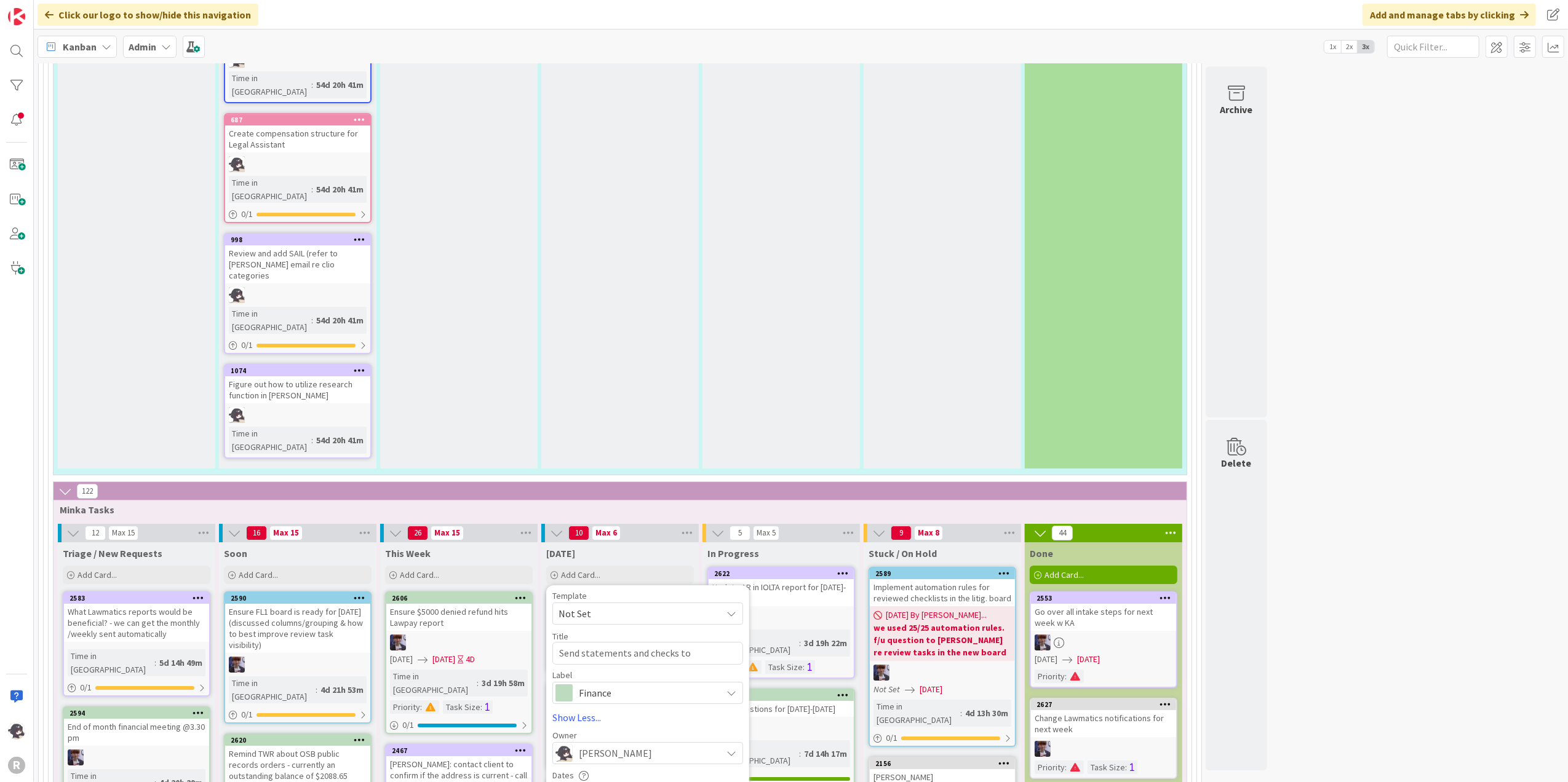
click at [627, 590] on span "[PERSON_NAME]" at bounding box center [615, 753] width 73 height 14
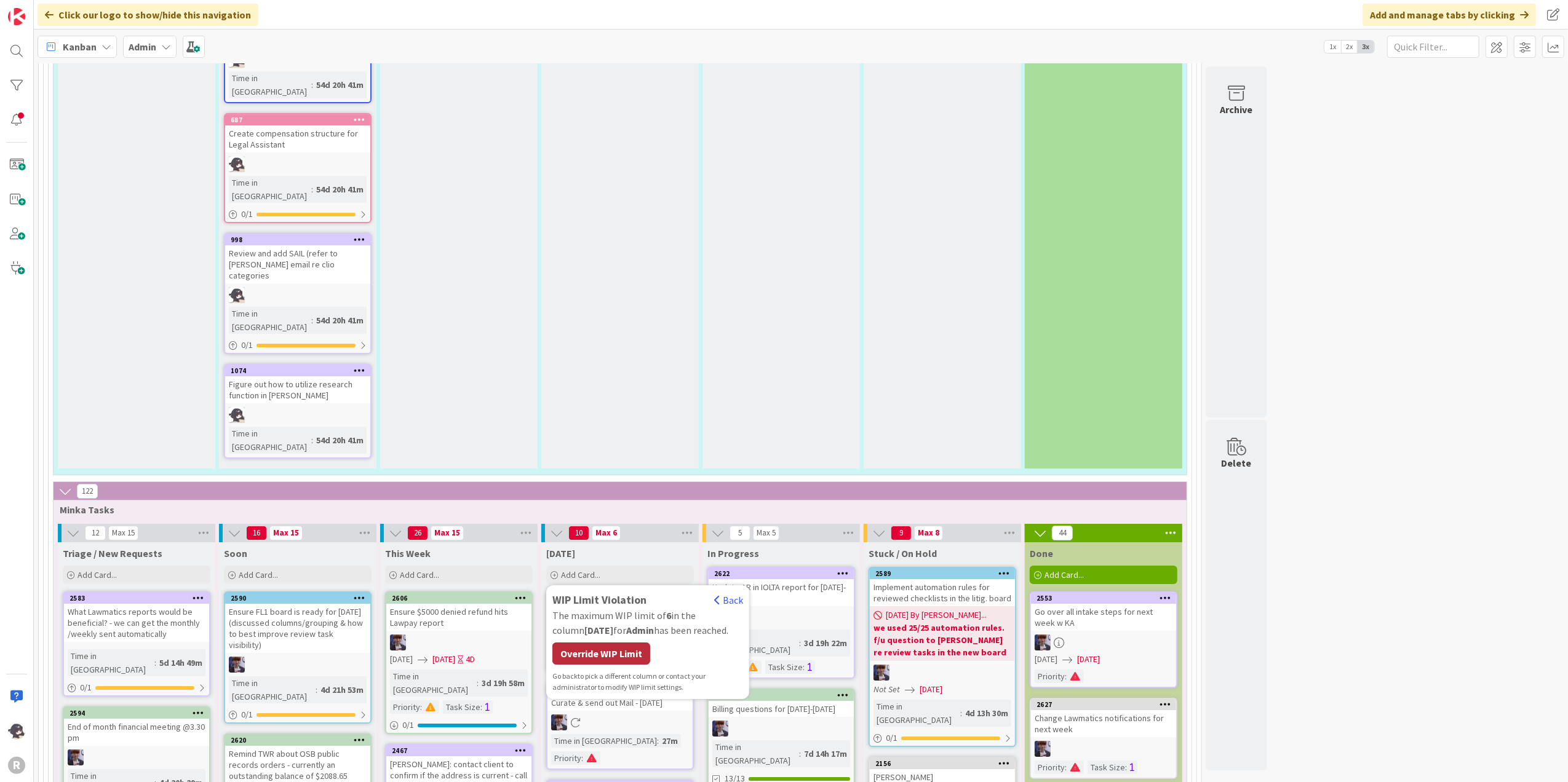
click at [593, 590] on div "Override WIP Limit" at bounding box center [601, 654] width 98 height 22
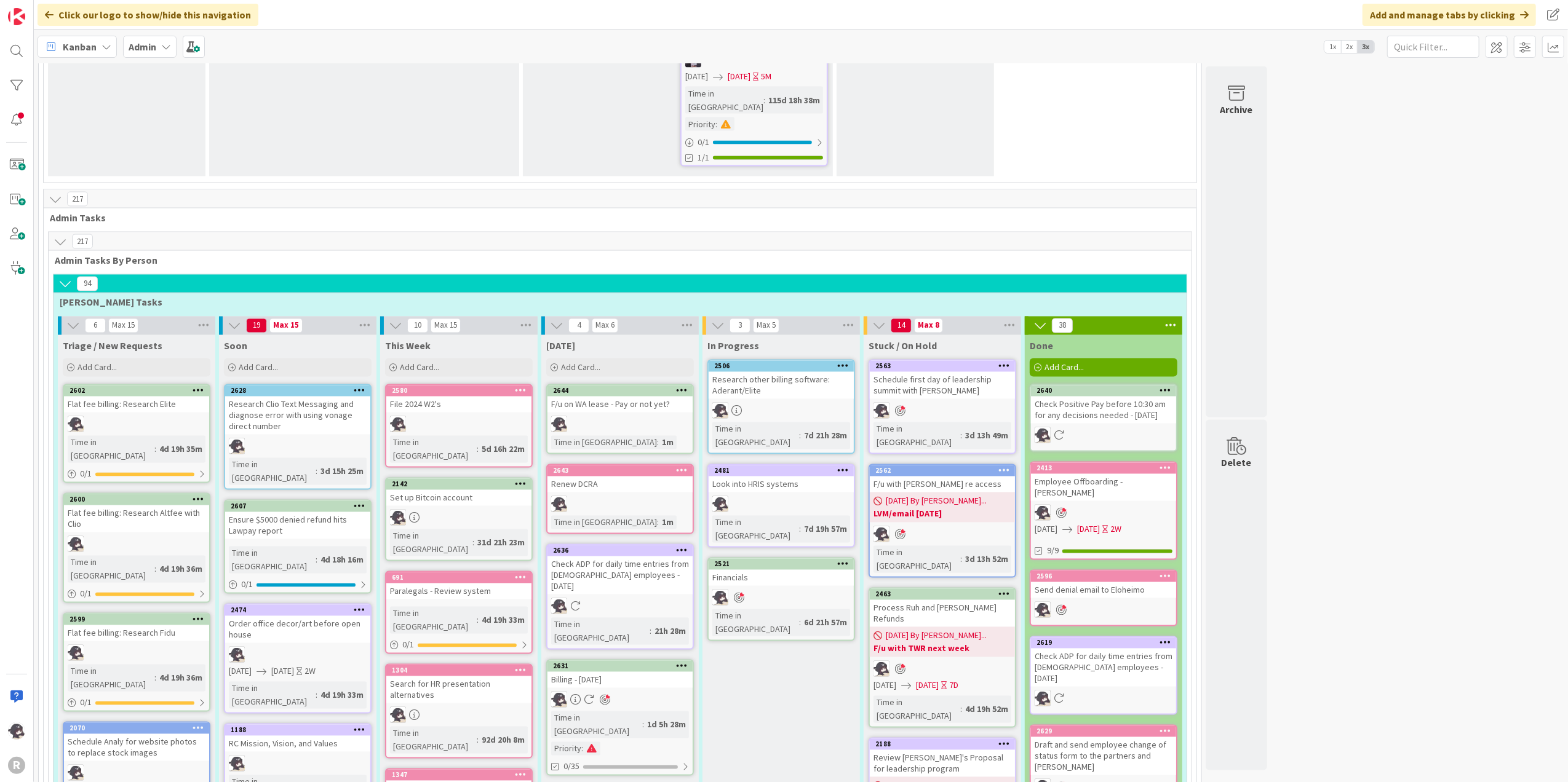
scroll to position [2132, 0]
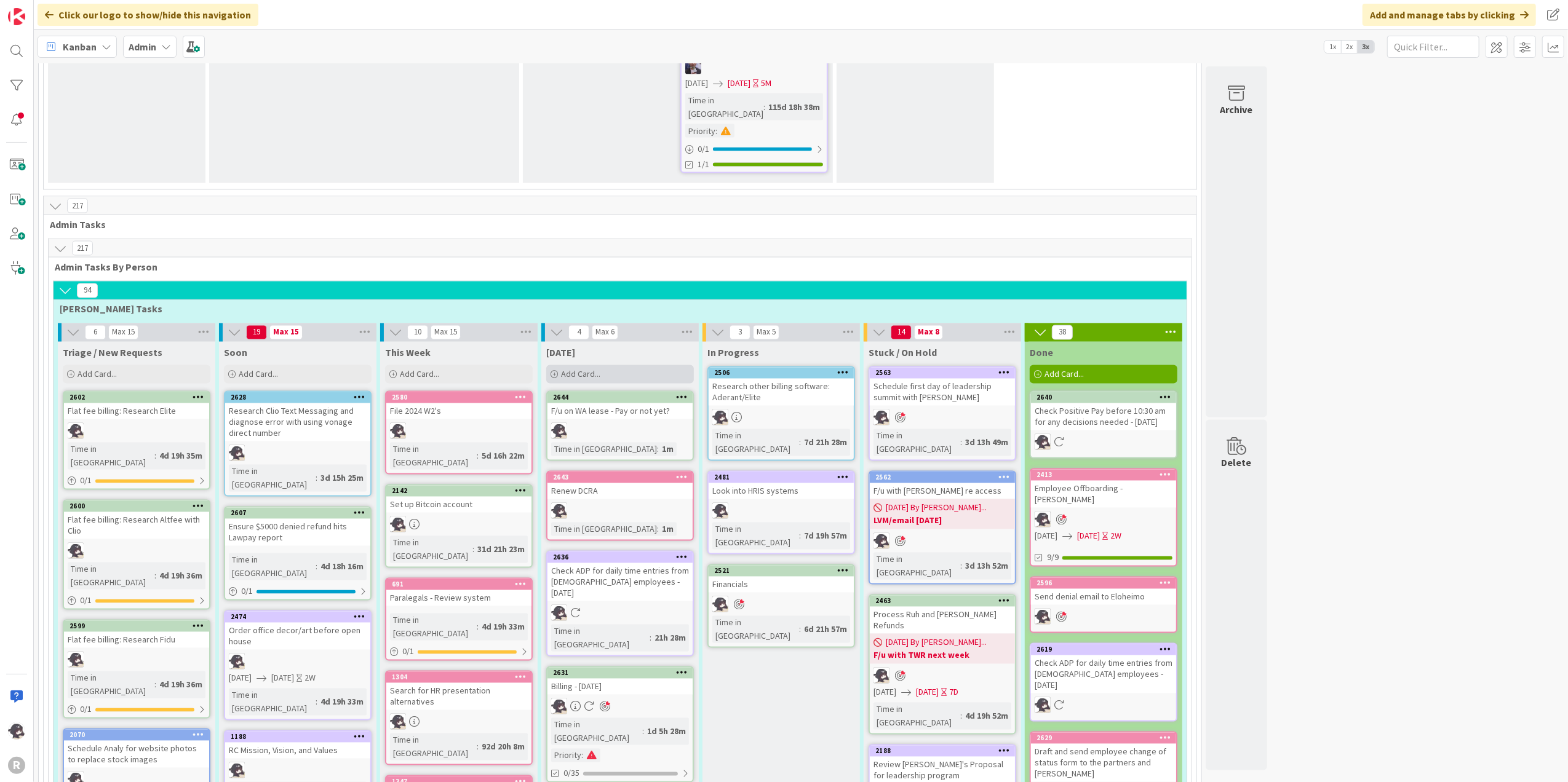
click at [595, 369] on span "Add Card..." at bounding box center [581, 374] width 39 height 11
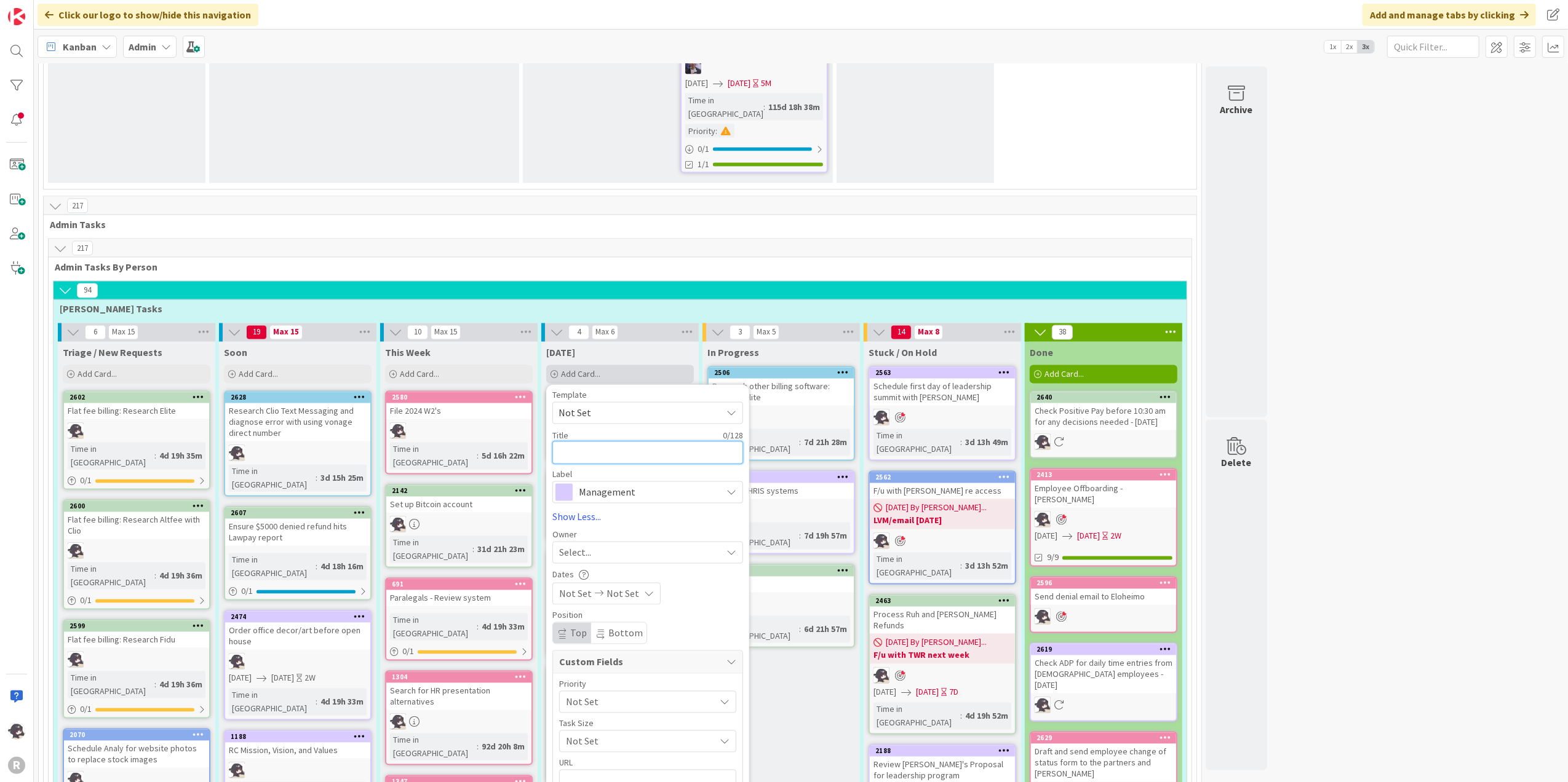
type textarea "x"
type textarea "P"
type textarea "x"
type textarea "Pa"
click at [584, 546] on span "Select..." at bounding box center [575, 553] width 32 height 14
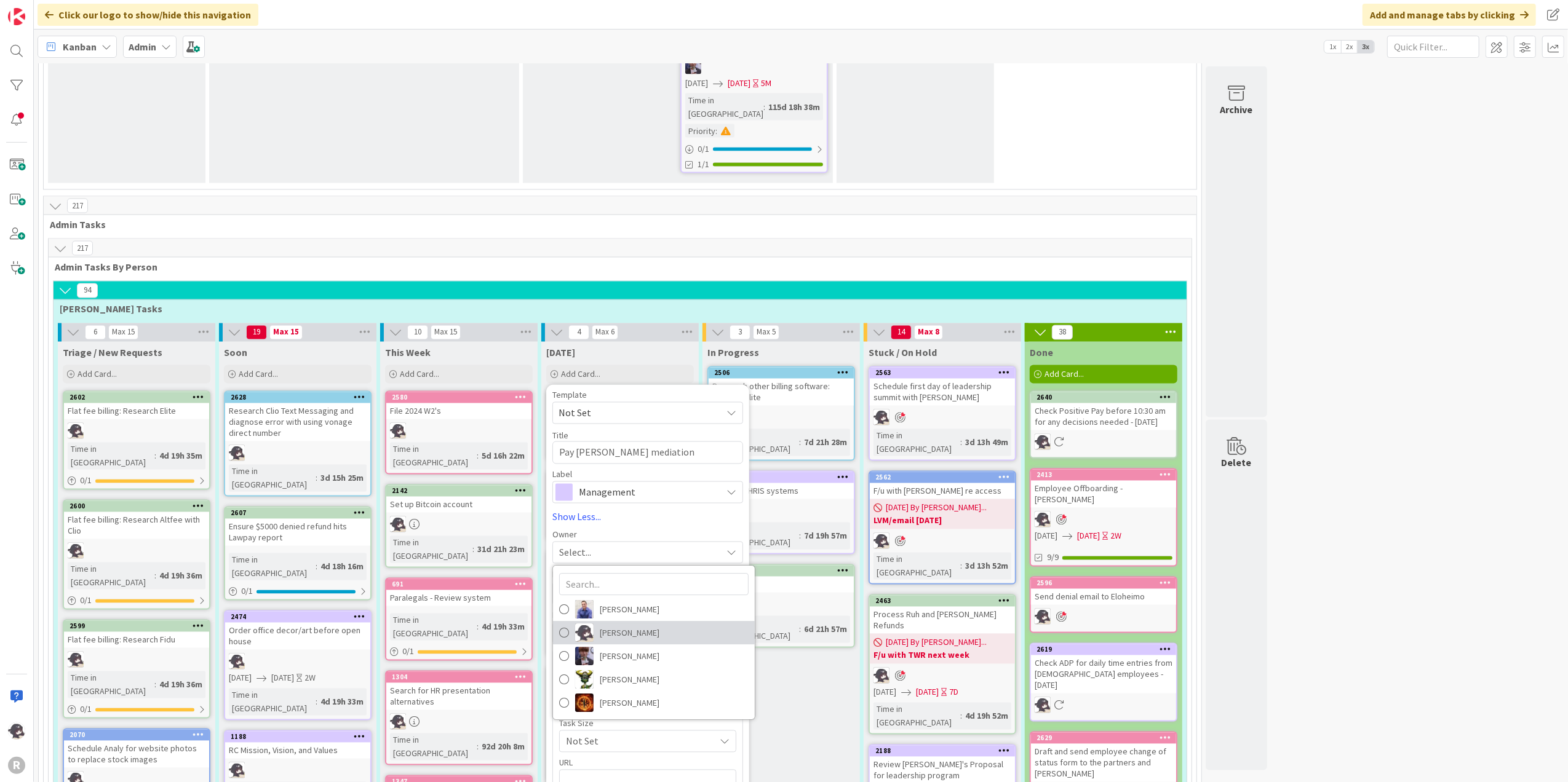
click at [620, 590] on span "[PERSON_NAME]" at bounding box center [629, 632] width 60 height 18
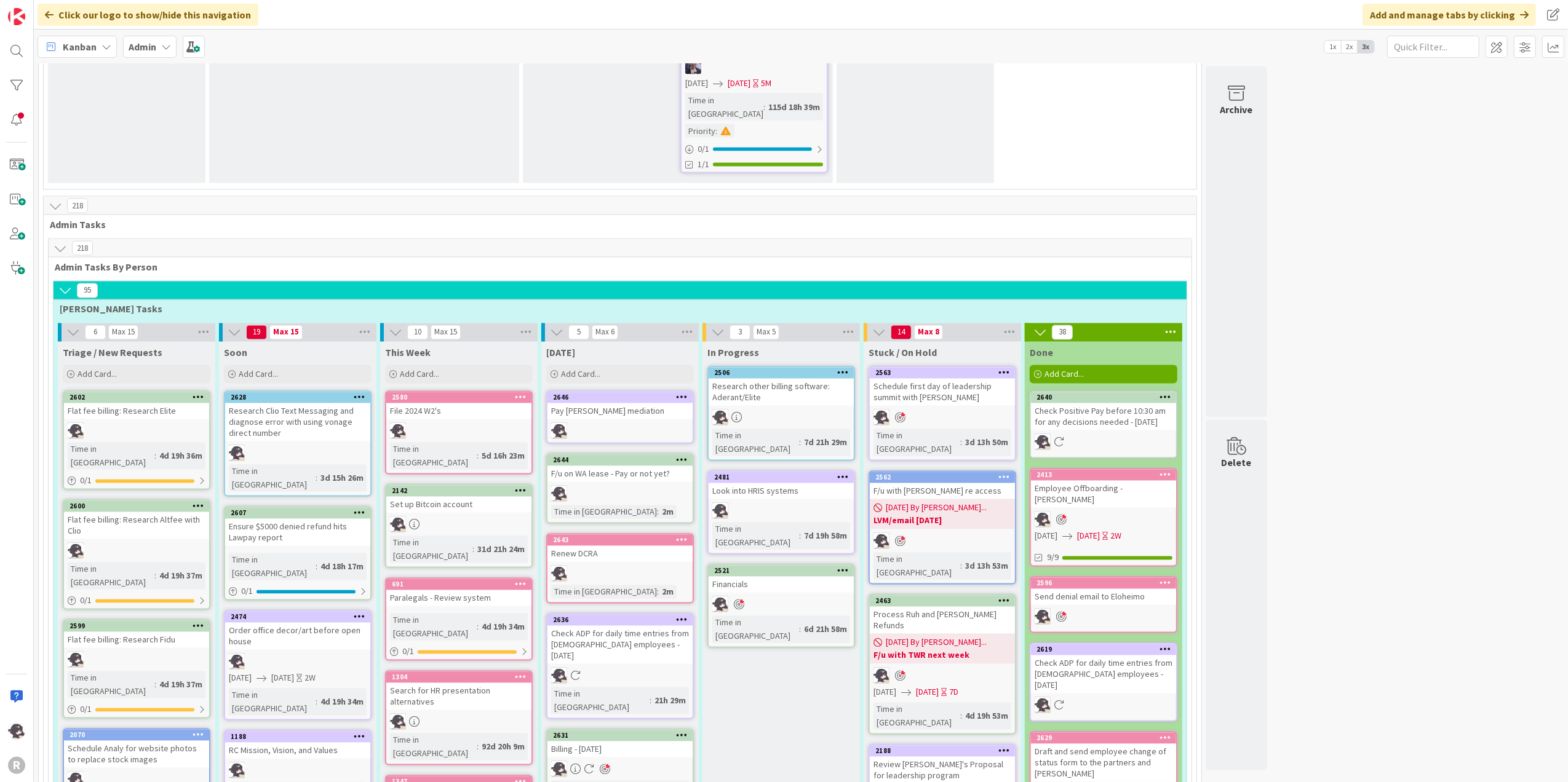
click at [686, 393] on icon at bounding box center [681, 397] width 11 height 8
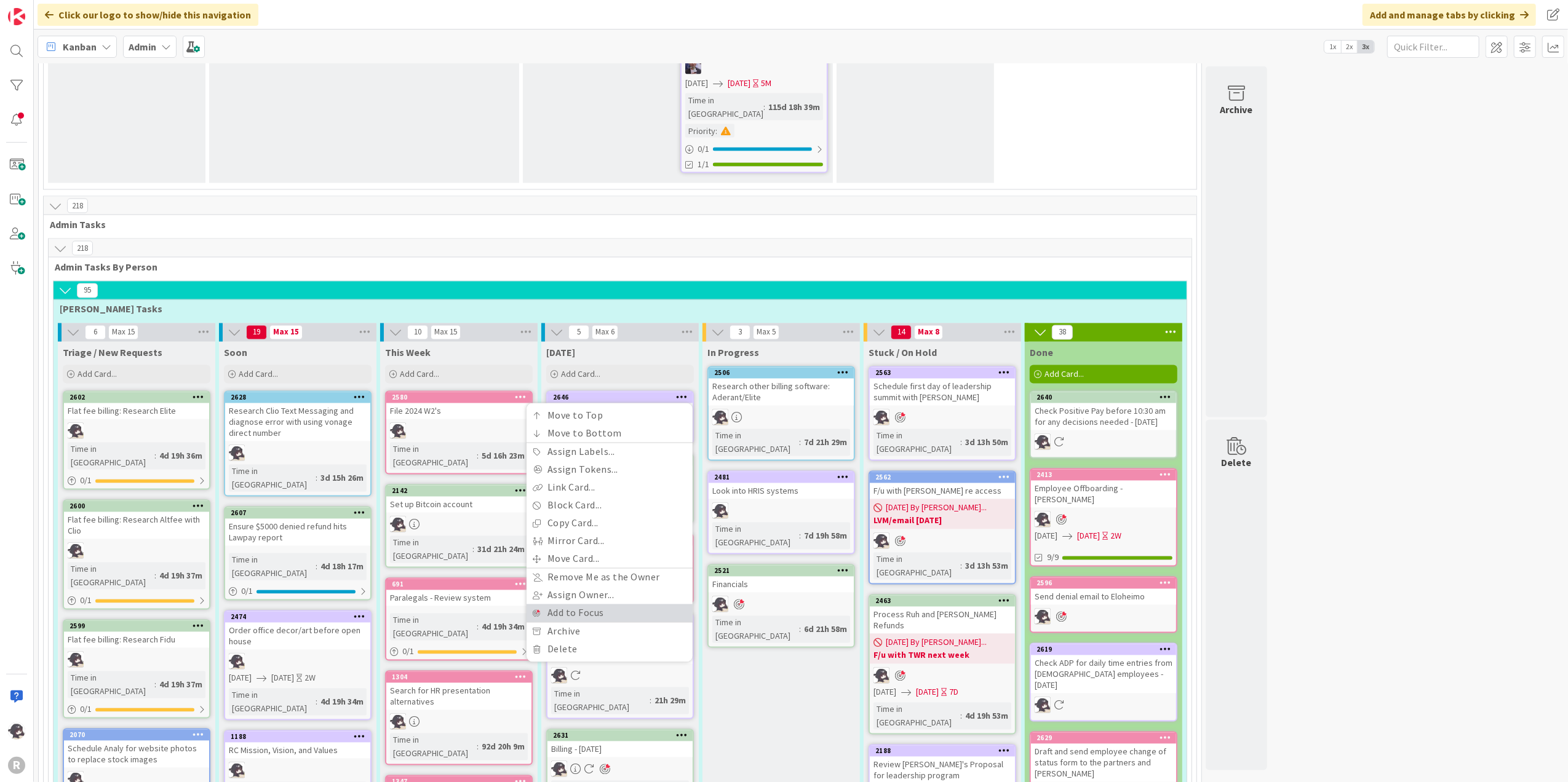
click at [594, 590] on link "Add to Focus" at bounding box center [609, 613] width 166 height 17
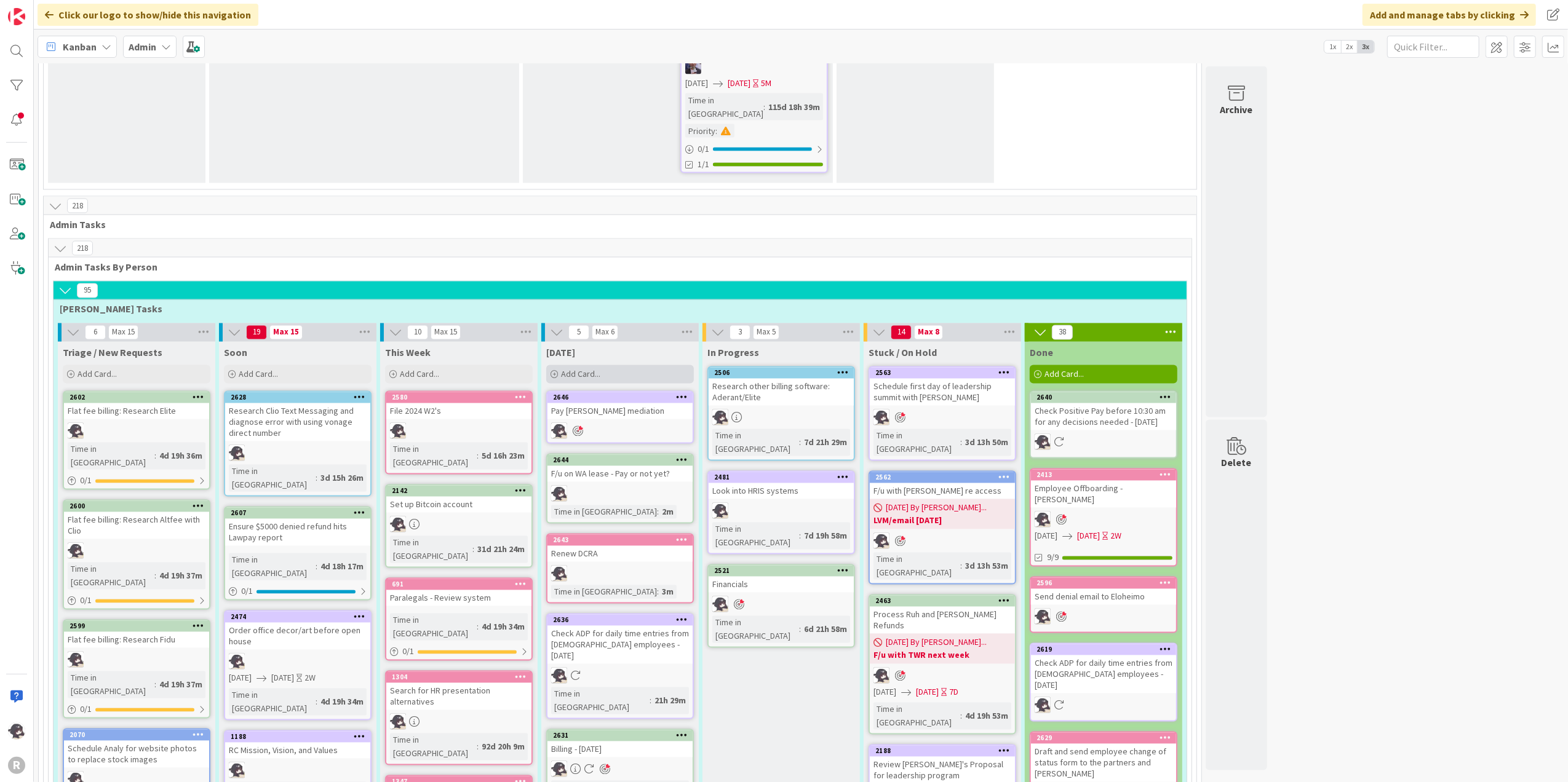
click at [617, 365] on div "Add Card..." at bounding box center [620, 374] width 147 height 18
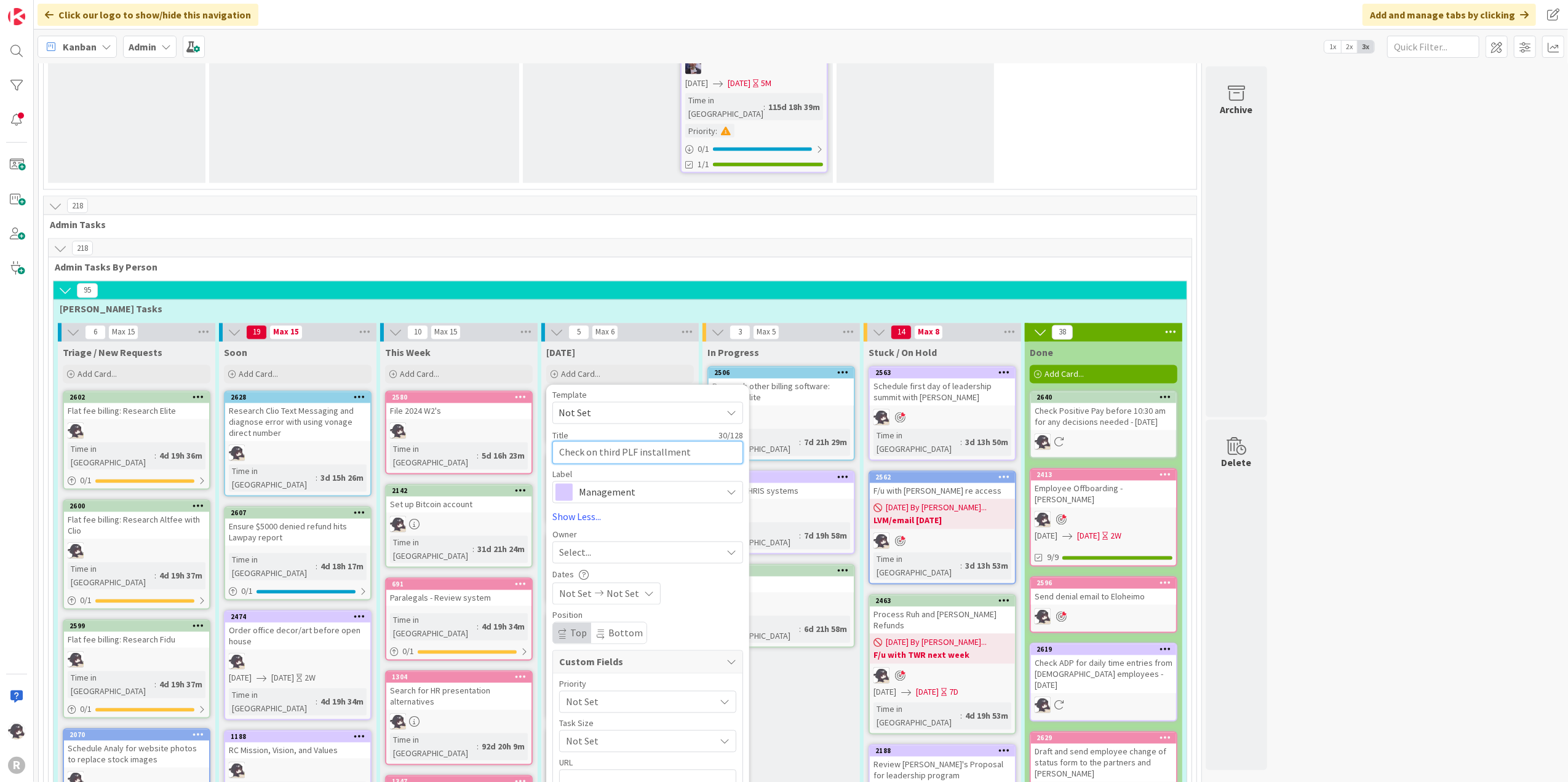
click at [589, 442] on textarea "Check on third PLF installment" at bounding box center [647, 453] width 191 height 23
drag, startPoint x: 639, startPoint y: 251, endPoint x: 559, endPoint y: 241, distance: 80.6
click at [559, 442] on textarea "Check to make sure third PLF installment" at bounding box center [647, 453] width 191 height 23
click at [689, 442] on textarea "Ensure third PLF installment" at bounding box center [647, 453] width 191 height 23
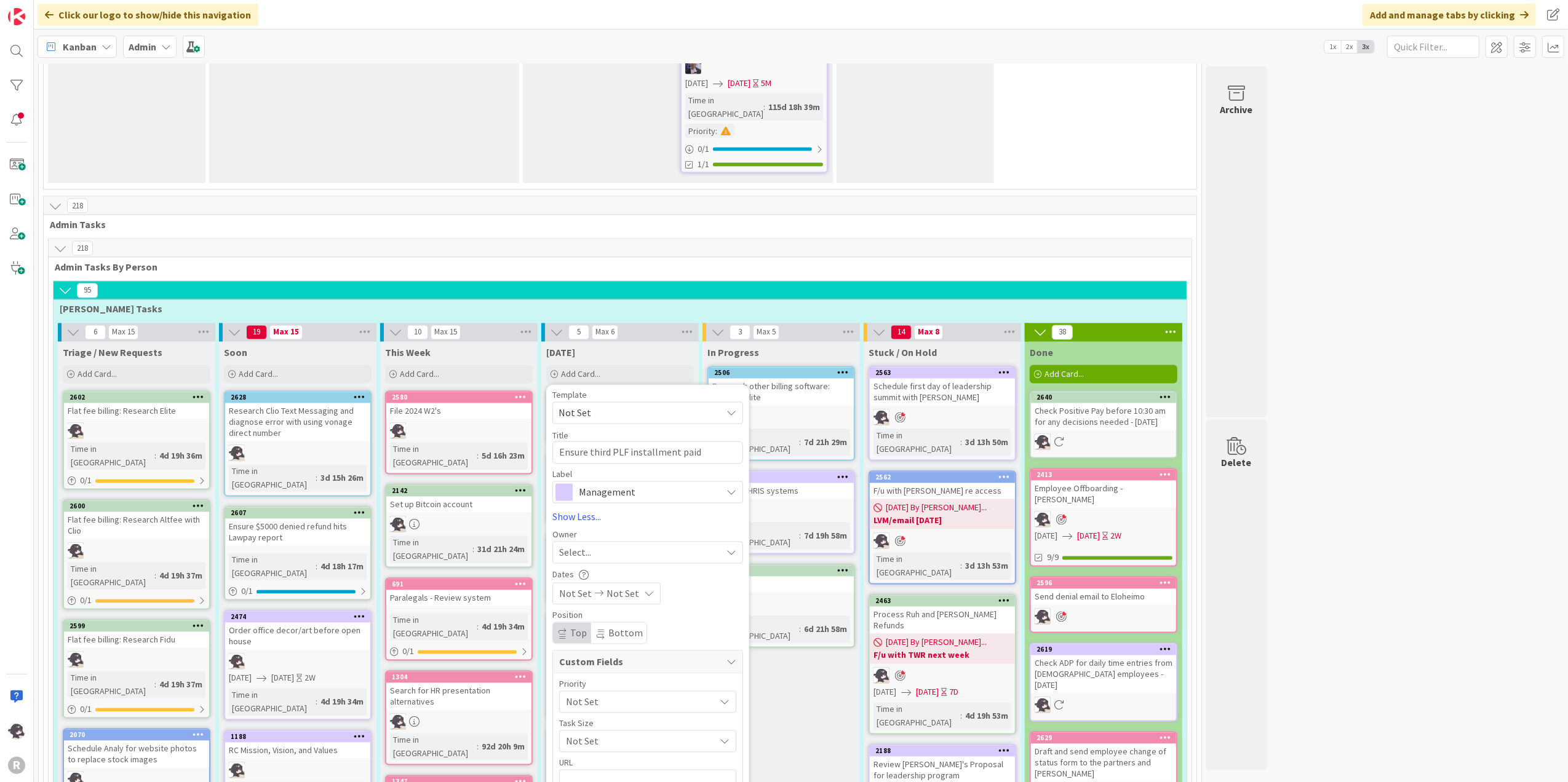
click at [650, 484] on span "Management" at bounding box center [647, 493] width 137 height 17
click at [618, 579] on span "Finance" at bounding box center [674, 588] width 150 height 18
click at [585, 542] on div "Select..." at bounding box center [647, 553] width 191 height 22
click at [604, 590] on span "[PERSON_NAME]" at bounding box center [629, 632] width 60 height 18
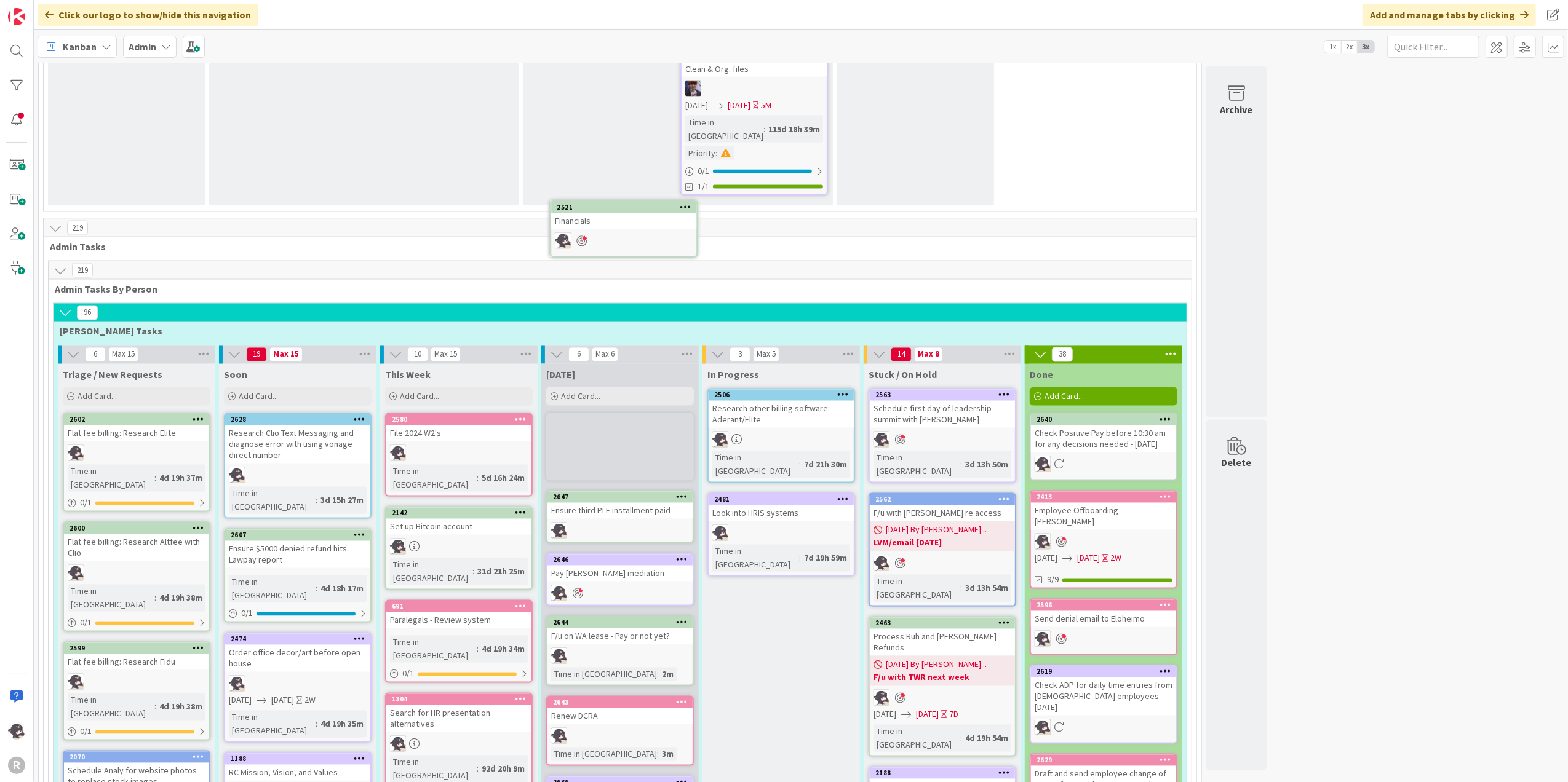
scroll to position [2108, 0]
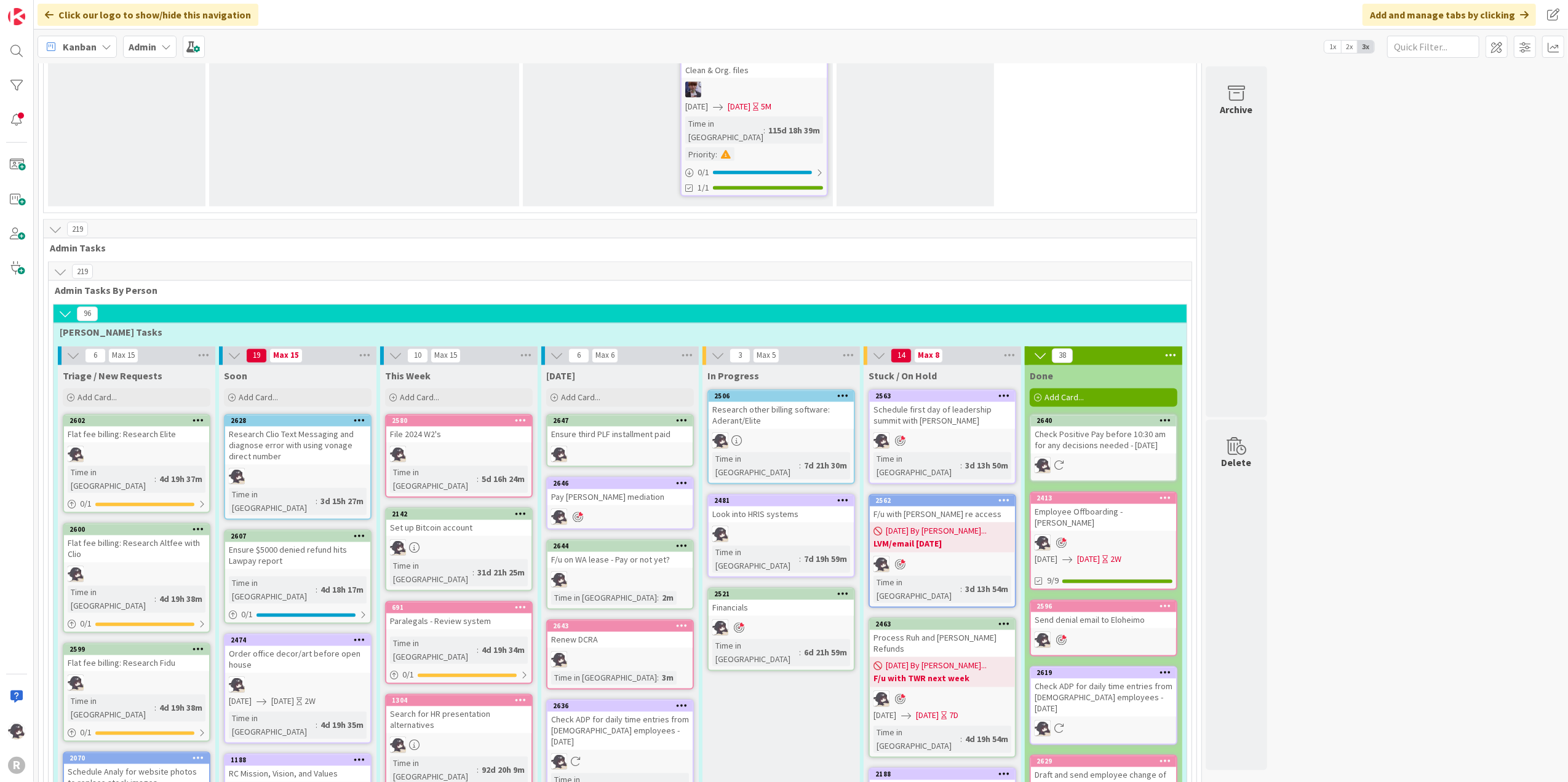
click at [682, 416] on icon at bounding box center [681, 420] width 11 height 8
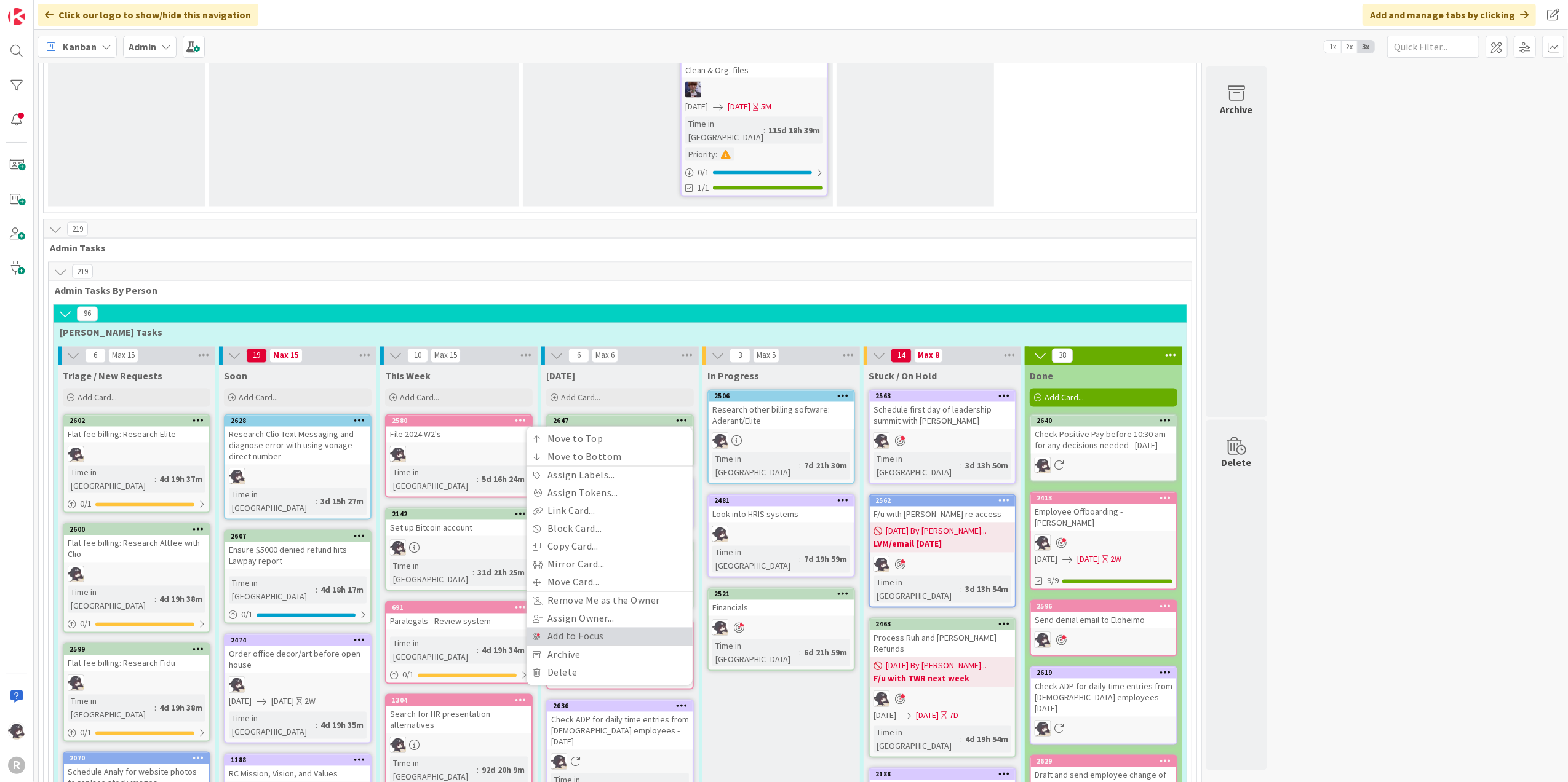
click at [561, 590] on link "Add to Focus" at bounding box center [609, 636] width 166 height 17
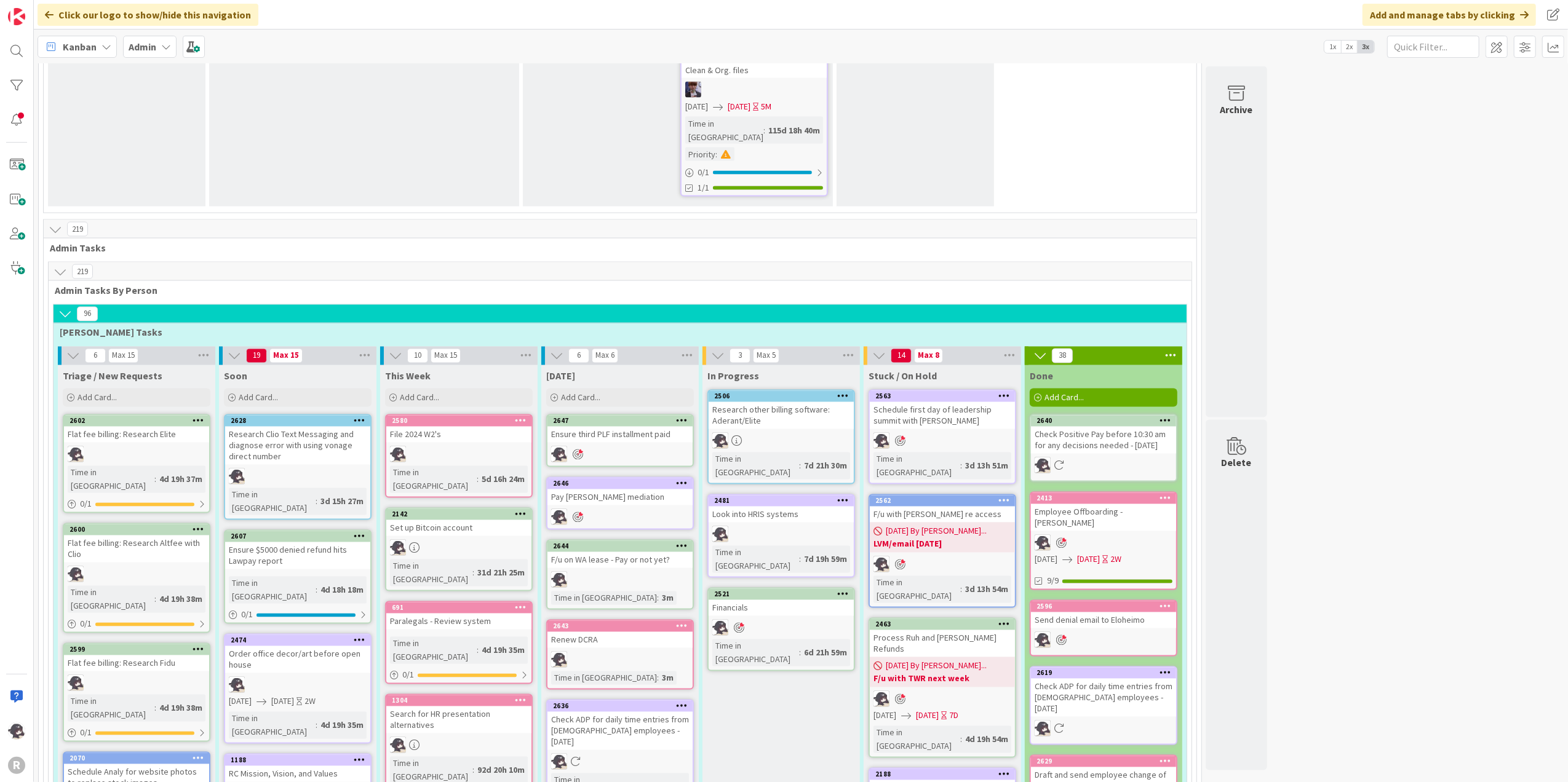
click at [683, 416] on icon at bounding box center [681, 420] width 11 height 8
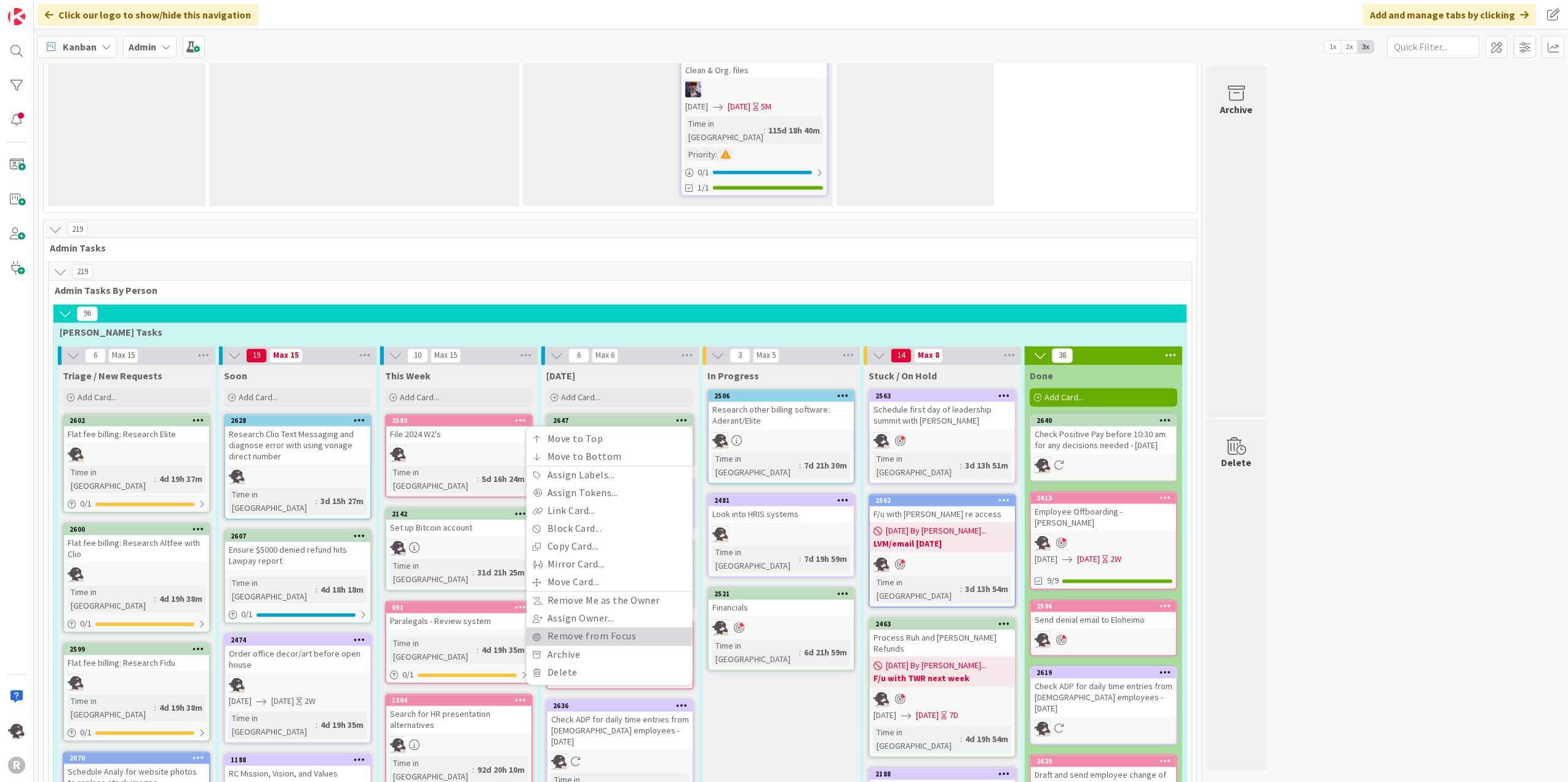
click at [575, 590] on link "Remove from Focus" at bounding box center [609, 636] width 166 height 17
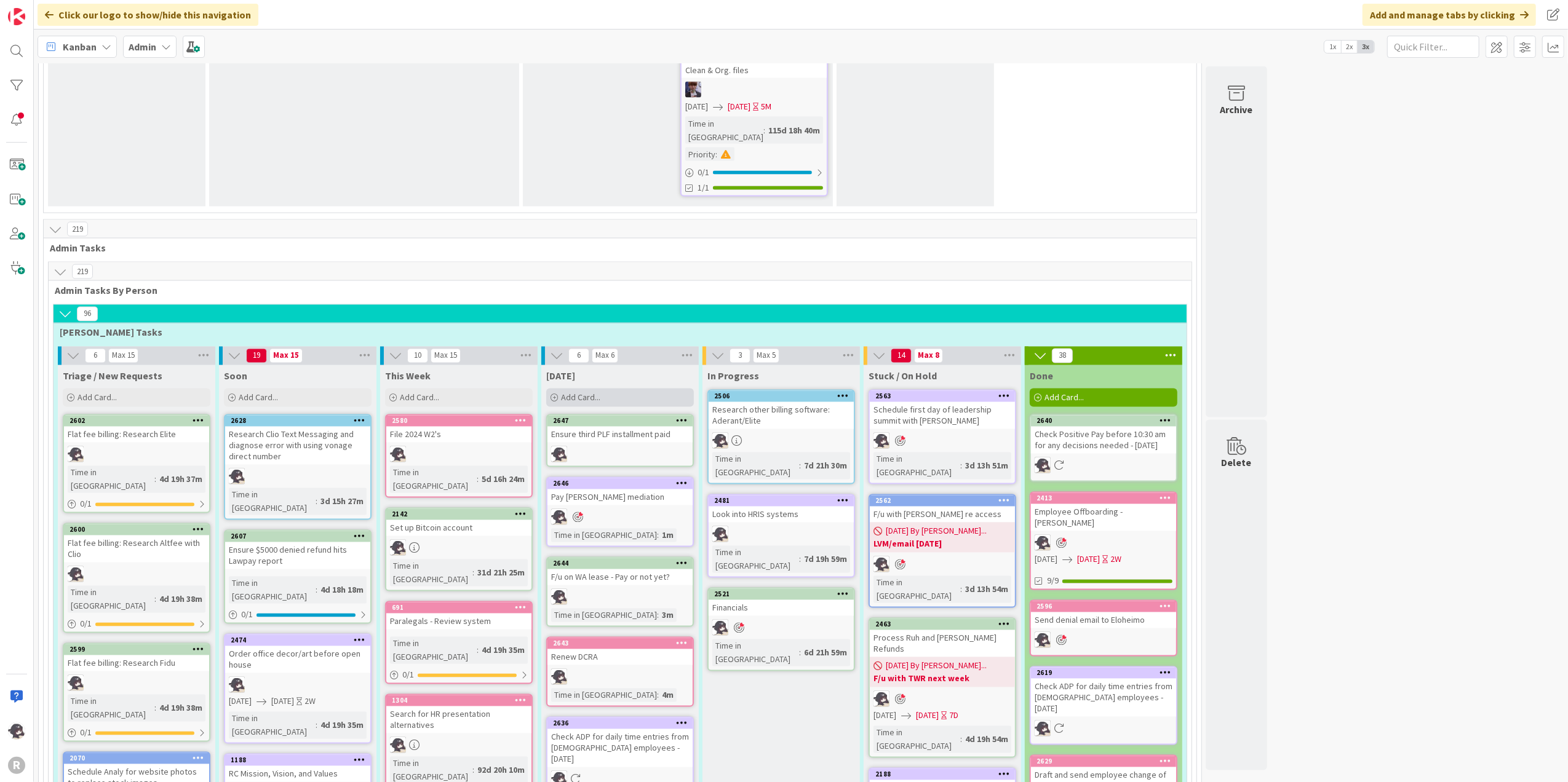
click at [619, 389] on div "Add Card..." at bounding box center [620, 398] width 147 height 18
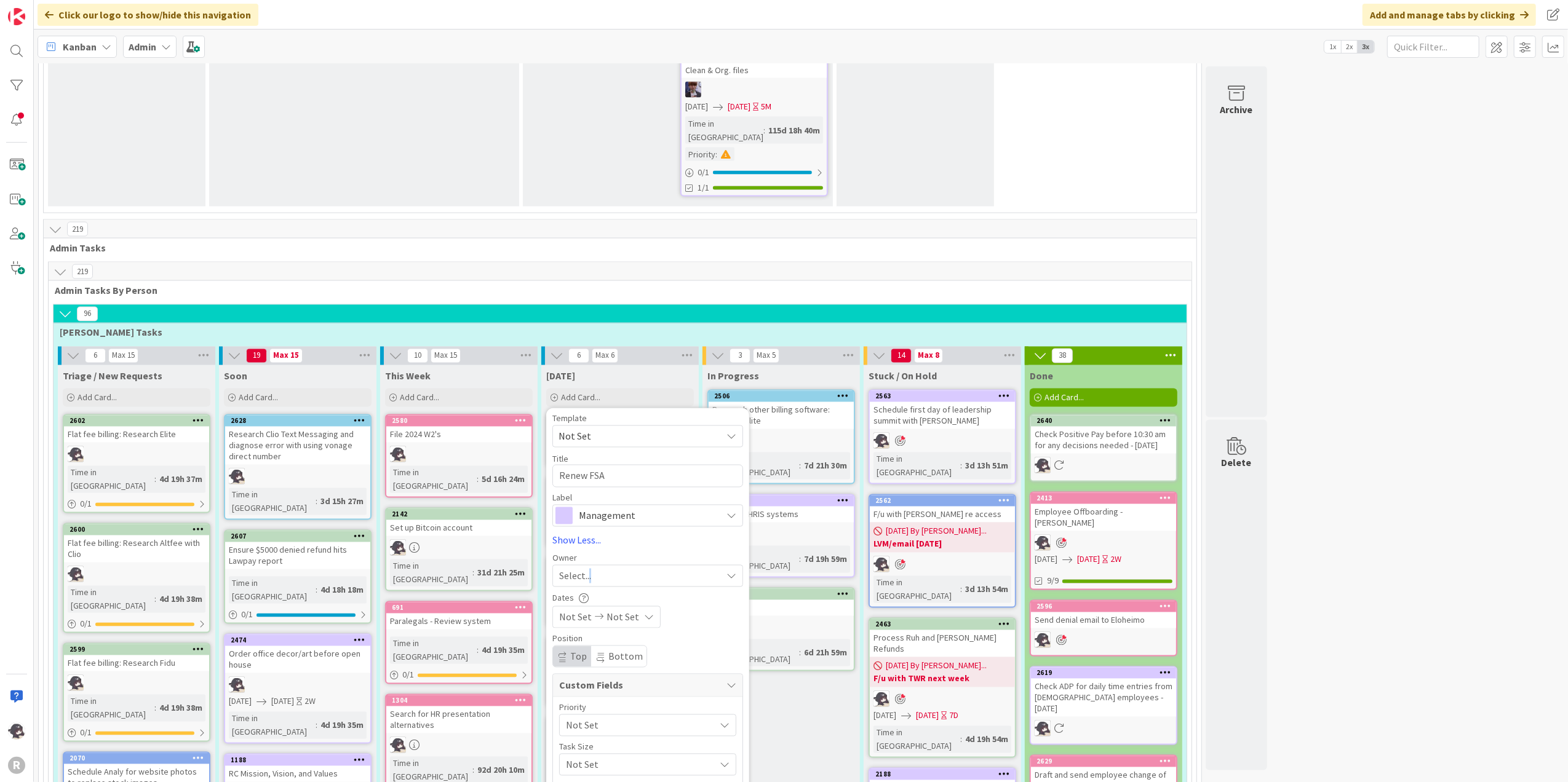
click at [591, 569] on span "Select..." at bounding box center [575, 575] width 32 height 14
drag, startPoint x: 592, startPoint y: 372, endPoint x: 631, endPoint y: 462, distance: 98.1
click at [631, 590] on span "[PERSON_NAME]" at bounding box center [629, 656] width 60 height 18
click at [669, 507] on span "Management" at bounding box center [647, 516] width 137 height 17
click at [623, 558] on span "HR" at bounding box center [674, 567] width 150 height 18
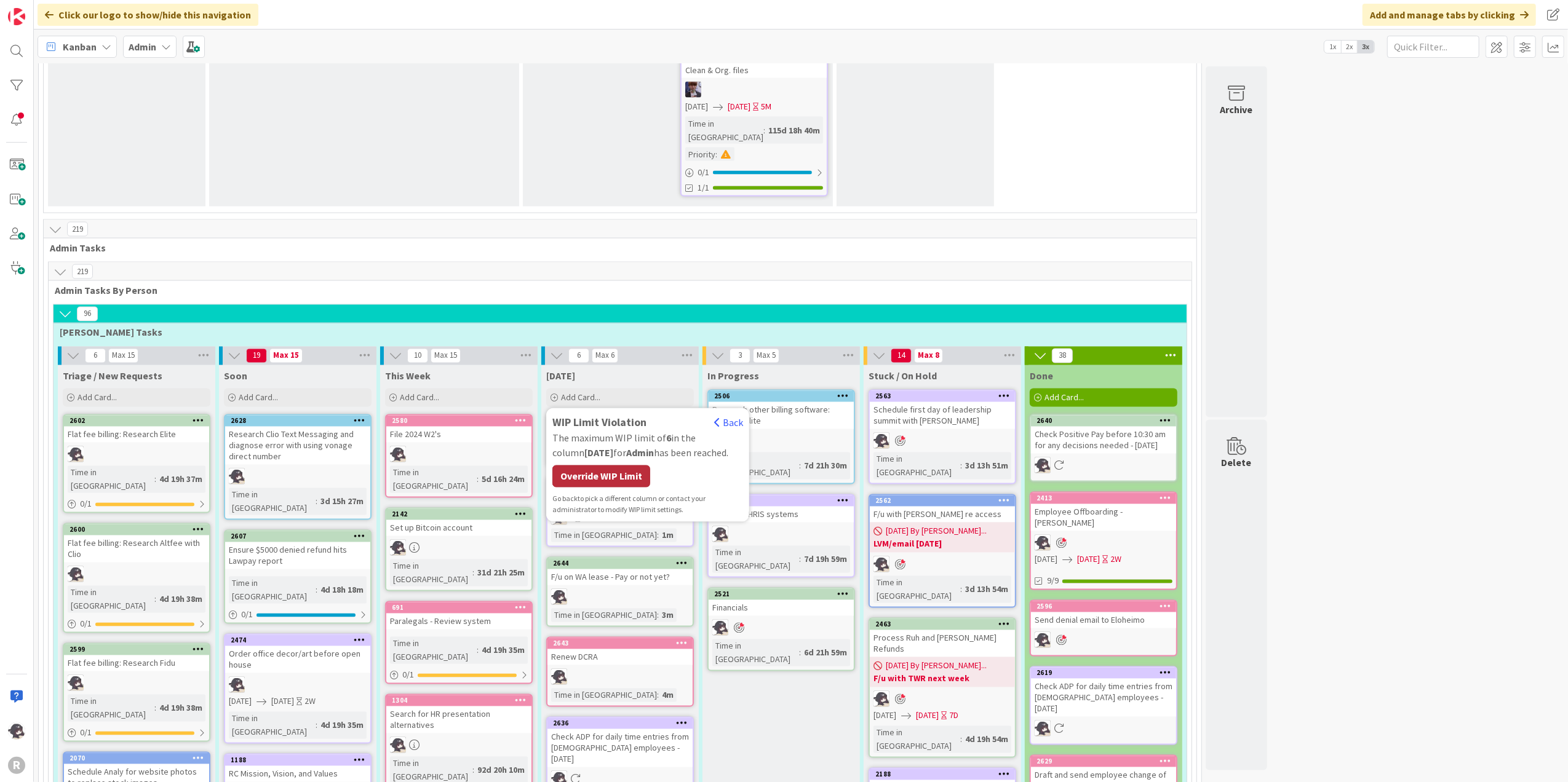
click at [625, 465] on div "Override WIP Limit" at bounding box center [601, 476] width 98 height 22
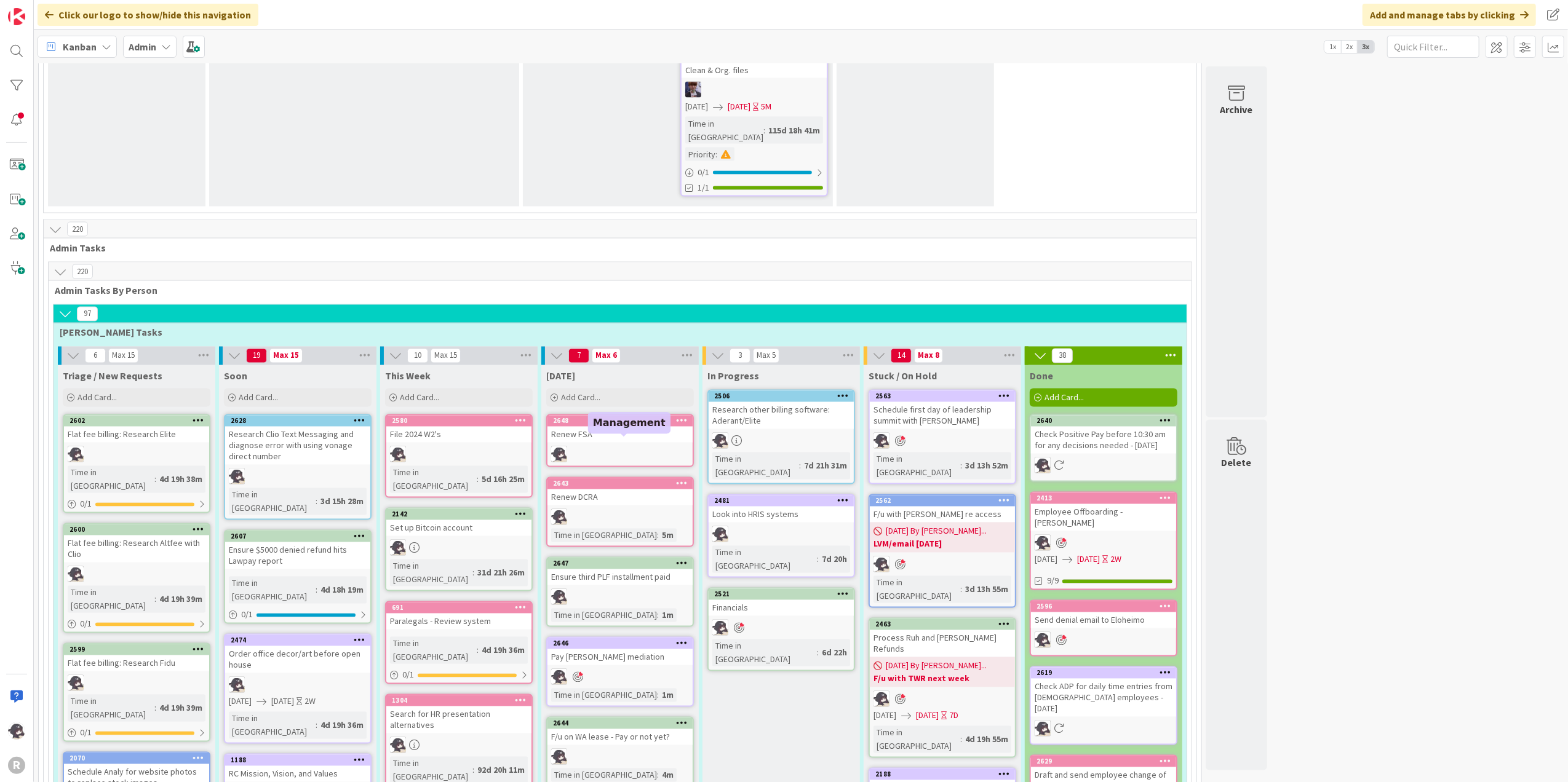
click at [610, 590] on div "2646" at bounding box center [623, 643] width 140 height 8
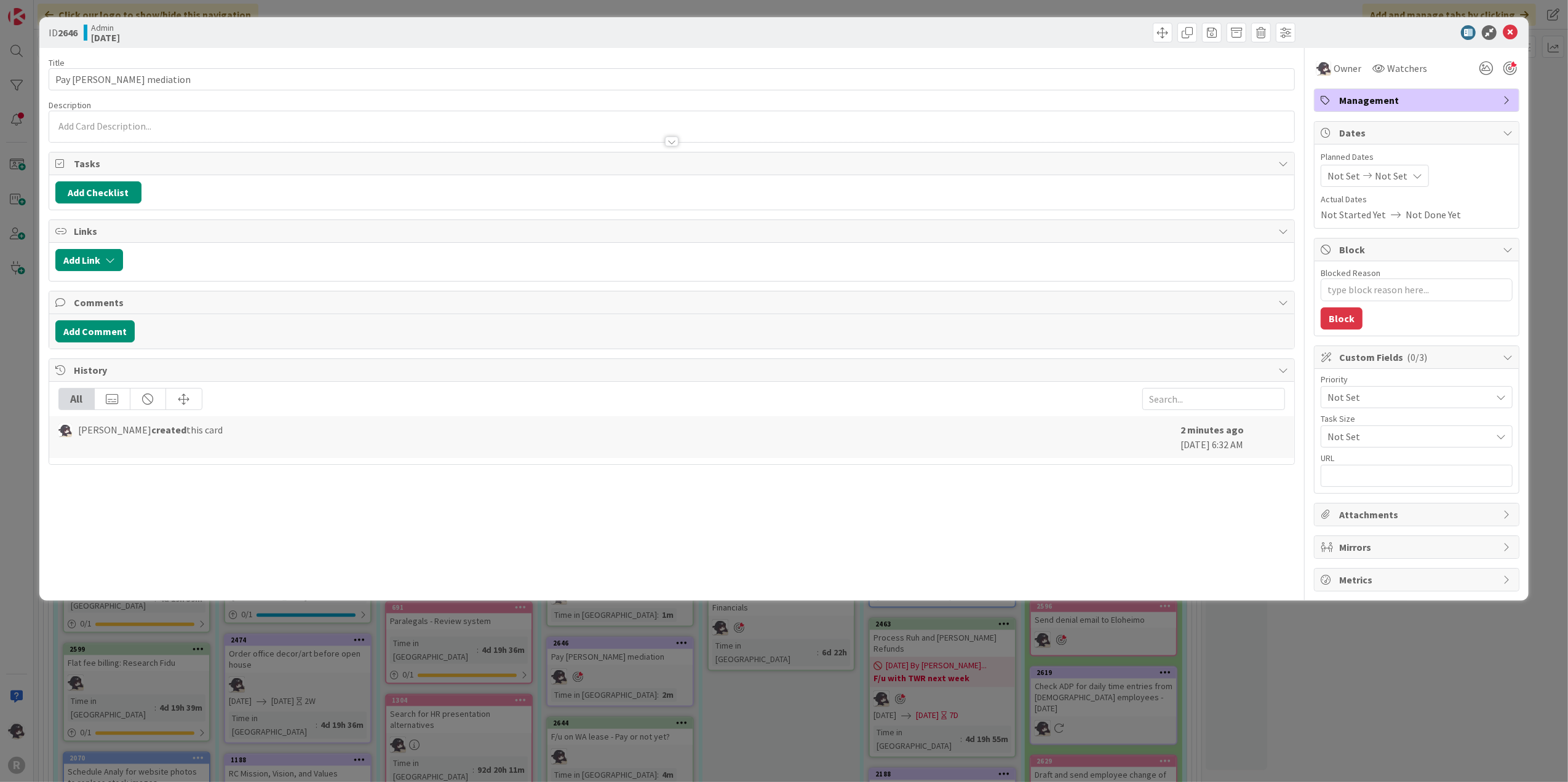
click at [1041, 99] on span "Management" at bounding box center [1418, 99] width 157 height 14
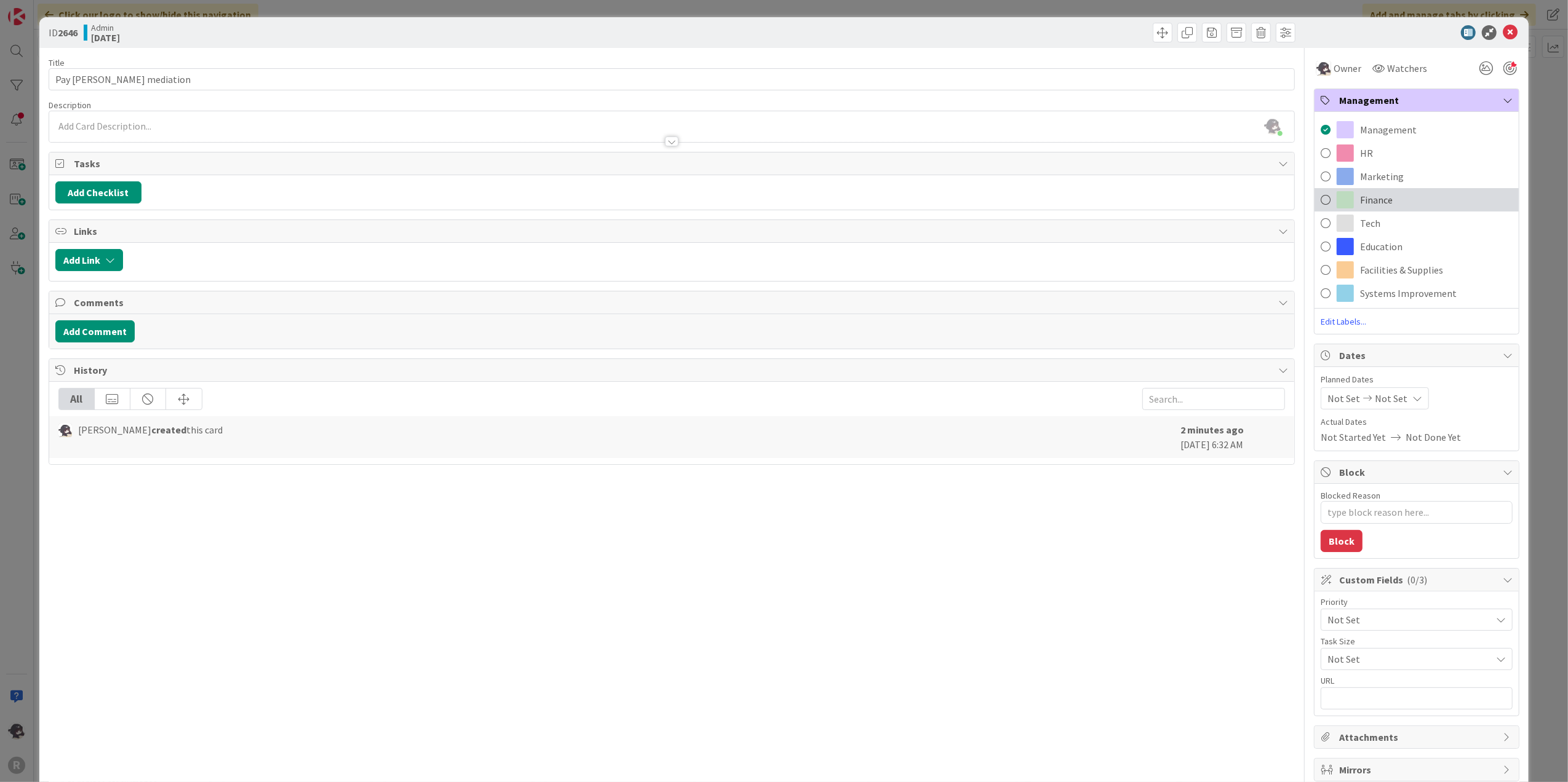
click at [1041, 197] on span "Finance" at bounding box center [1376, 200] width 33 height 14
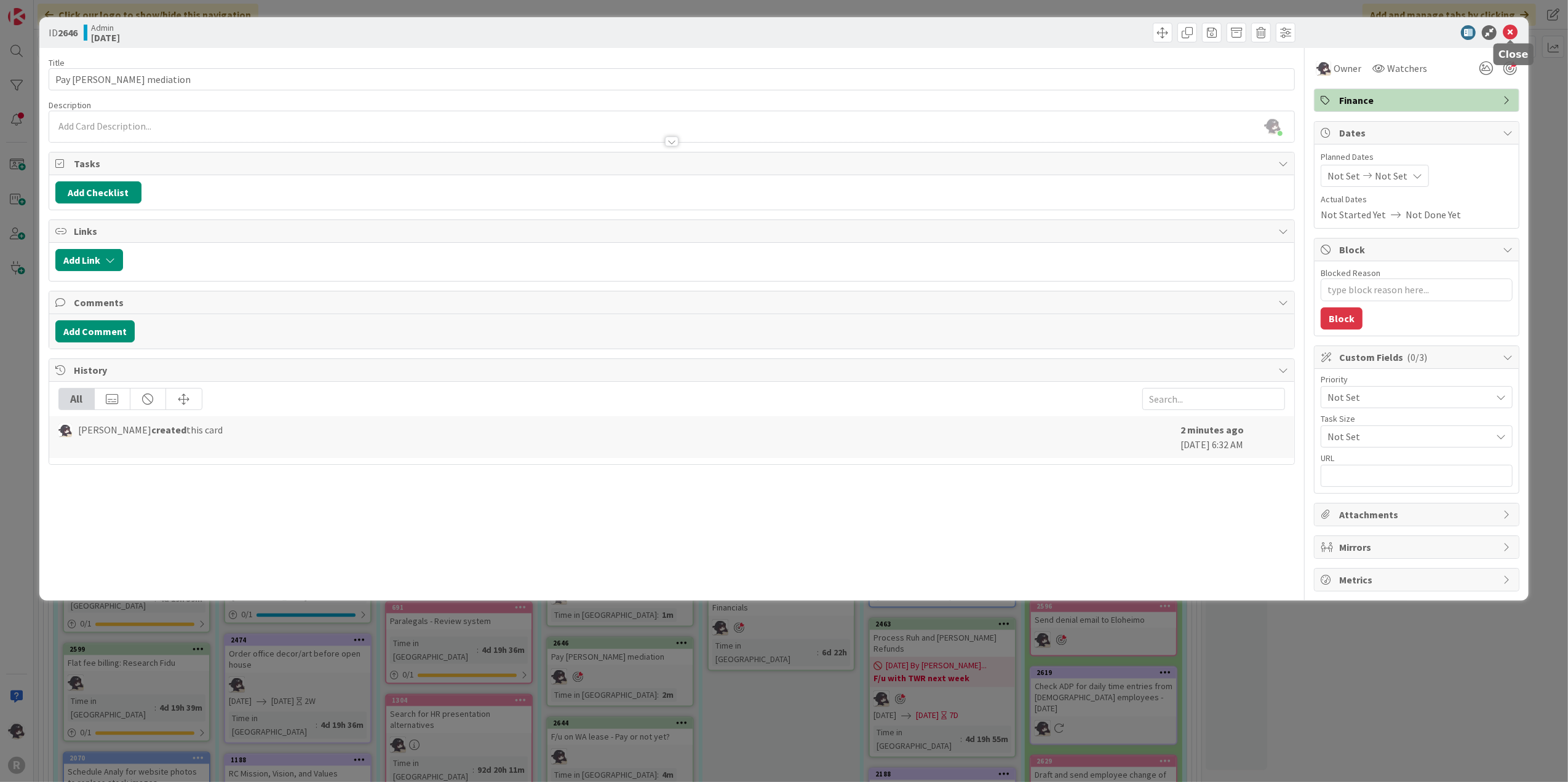
click at [1041, 30] on icon at bounding box center [1510, 32] width 14 height 14
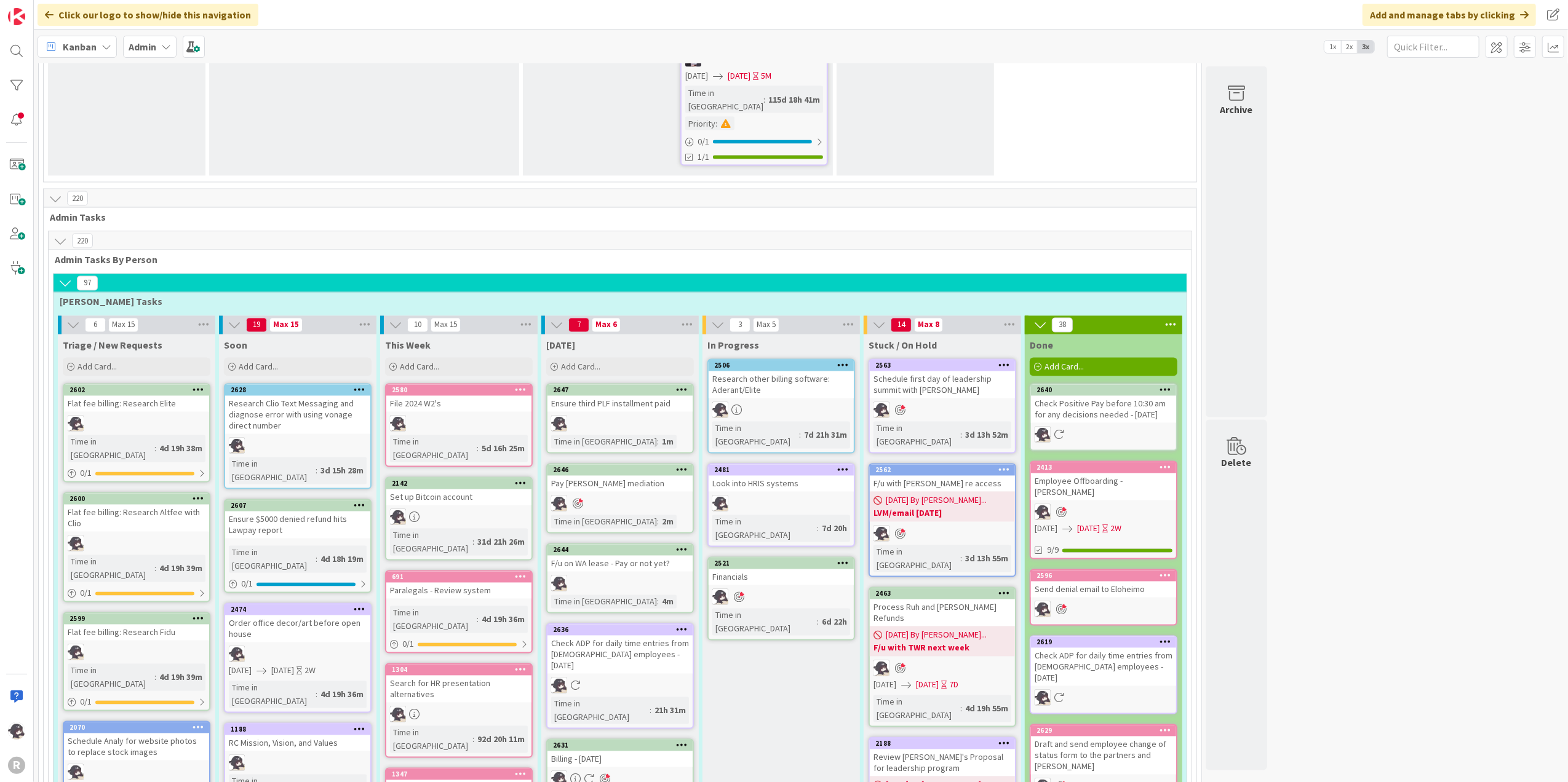
scroll to position [2099, 0]
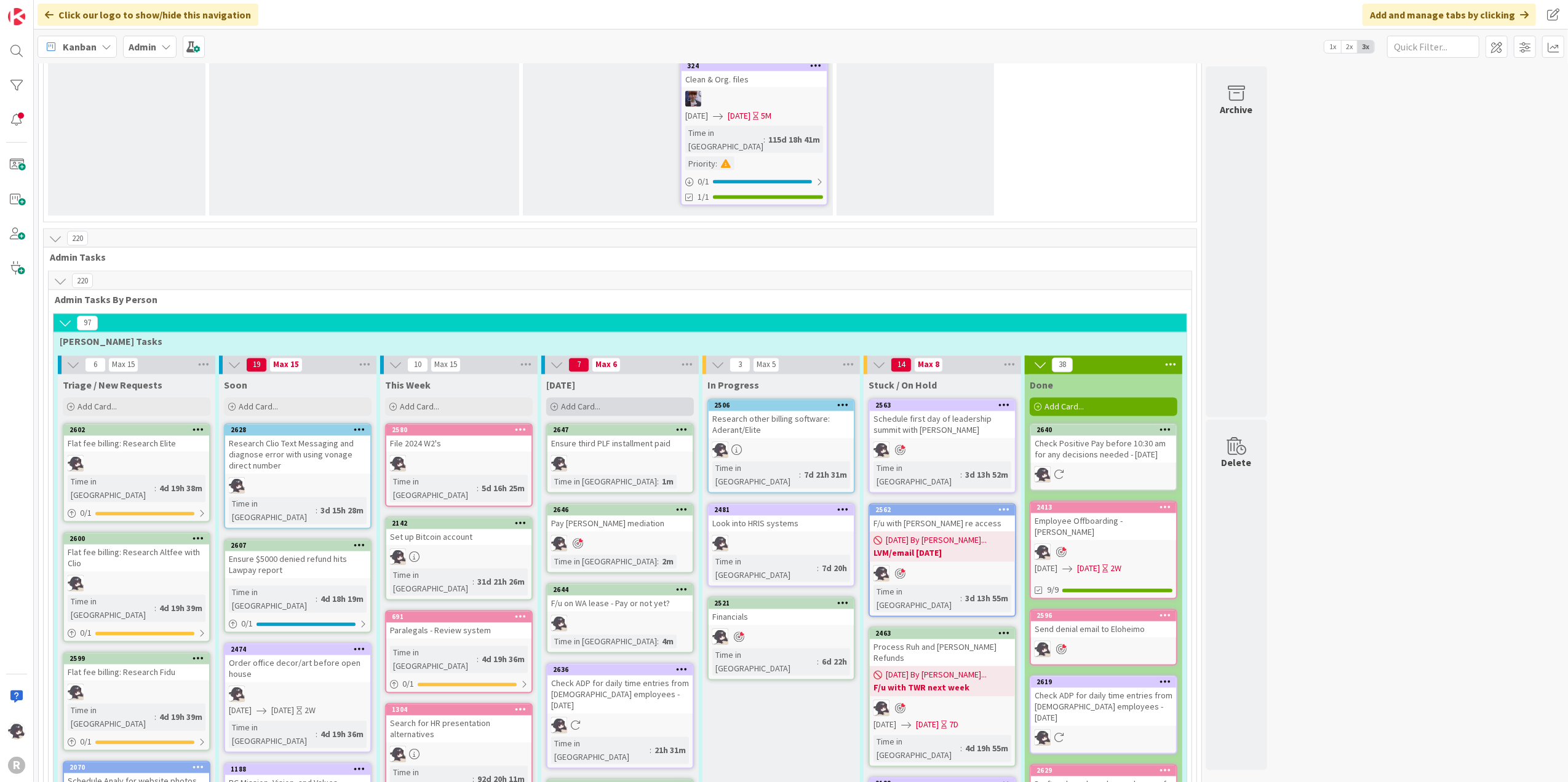
click at [628, 398] on div "Add Card..." at bounding box center [620, 407] width 147 height 18
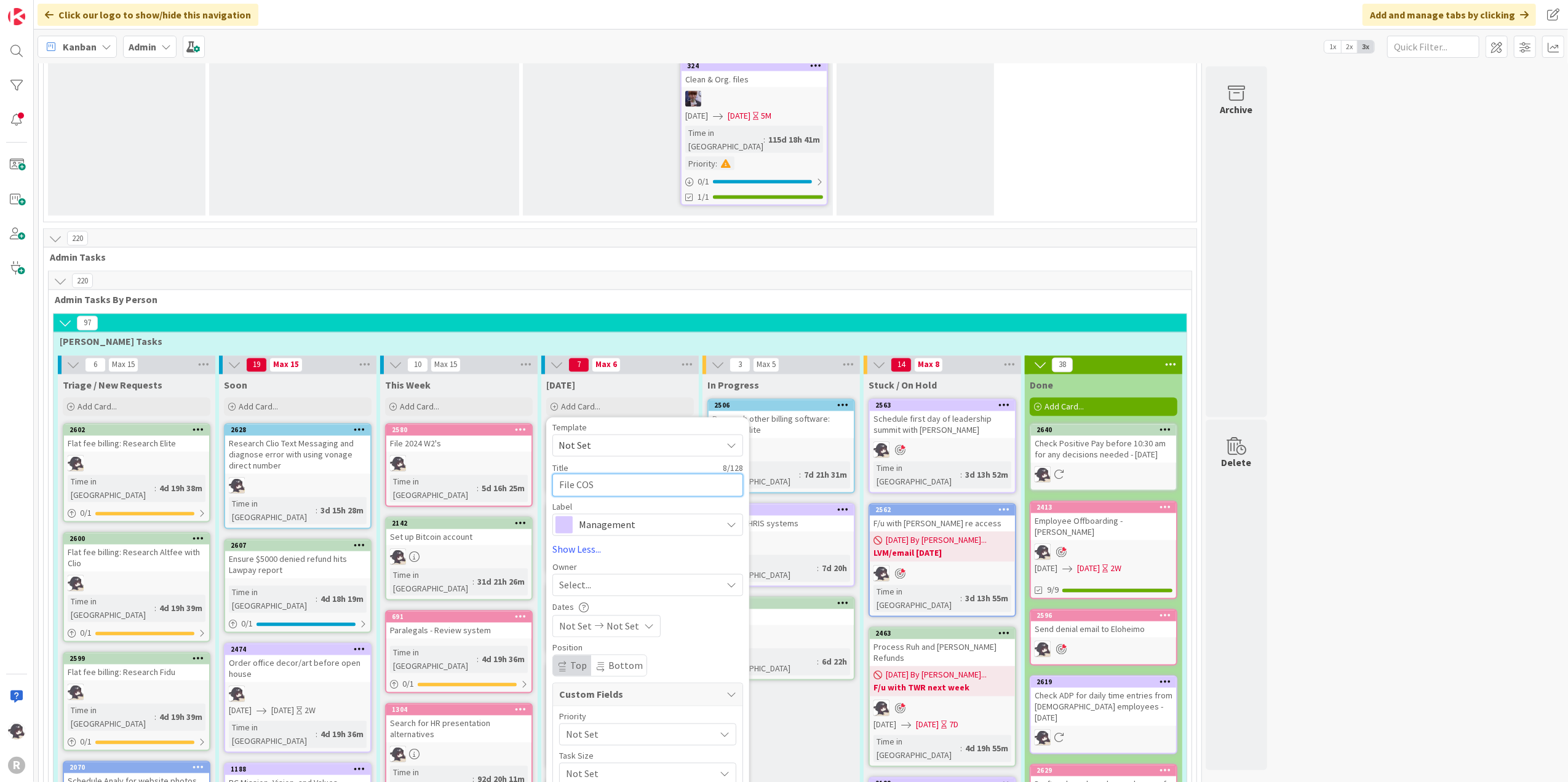
click at [578, 475] on textarea "File COS" at bounding box center [647, 486] width 191 height 23
click at [677, 475] on textarea "File employee COS" at bounding box center [647, 486] width 191 height 23
click at [663, 516] on span "Management" at bounding box center [647, 525] width 137 height 17
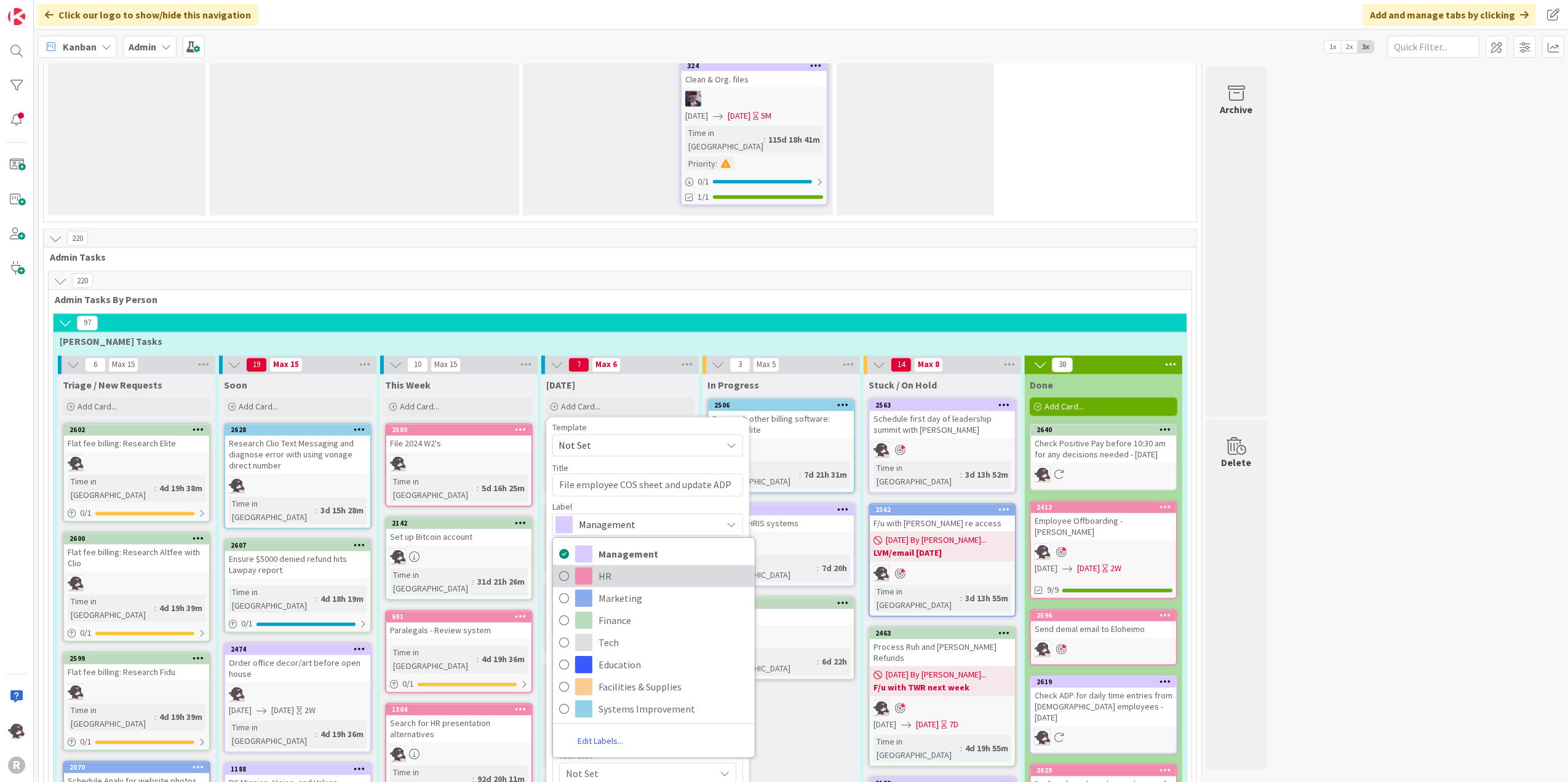
click at [616, 567] on span "HR" at bounding box center [674, 576] width 150 height 18
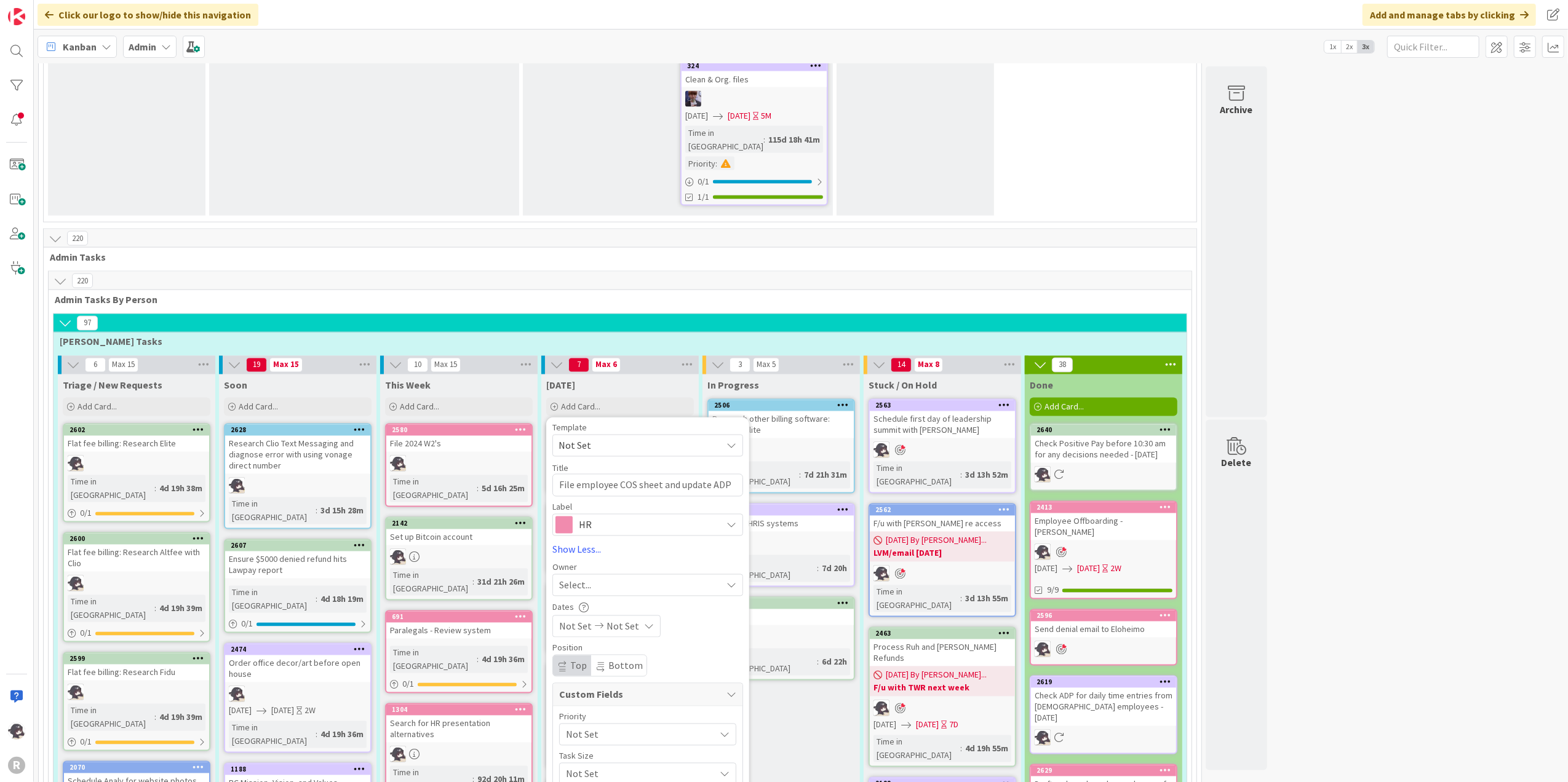
click at [638, 578] on div "Select..." at bounding box center [640, 585] width 162 height 14
click at [621, 590] on span "[PERSON_NAME]" at bounding box center [629, 665] width 60 height 18
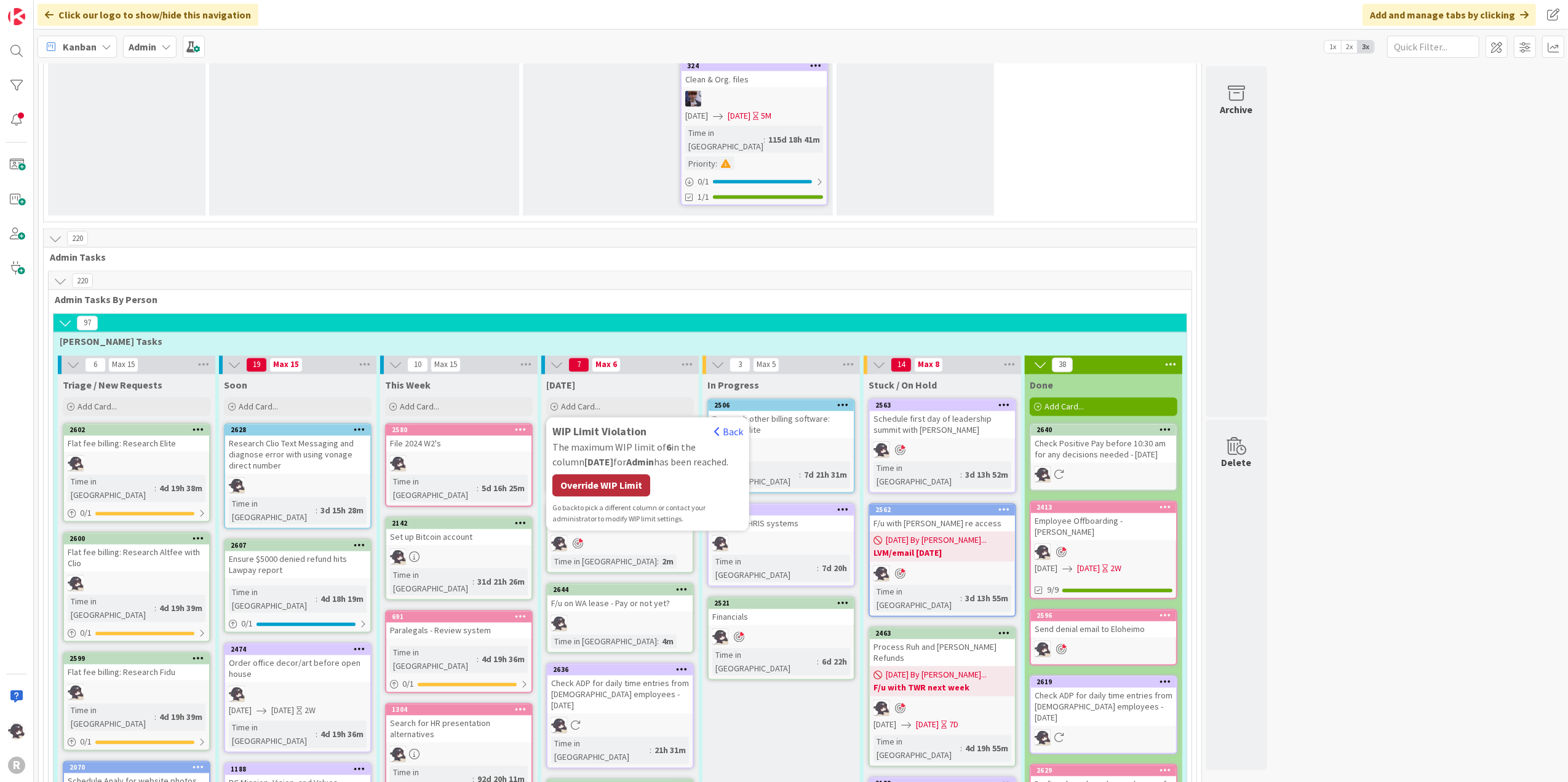
click at [638, 475] on div "Override WIP Limit" at bounding box center [601, 485] width 98 height 22
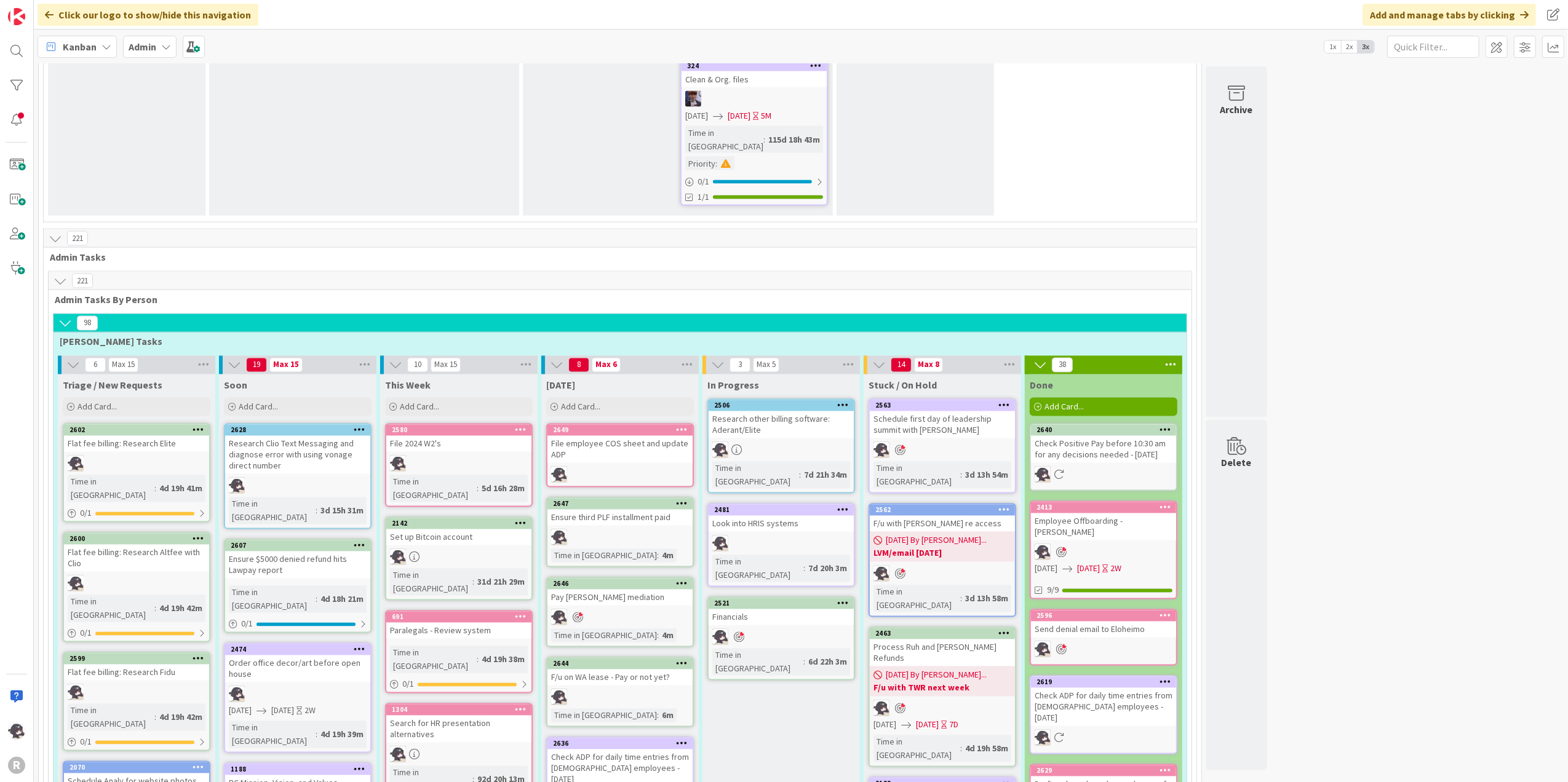
click at [685, 426] on icon at bounding box center [681, 430] width 11 height 8
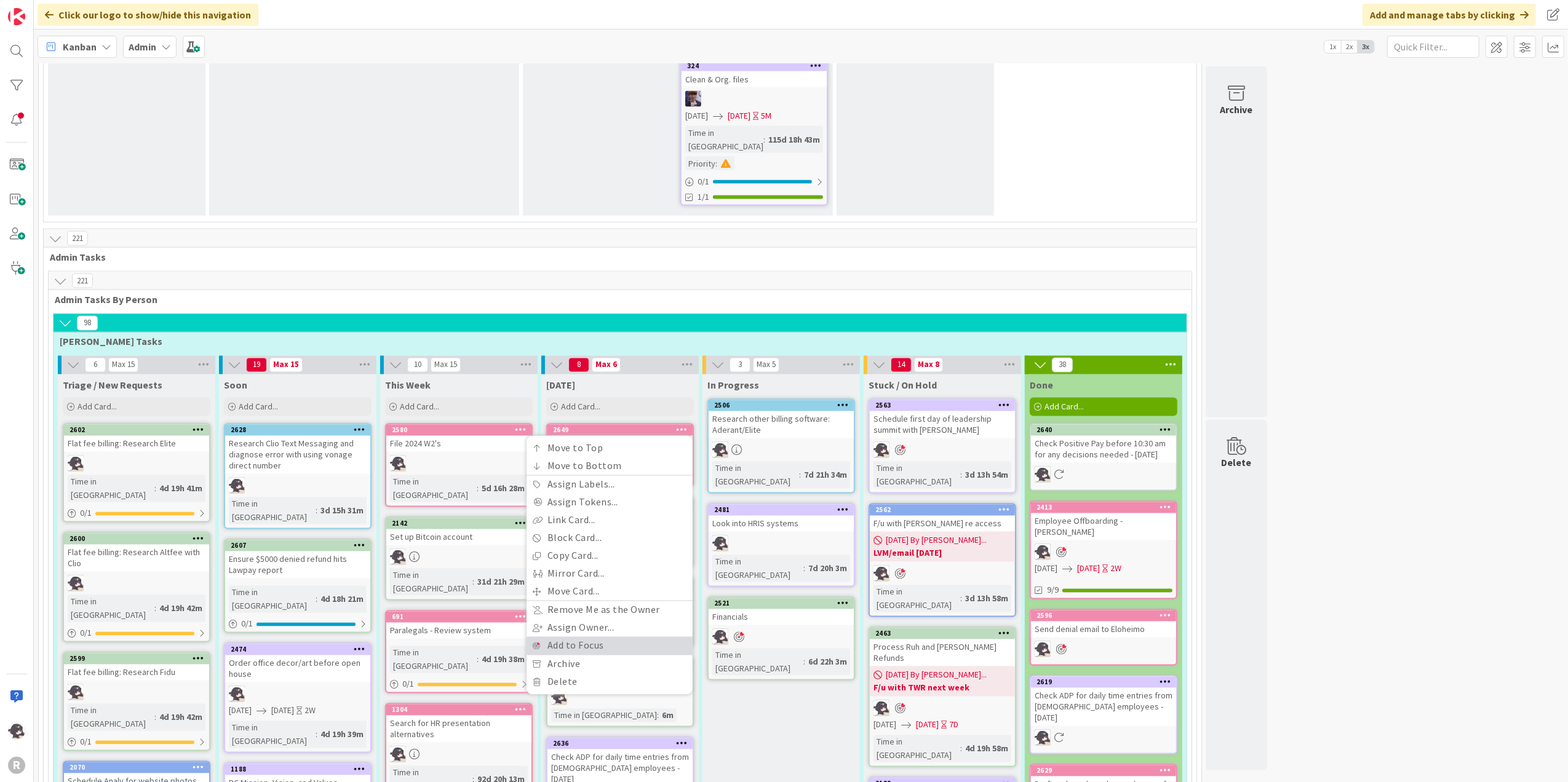
click at [579, 590] on link "Add to Focus" at bounding box center [609, 645] width 166 height 17
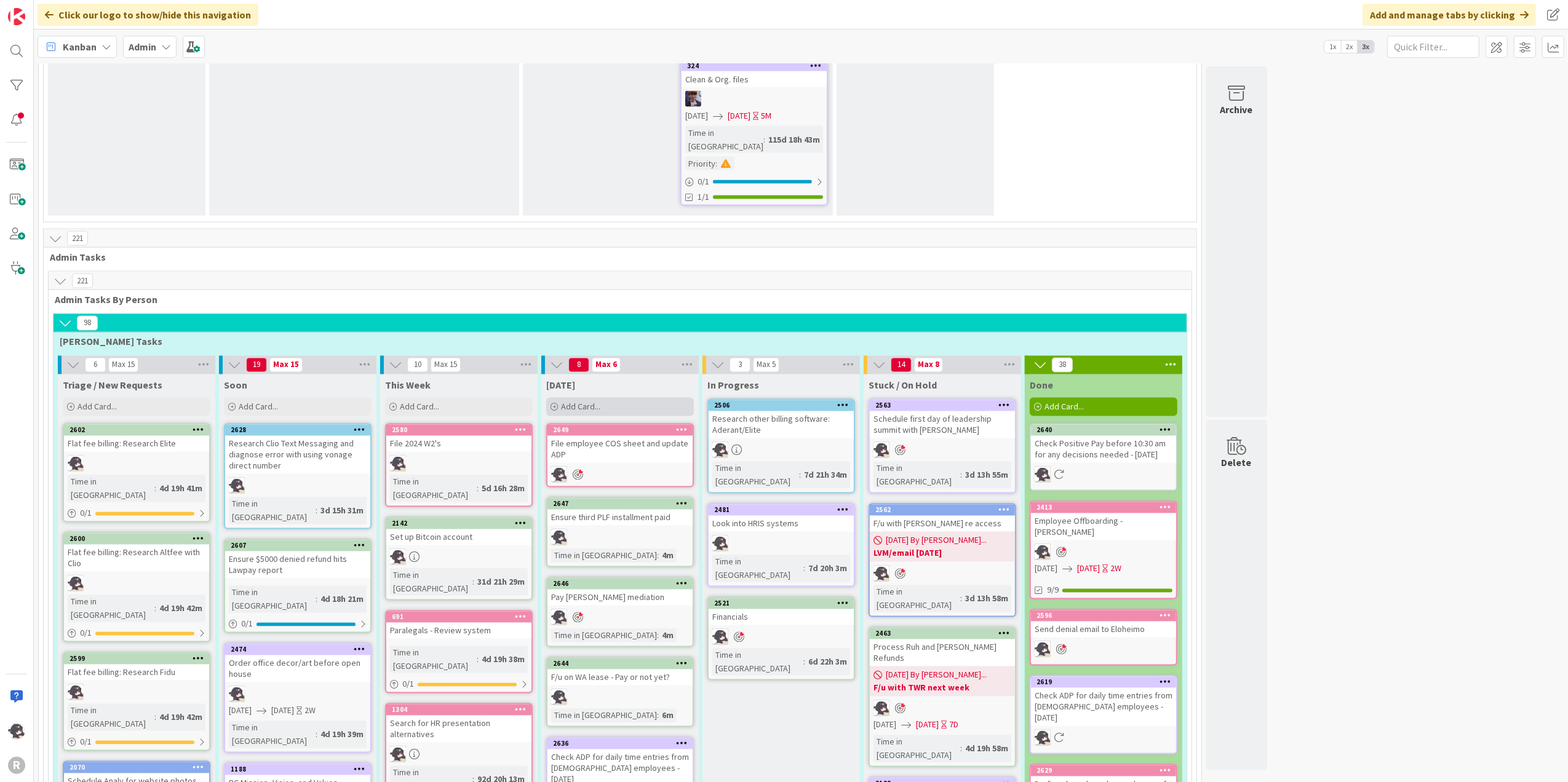
click at [592, 398] on div "Add Card..." at bounding box center [620, 407] width 147 height 18
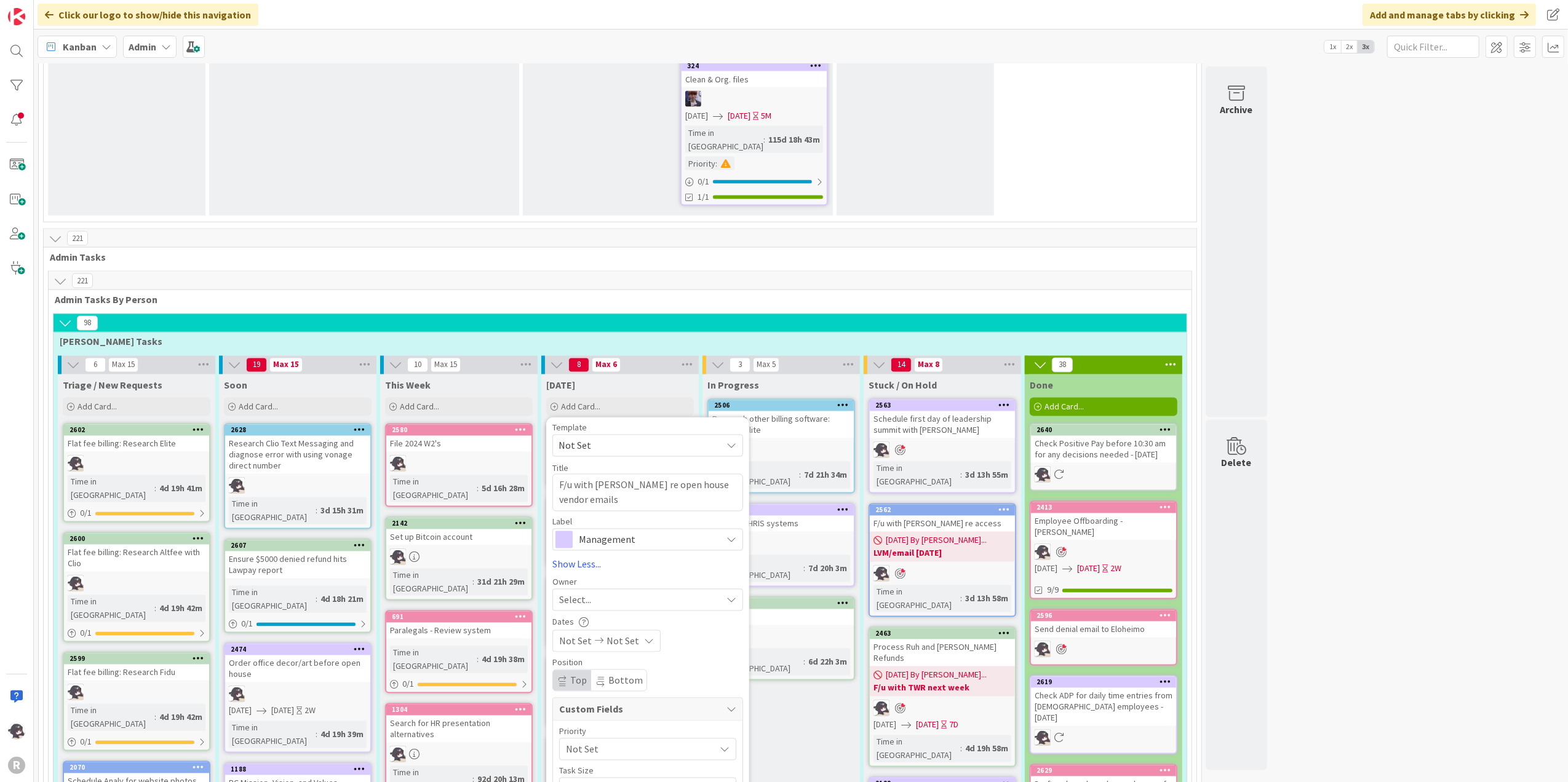
click at [591, 590] on span "Select..." at bounding box center [575, 600] width 32 height 14
click at [593, 590] on img at bounding box center [584, 680] width 18 height 18
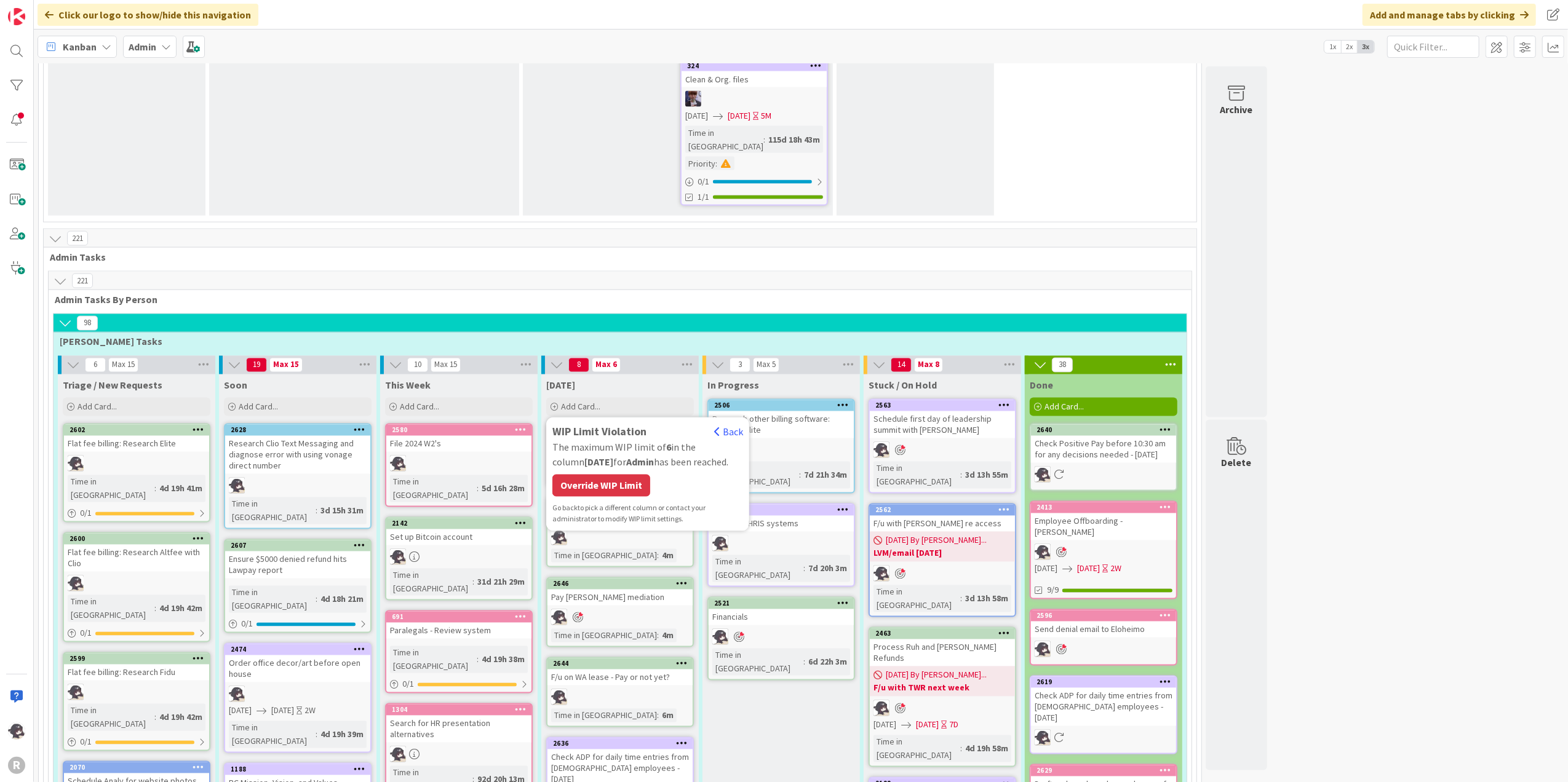
click at [608, 475] on div "Override WIP Limit" at bounding box center [601, 485] width 98 height 22
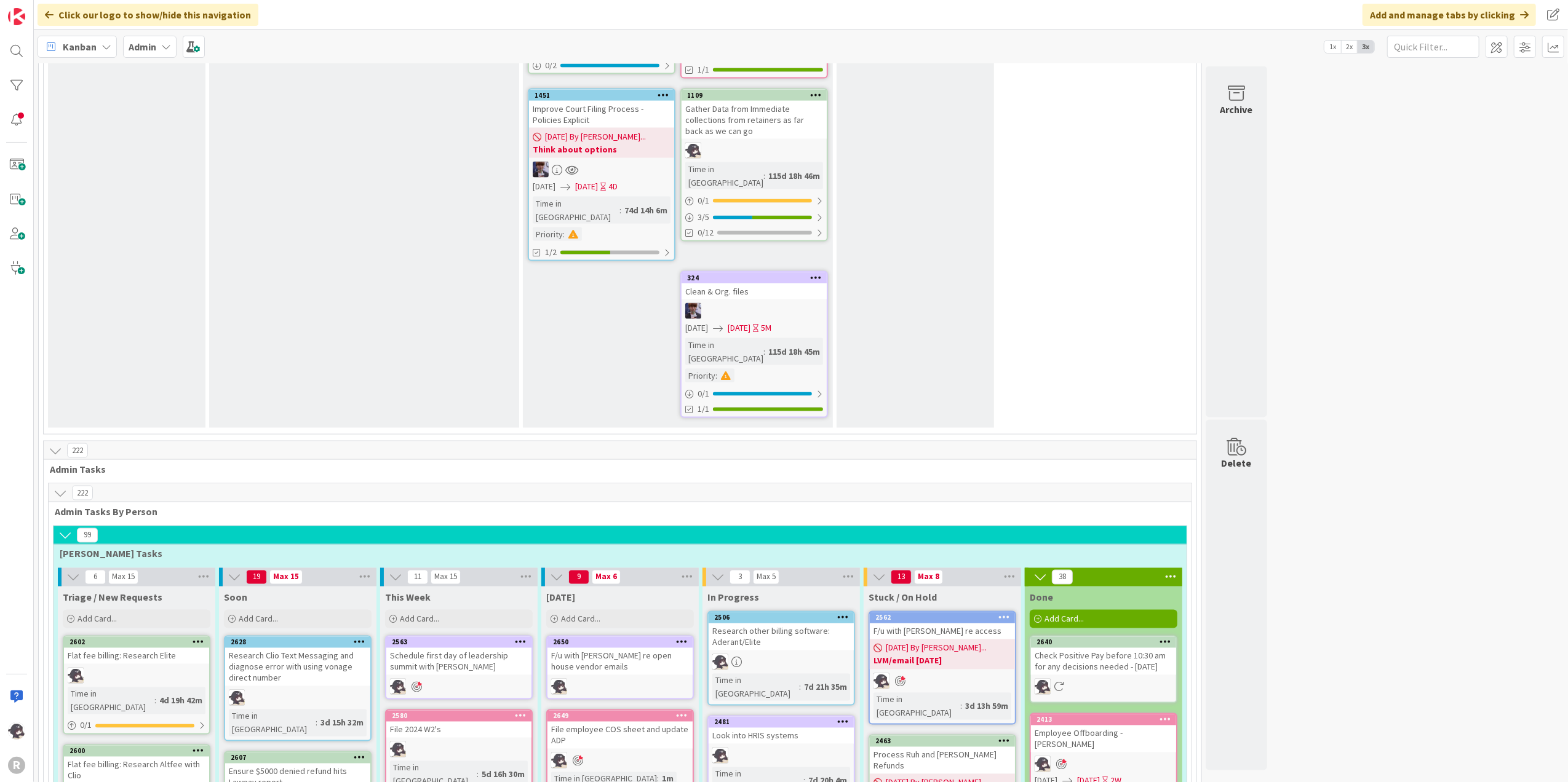
scroll to position [2050, 0]
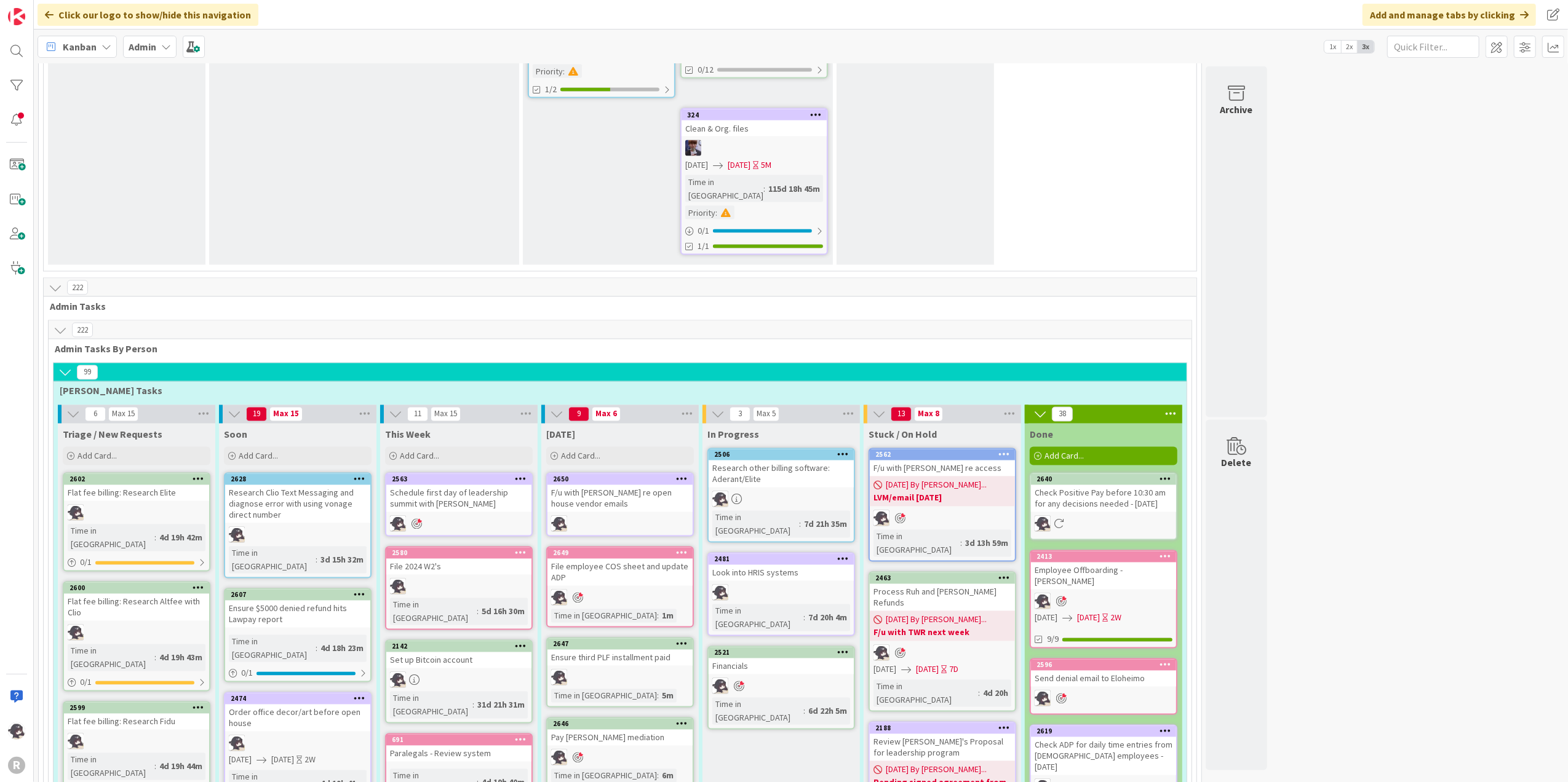
click at [77, 48] on span "Kanban" at bounding box center [80, 46] width 34 height 14
click at [105, 68] on span "My Zone" at bounding box center [109, 73] width 89 height 18
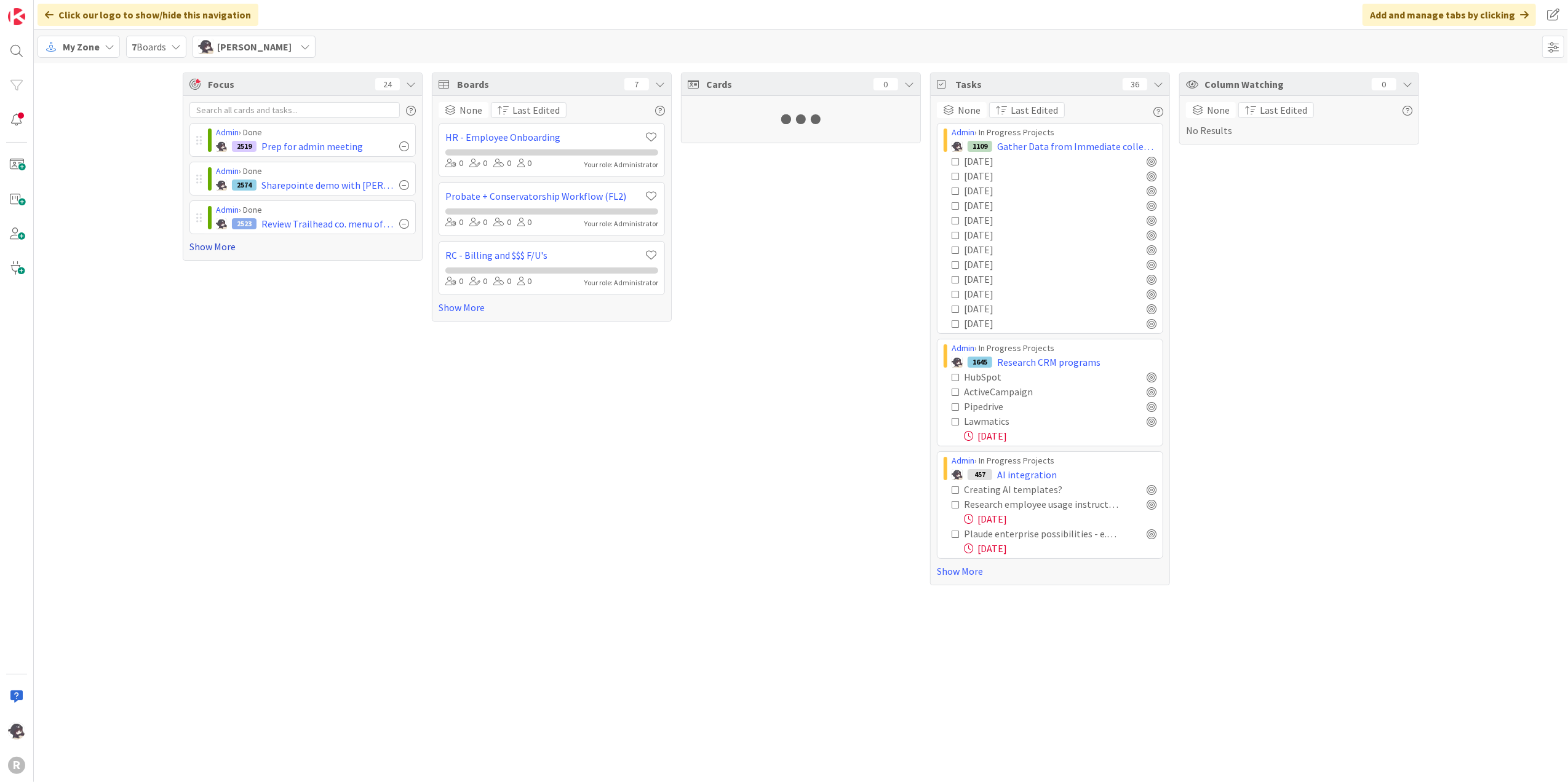
click at [226, 248] on link "Show More" at bounding box center [303, 246] width 226 height 14
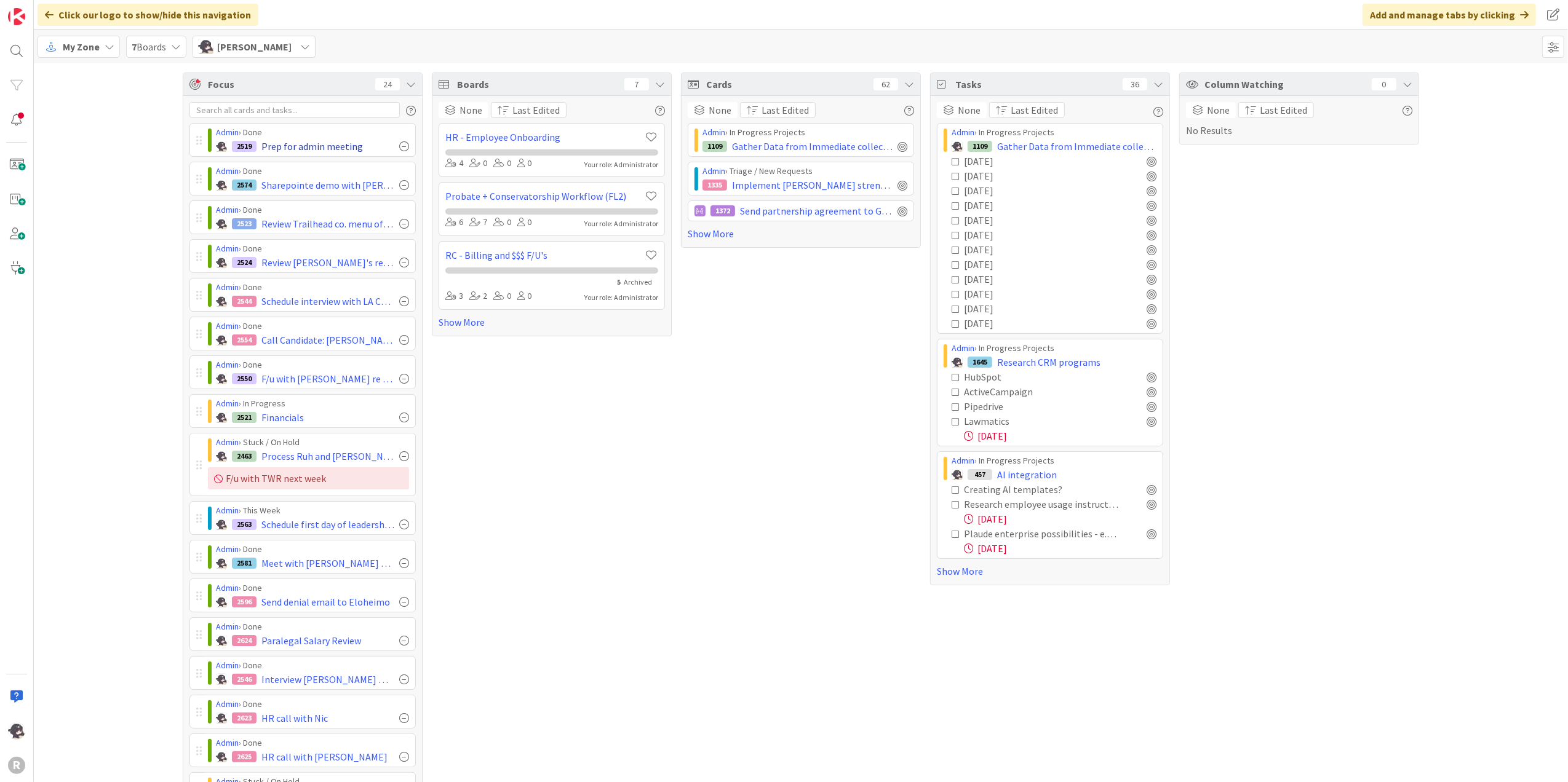
click at [399, 146] on div at bounding box center [404, 146] width 10 height 10
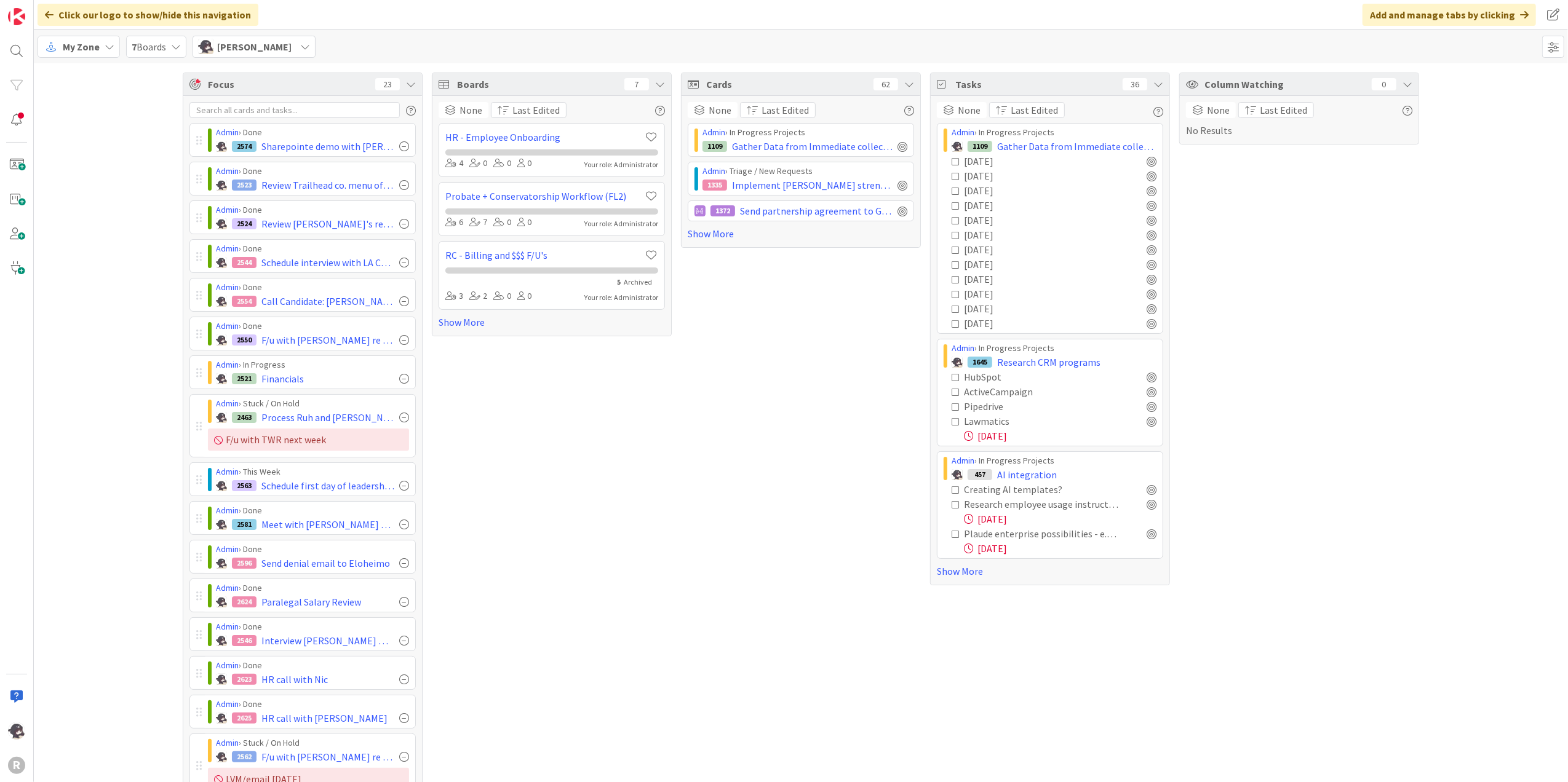
click at [399, 146] on div at bounding box center [404, 146] width 10 height 10
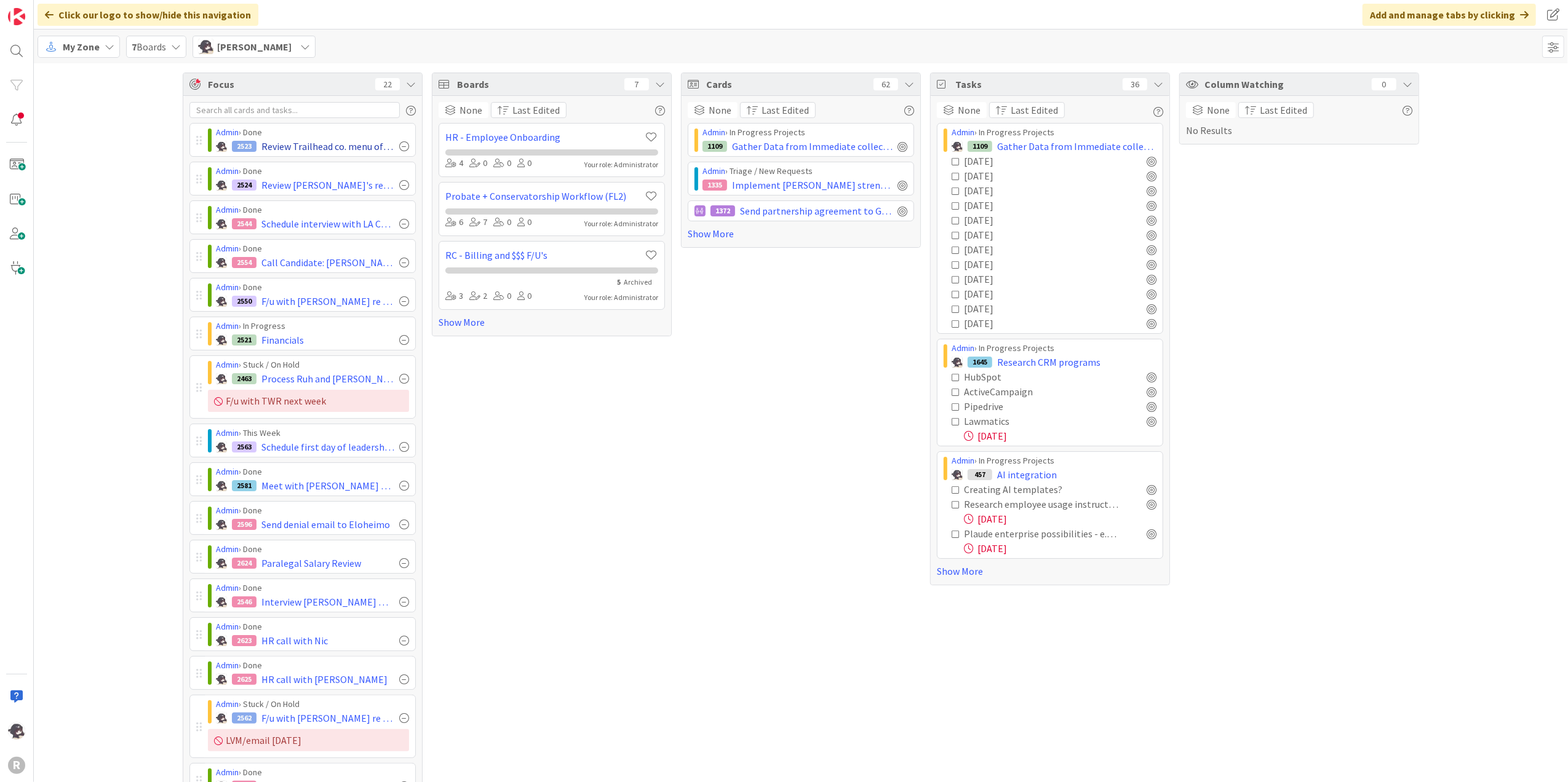
click at [399, 148] on div at bounding box center [404, 146] width 10 height 10
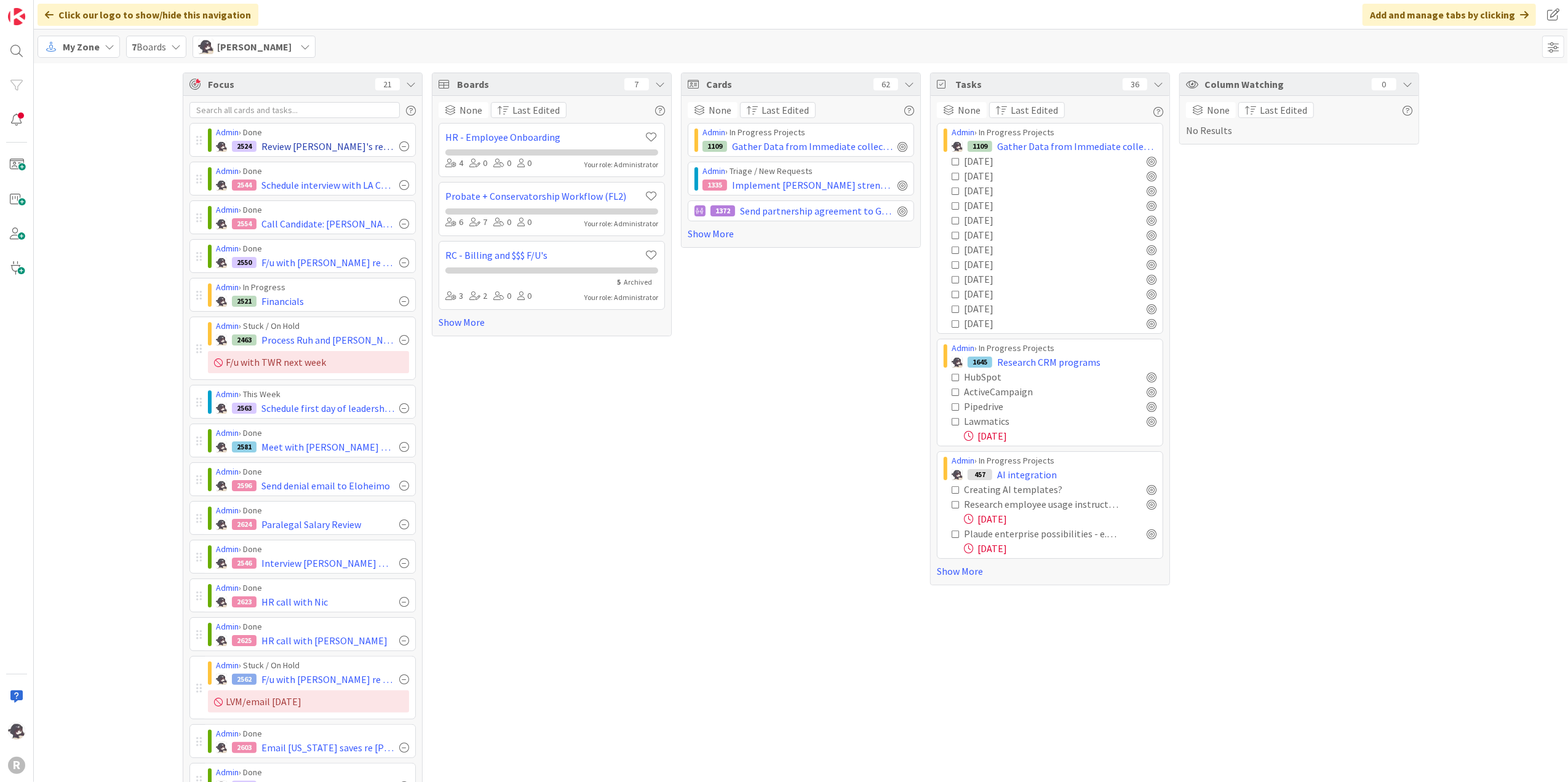
click at [399, 148] on div at bounding box center [404, 146] width 10 height 10
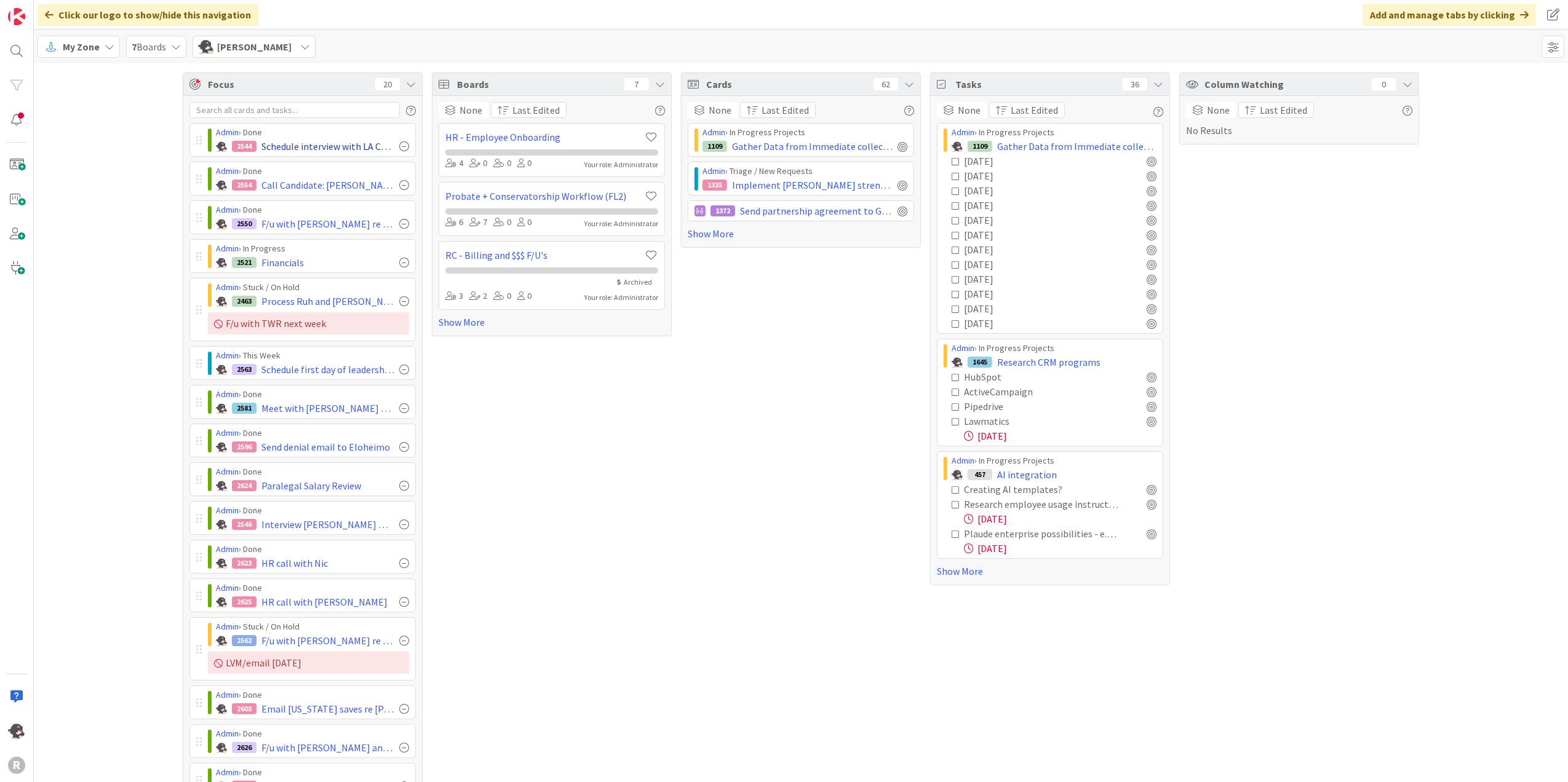
click at [399, 147] on div at bounding box center [404, 146] width 10 height 10
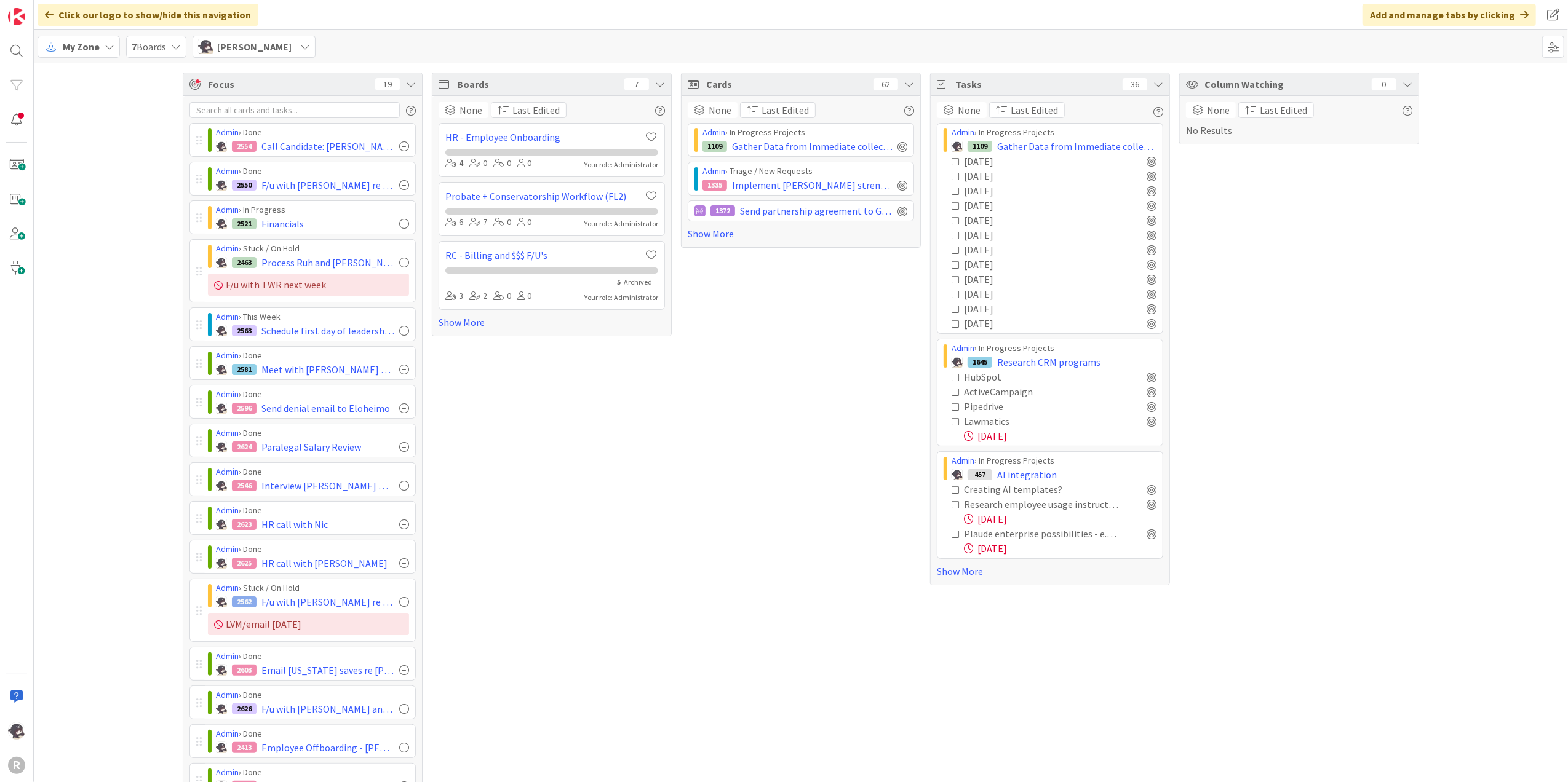
click at [399, 147] on div at bounding box center [404, 146] width 10 height 10
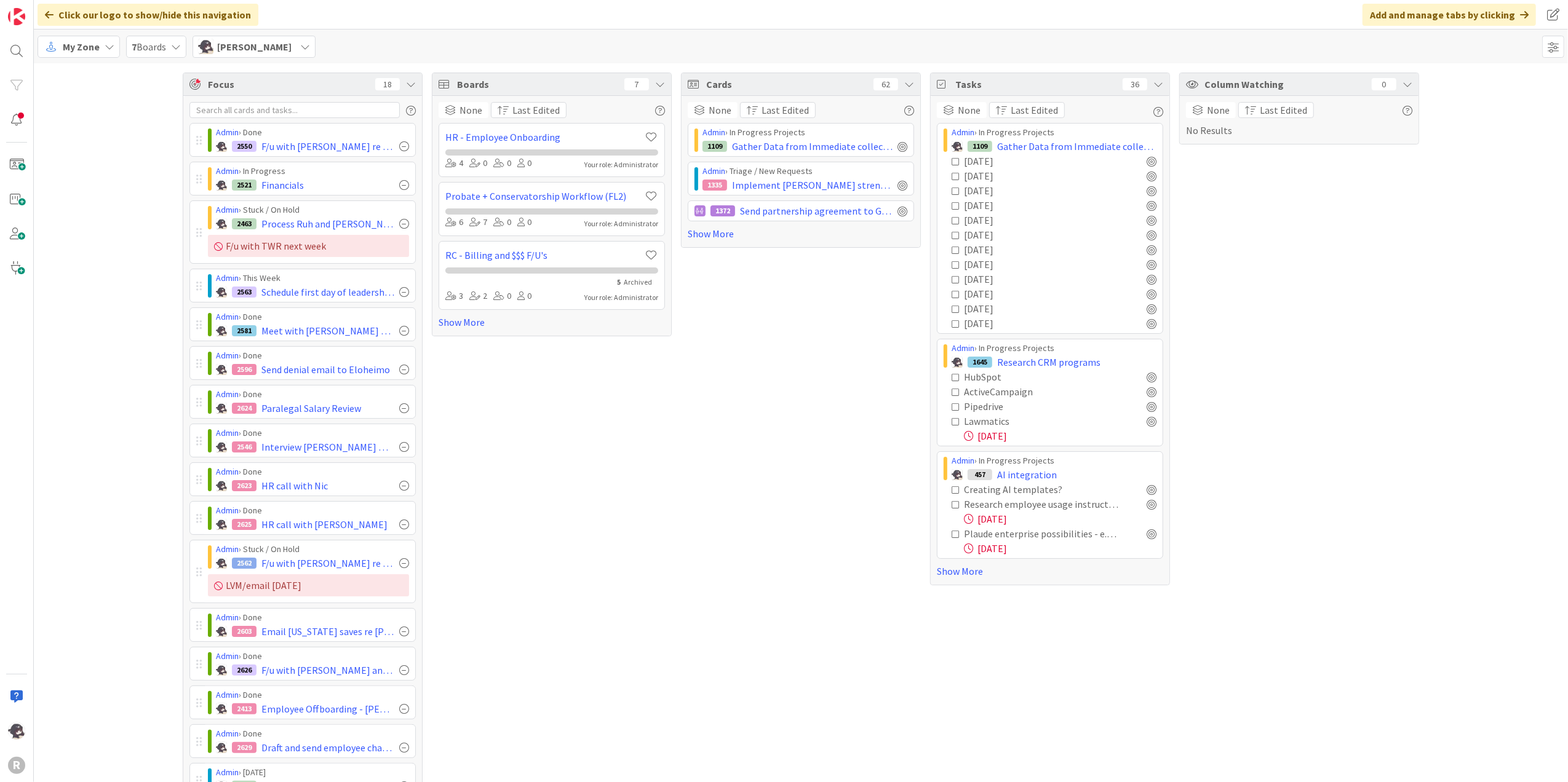
click at [399, 147] on div at bounding box center [404, 146] width 10 height 10
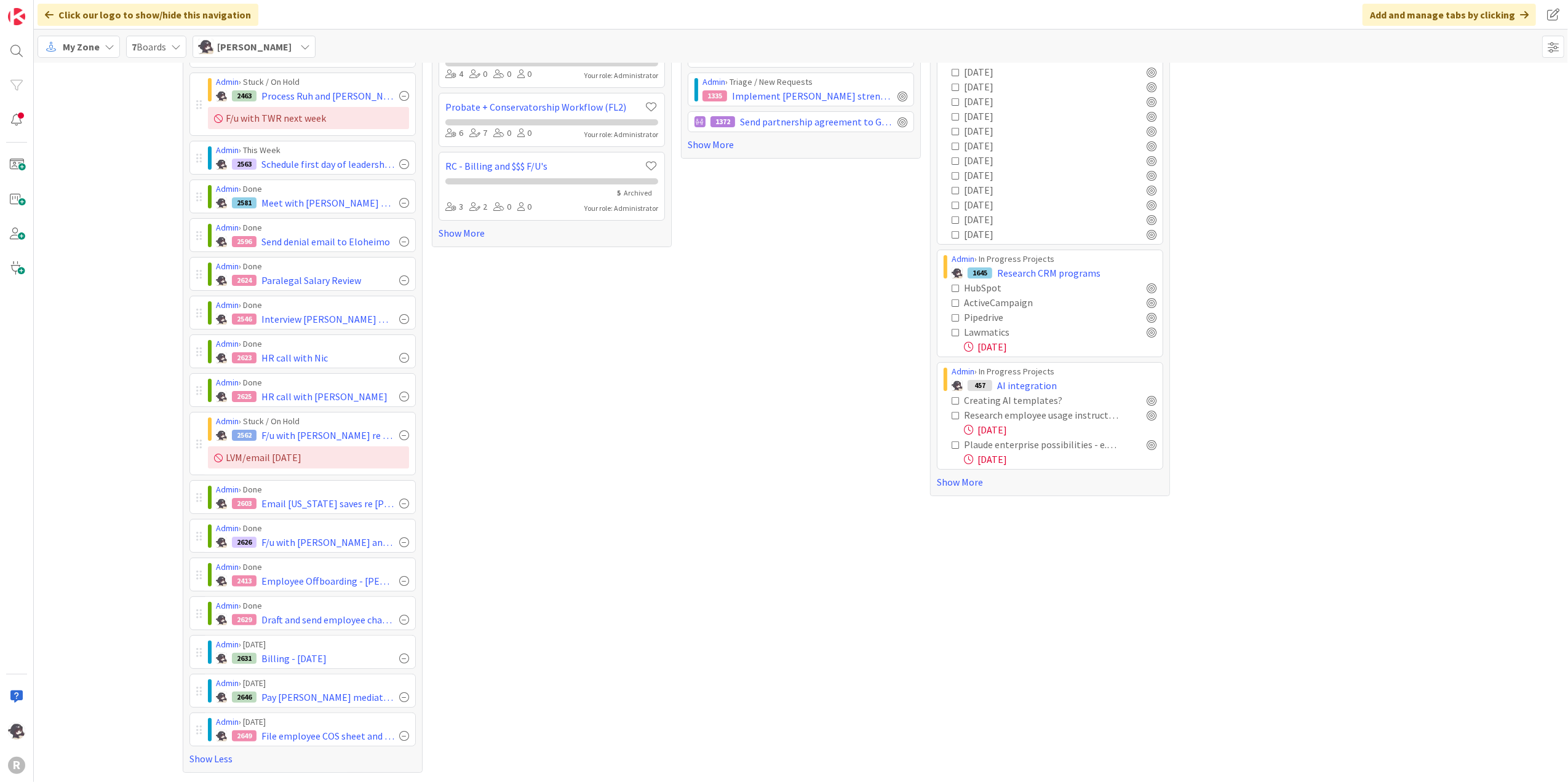
scroll to position [96, 0]
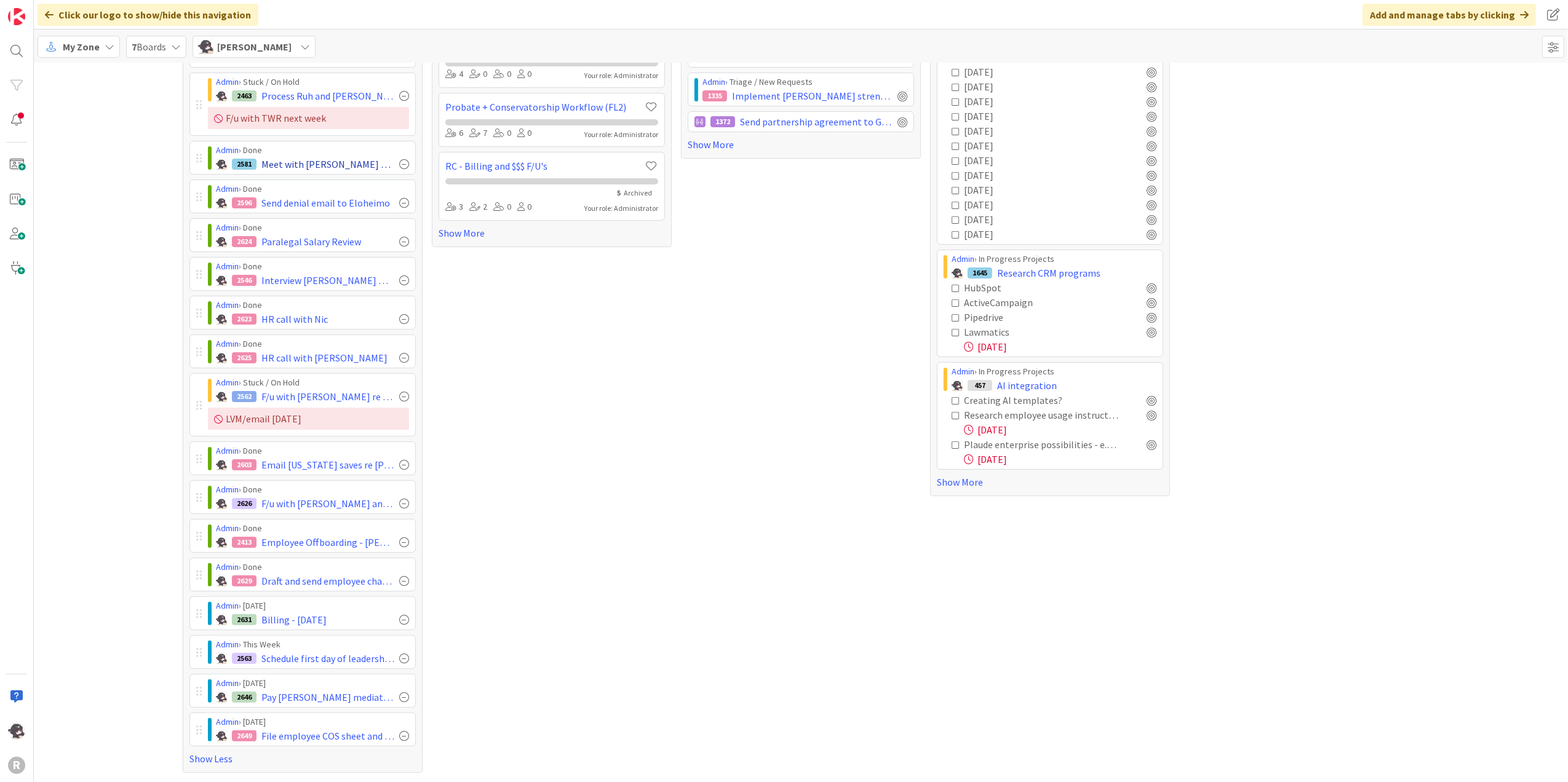
click at [402, 159] on div at bounding box center [404, 164] width 10 height 10
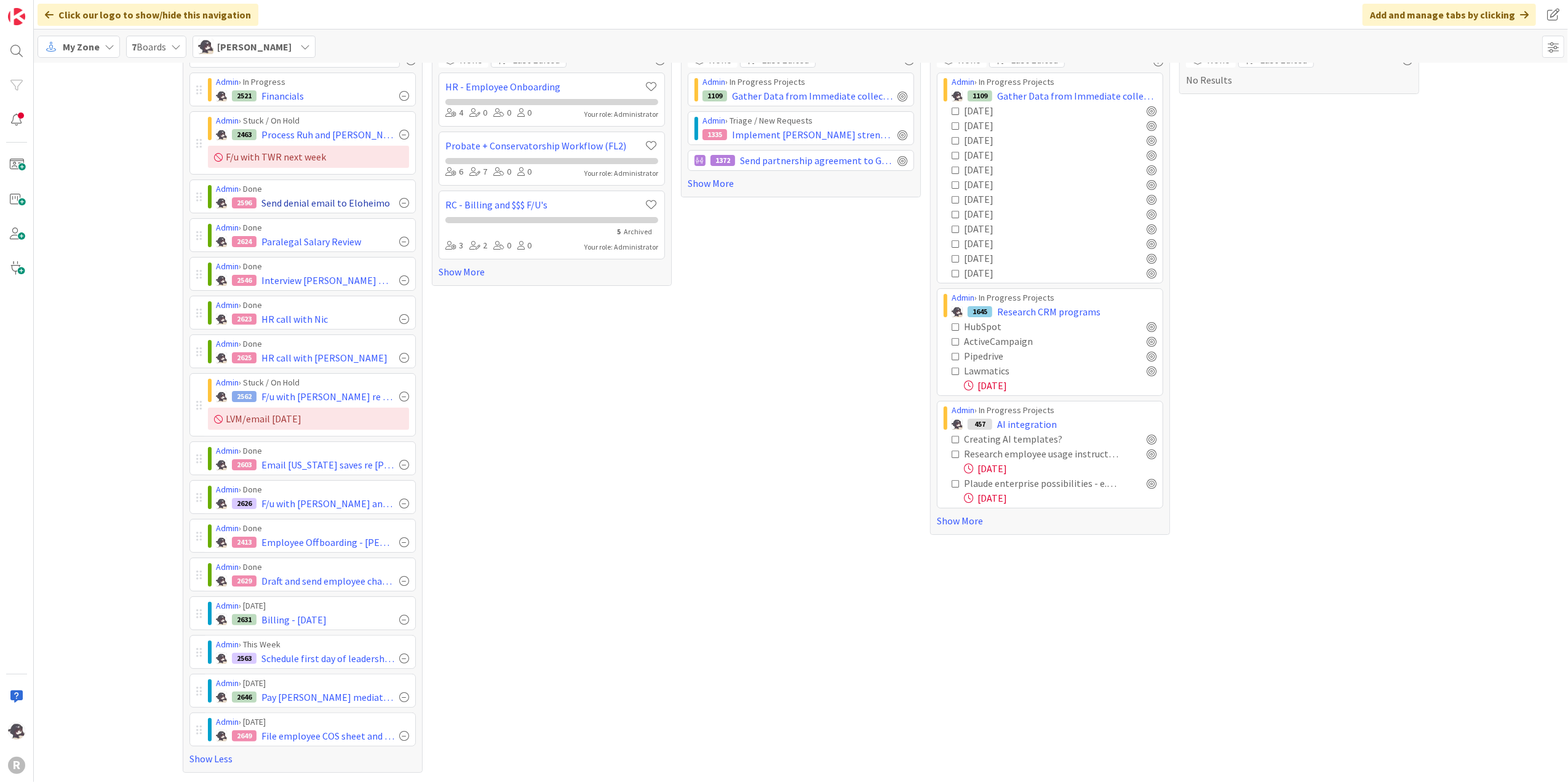
click at [399, 198] on div at bounding box center [404, 203] width 10 height 10
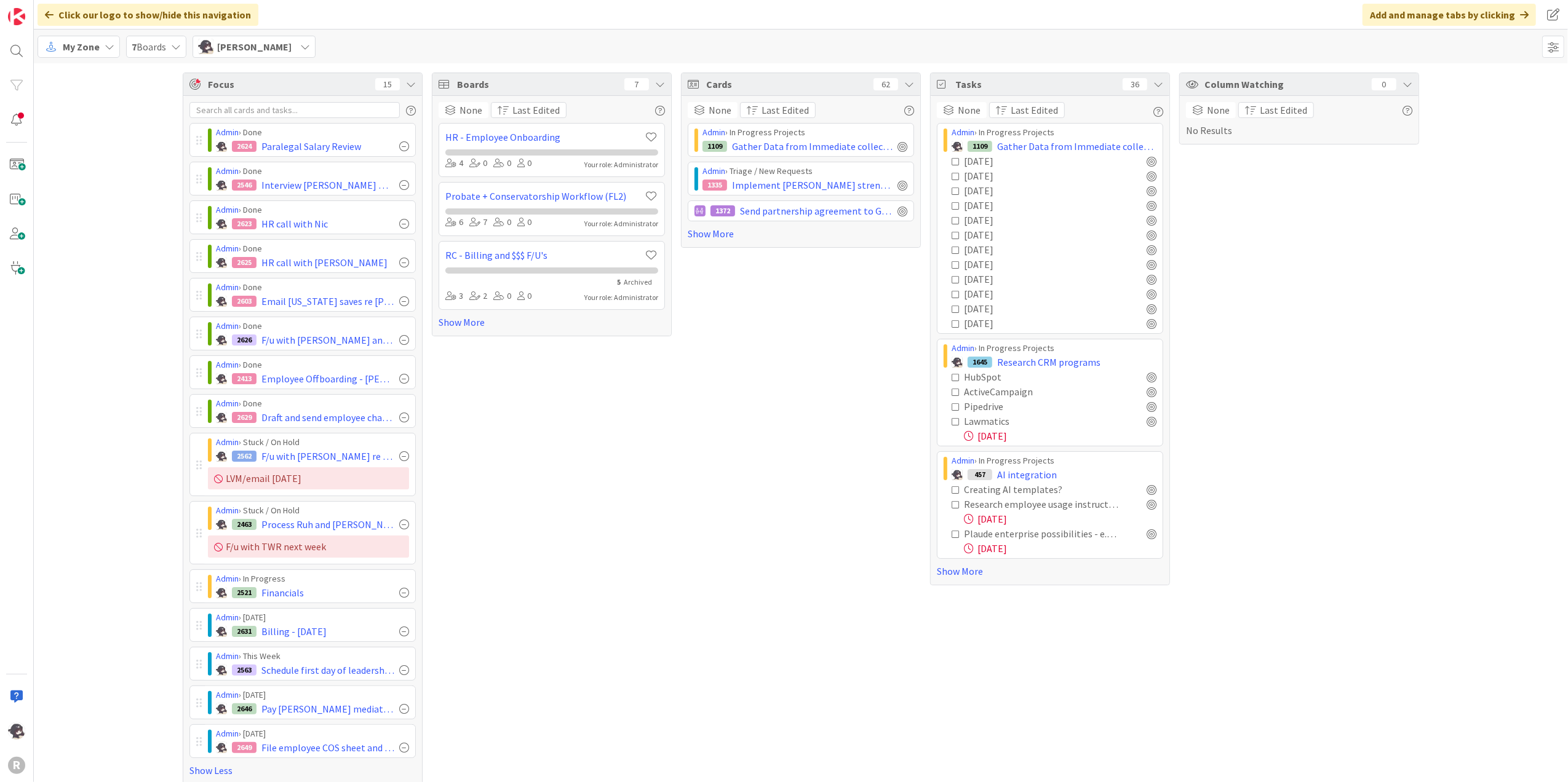
scroll to position [17, 0]
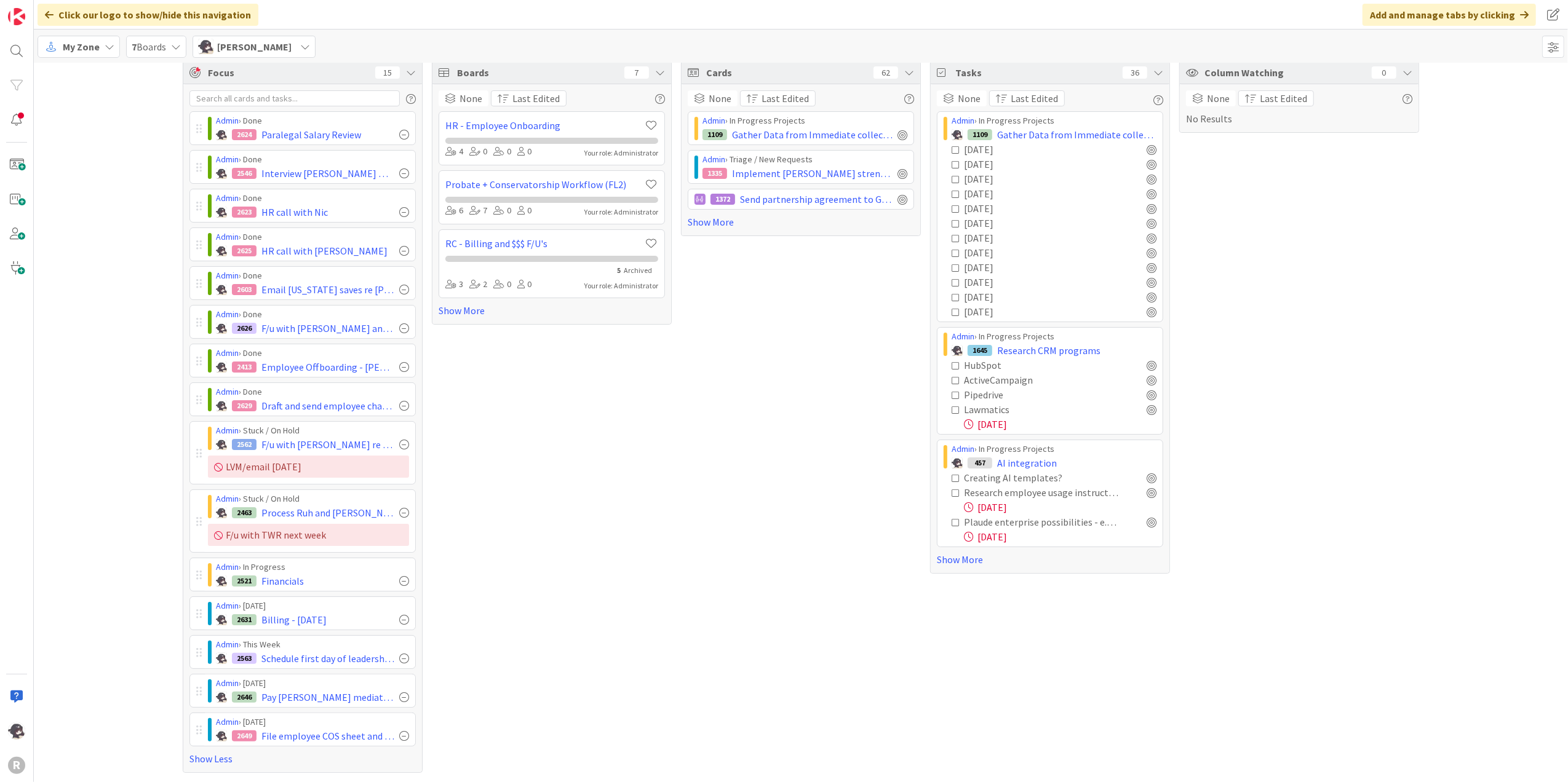
click at [101, 47] on div "My Zone" at bounding box center [78, 46] width 83 height 22
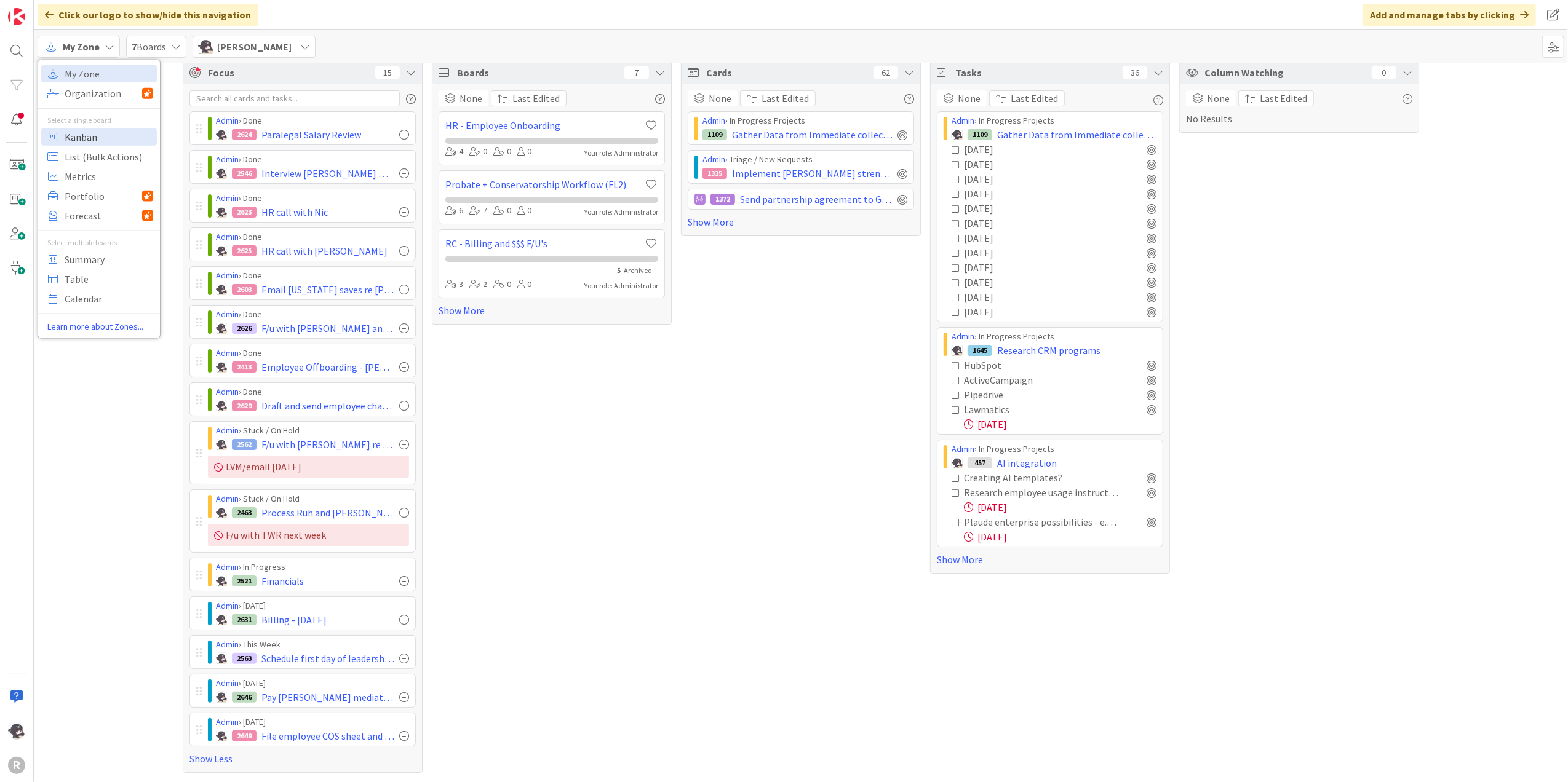
click at [71, 128] on span "Kanban" at bounding box center [109, 137] width 89 height 18
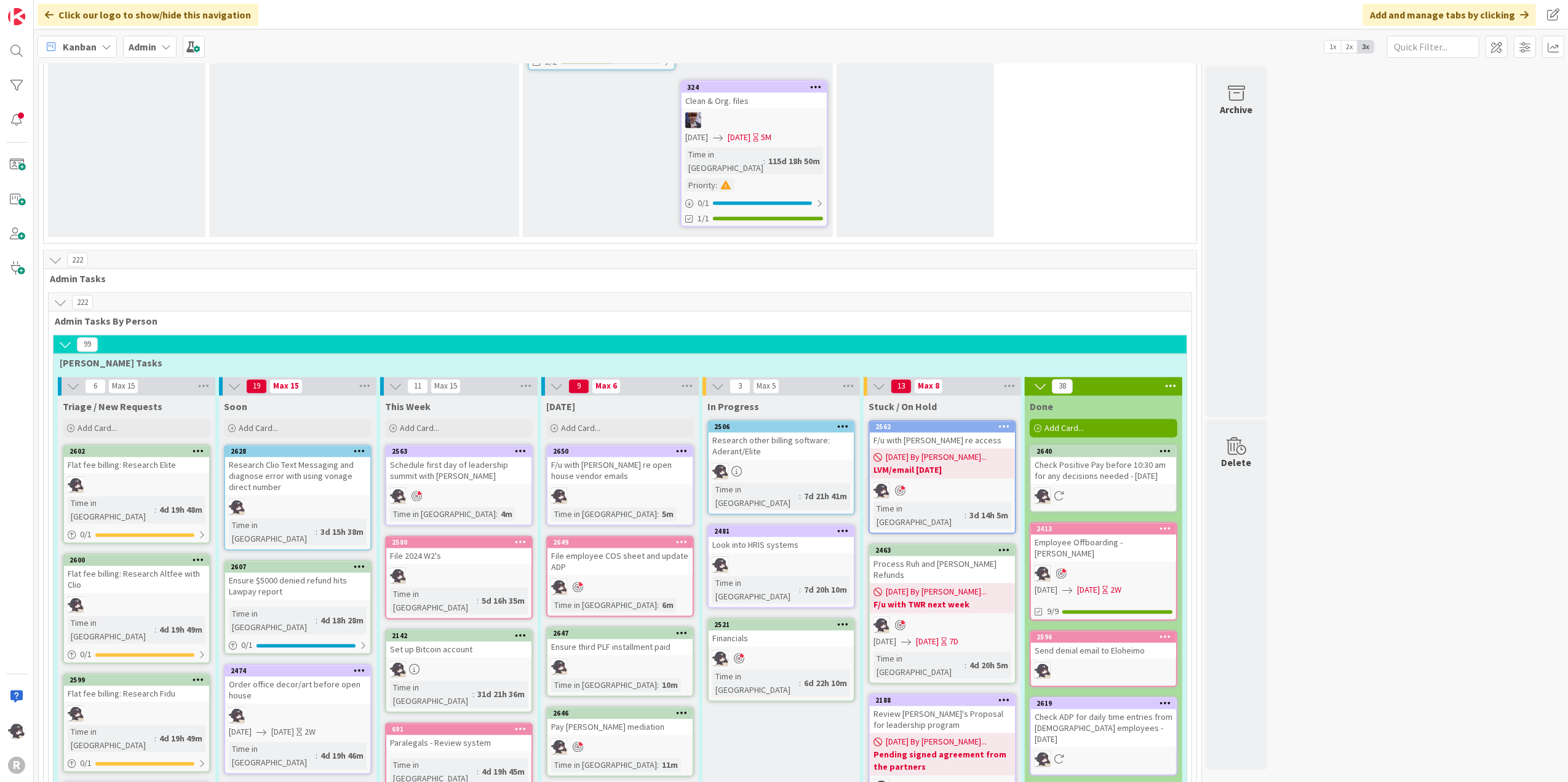
scroll to position [1968, 0]
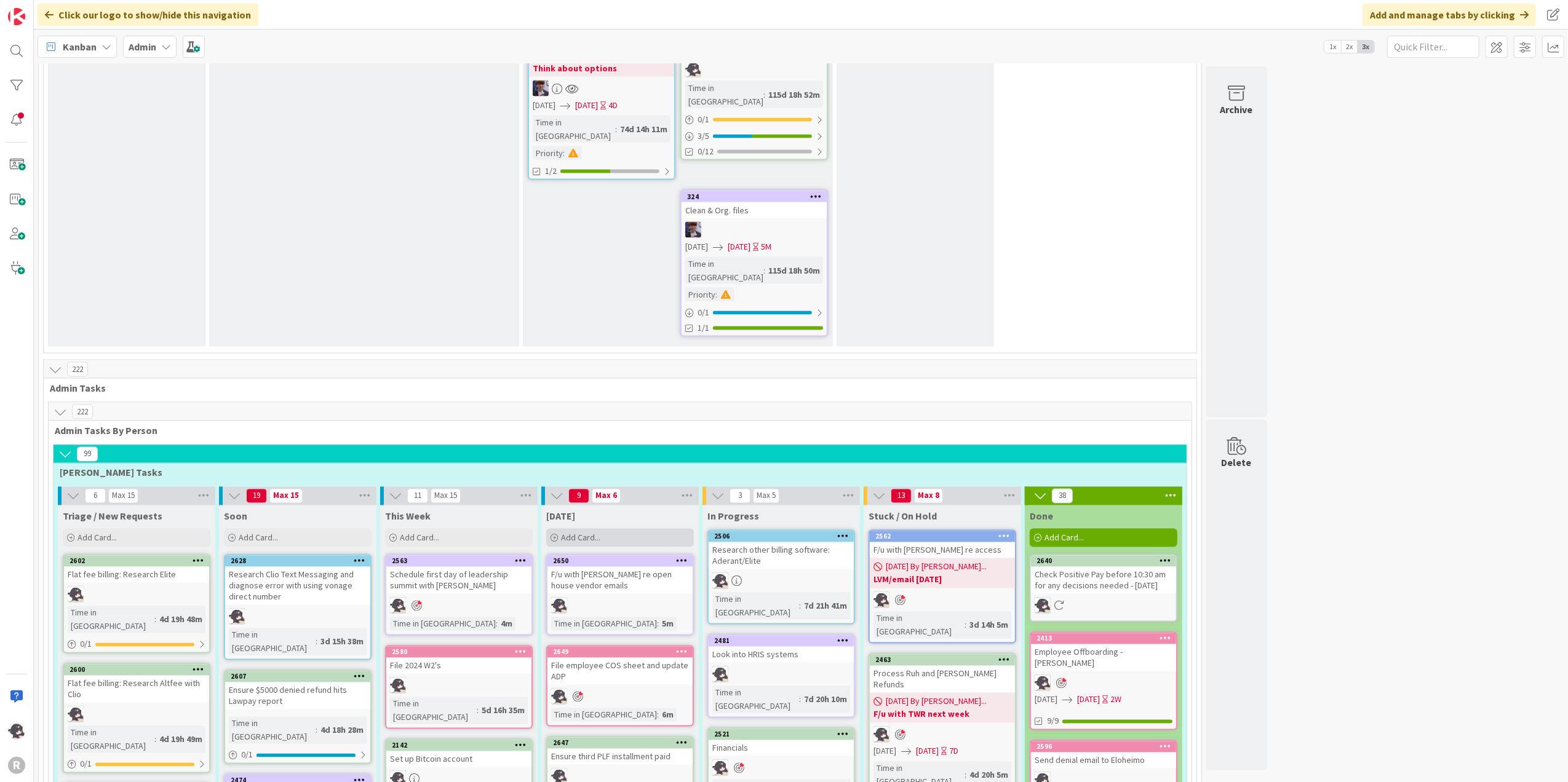
click at [604, 529] on div "Add Card..." at bounding box center [620, 538] width 147 height 18
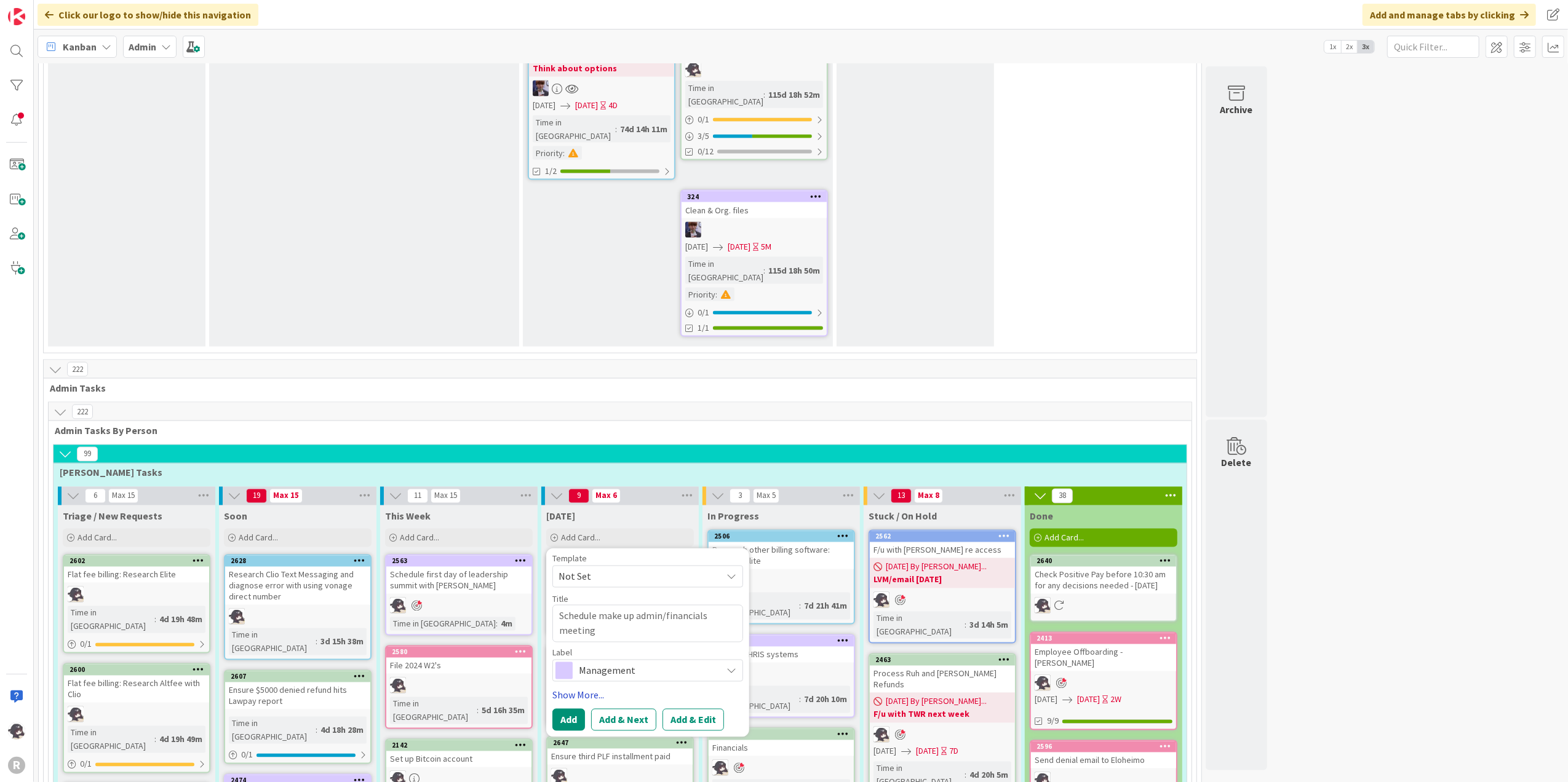
click at [584, 590] on link "Show More..." at bounding box center [647, 695] width 191 height 14
click at [583, 590] on span "Select..." at bounding box center [575, 730] width 32 height 14
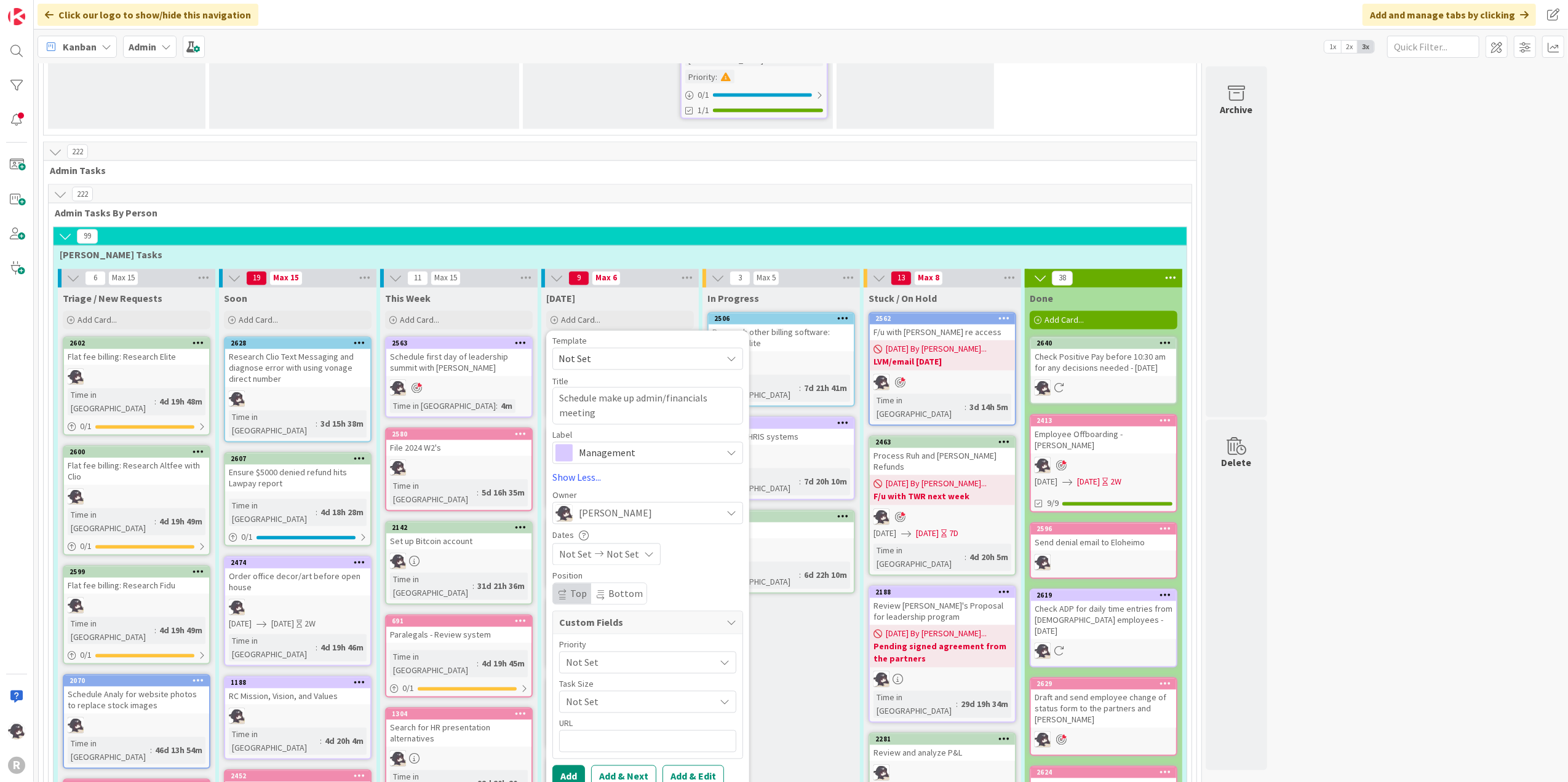
scroll to position [2214, 0]
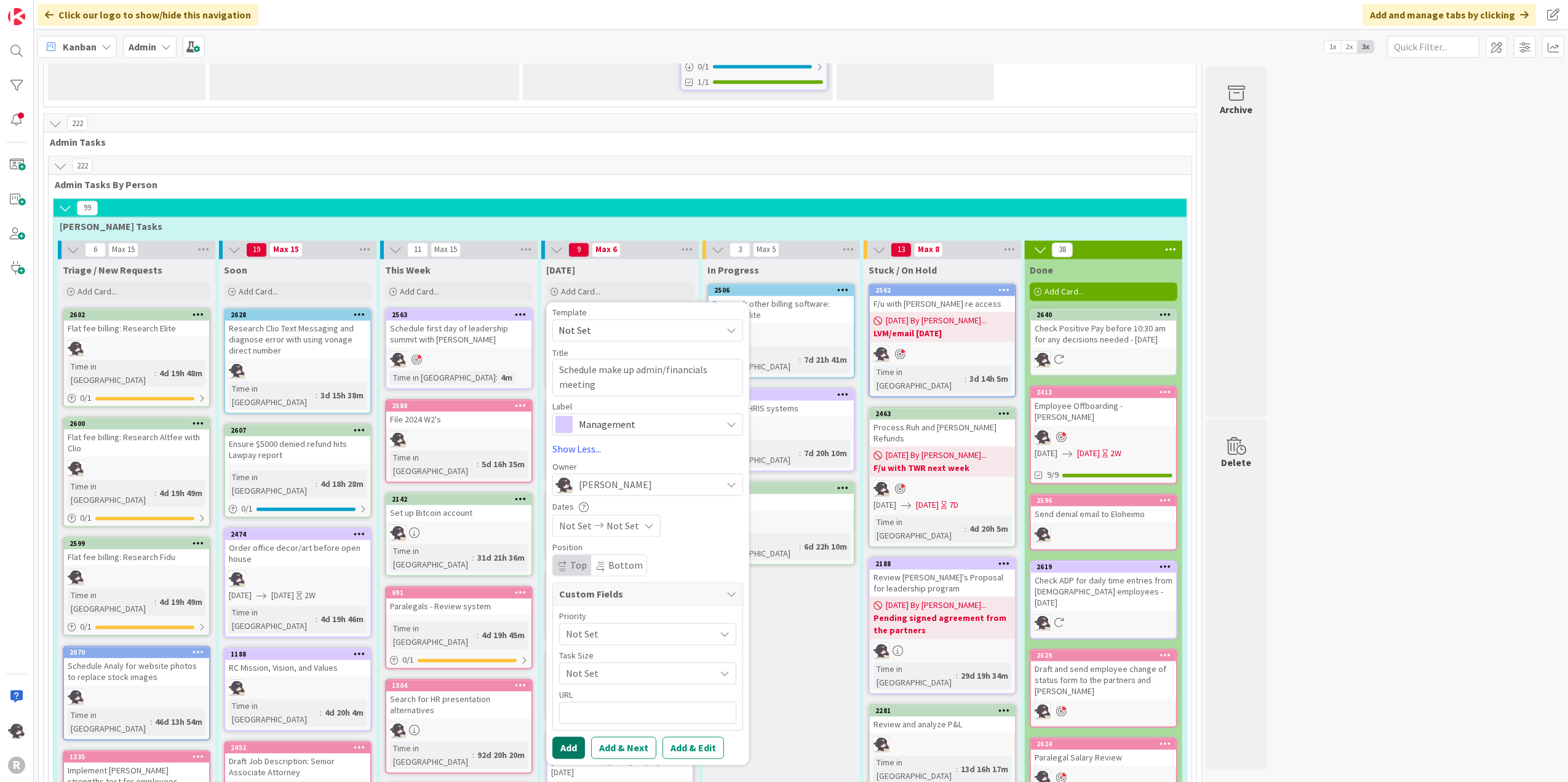
click at [572, 590] on button "Add" at bounding box center [568, 748] width 33 height 22
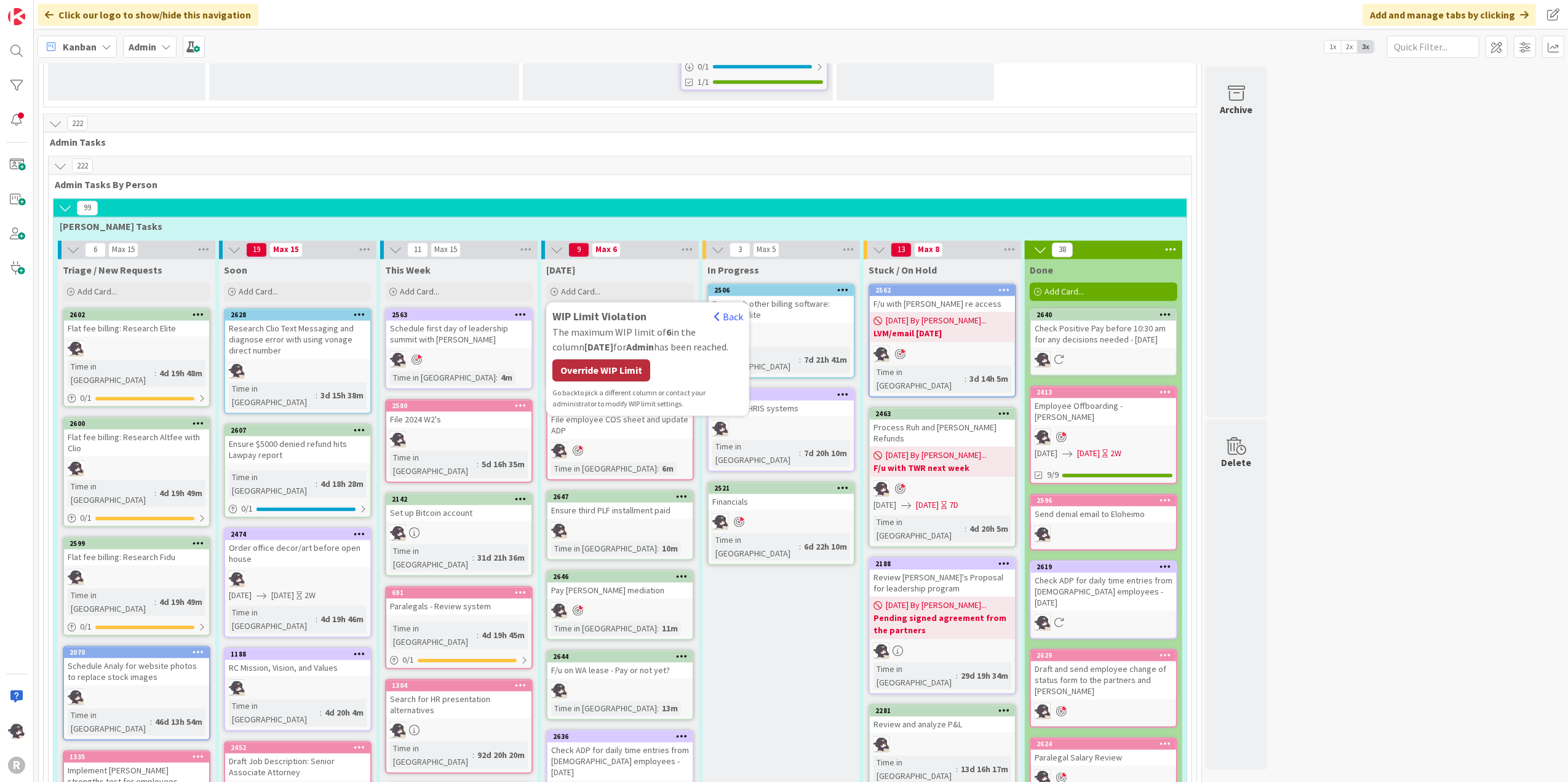
click at [639, 360] on div "Override WIP Limit" at bounding box center [601, 371] width 98 height 22
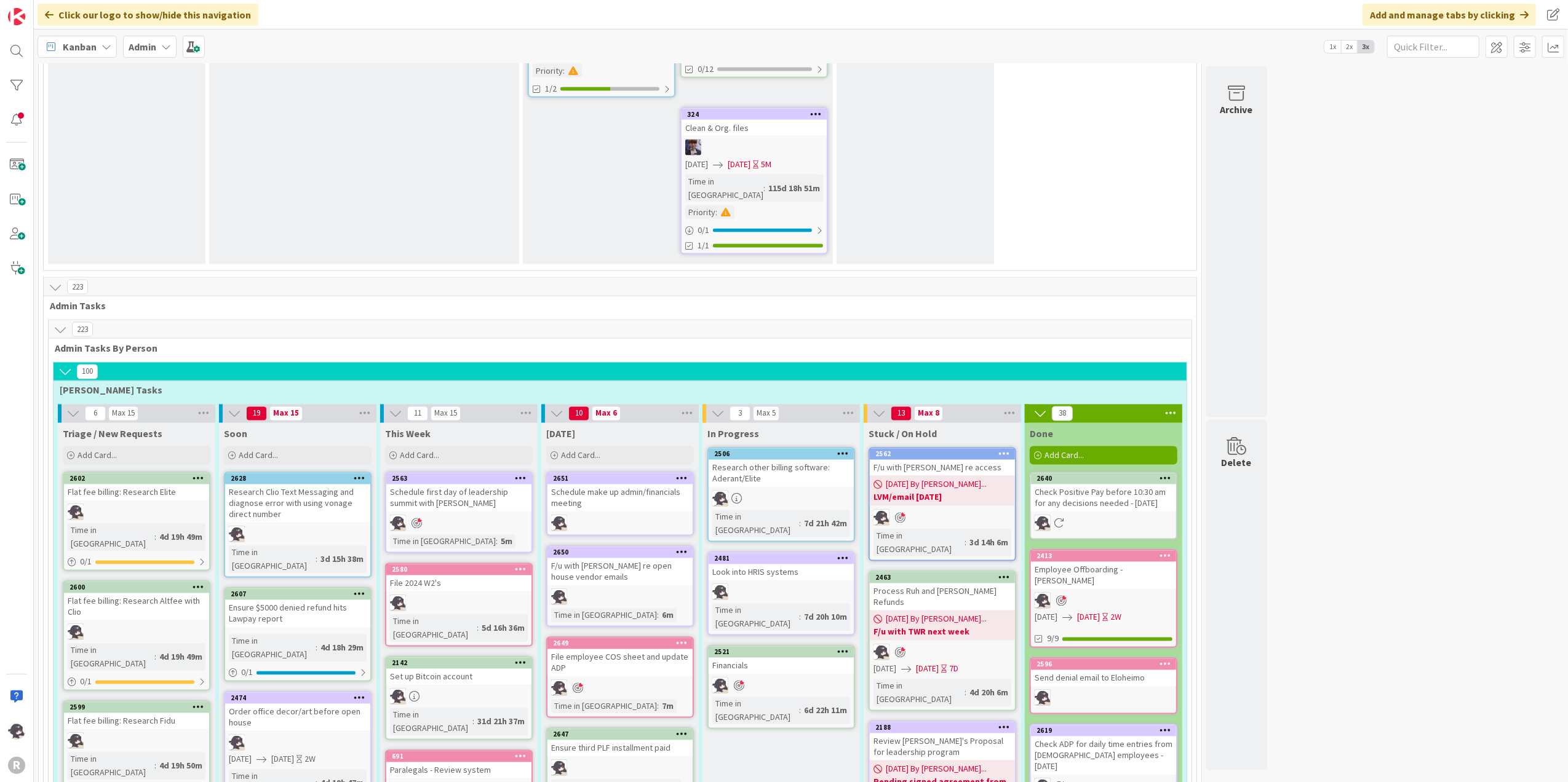
scroll to position [2050, 0]
